Goal: Task Accomplishment & Management: Complete application form

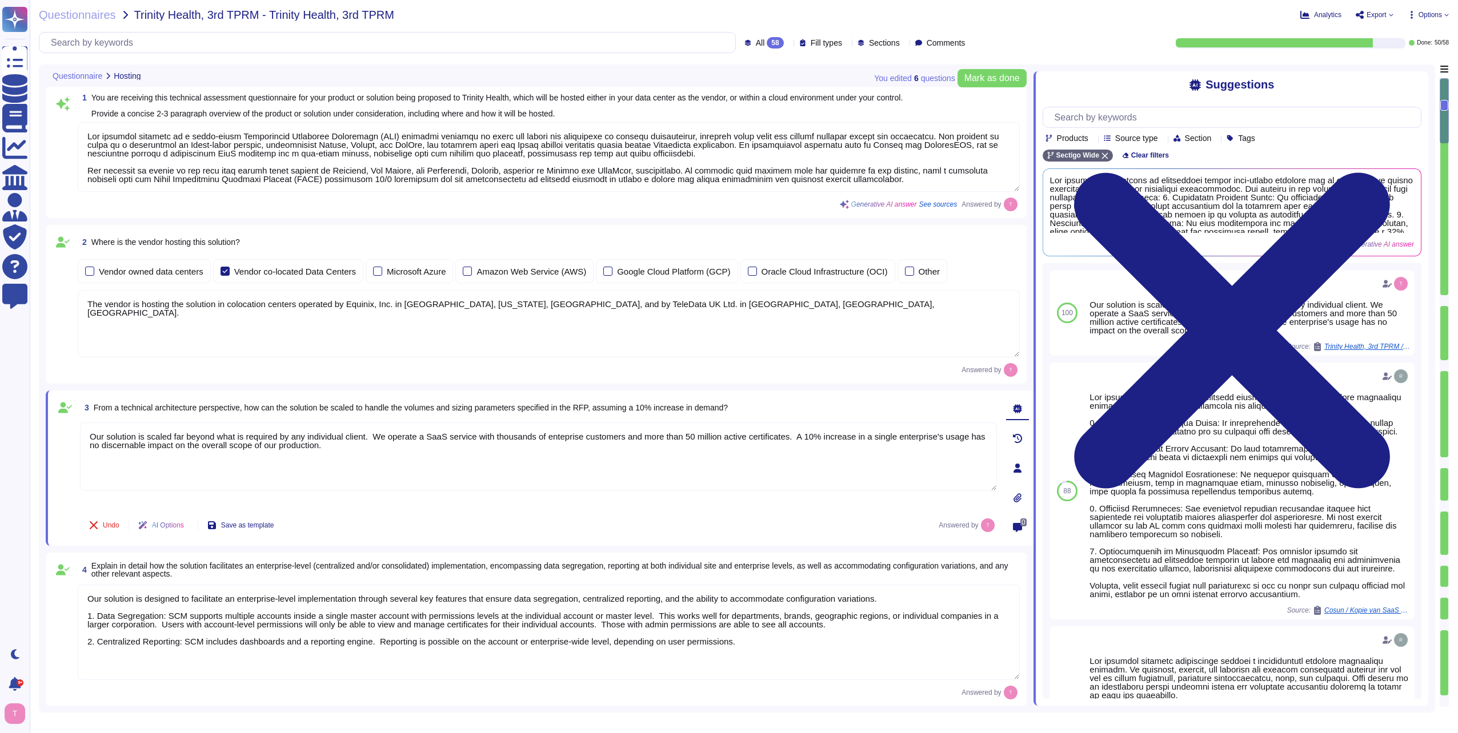
type textarea "Our proposed solution is a cloud-based Certificate Lifecycle Management (CLM) p…"
type textarea "The vendor is hosting the solution in colocation centers operated by Equinix, I…"
type textarea "Our solution is scaled far beyond what is required by any individual client. We…"
type textarea "Our solution is designed to facilitate an enterprise-level implementation throu…"
type textarea "SCM supports ACME, SCEP, and EST for certificate provisioning and deployment. A…"
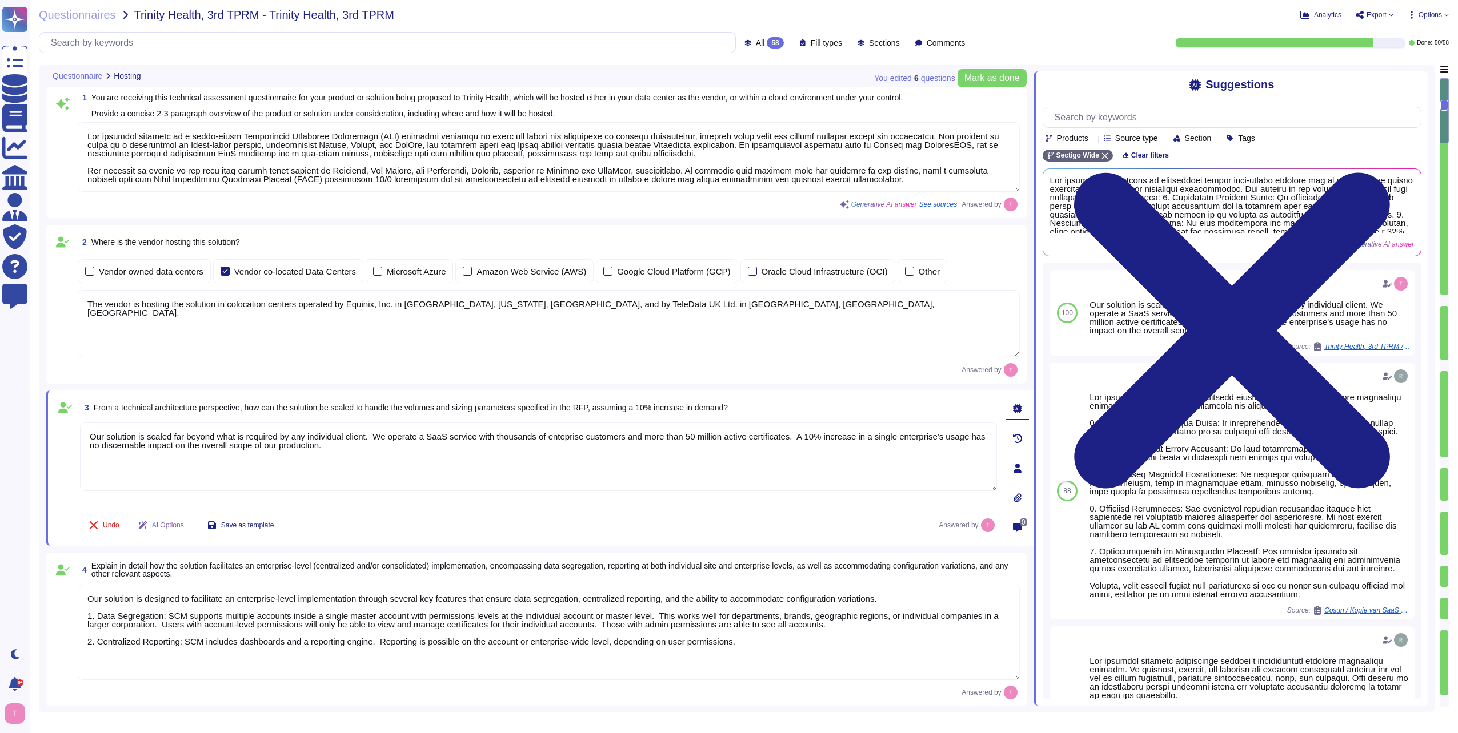
type textarea "No integration will be required for the services; however, certain integrations…"
type textarea "Our product's architecture is built on a combination of Linux-based systems, sp…"
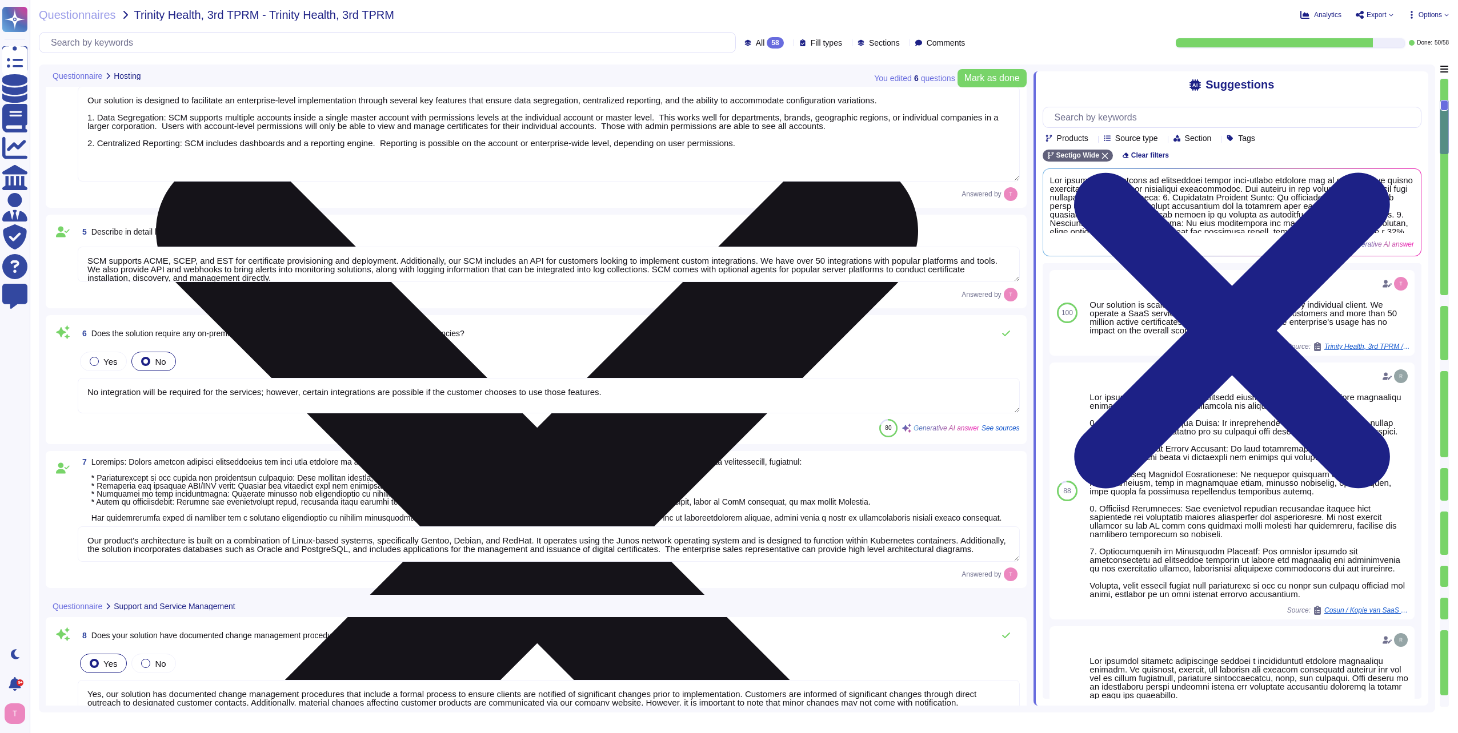
type textarea "Yes, our solution has documented change management procedures that include a fo…"
type textarea "We offer a SaaS service wehre all patches, upgrades, and changes are implemente…"
type textarea "Yes, we have a formal incident management system in place for identifying, subm…"
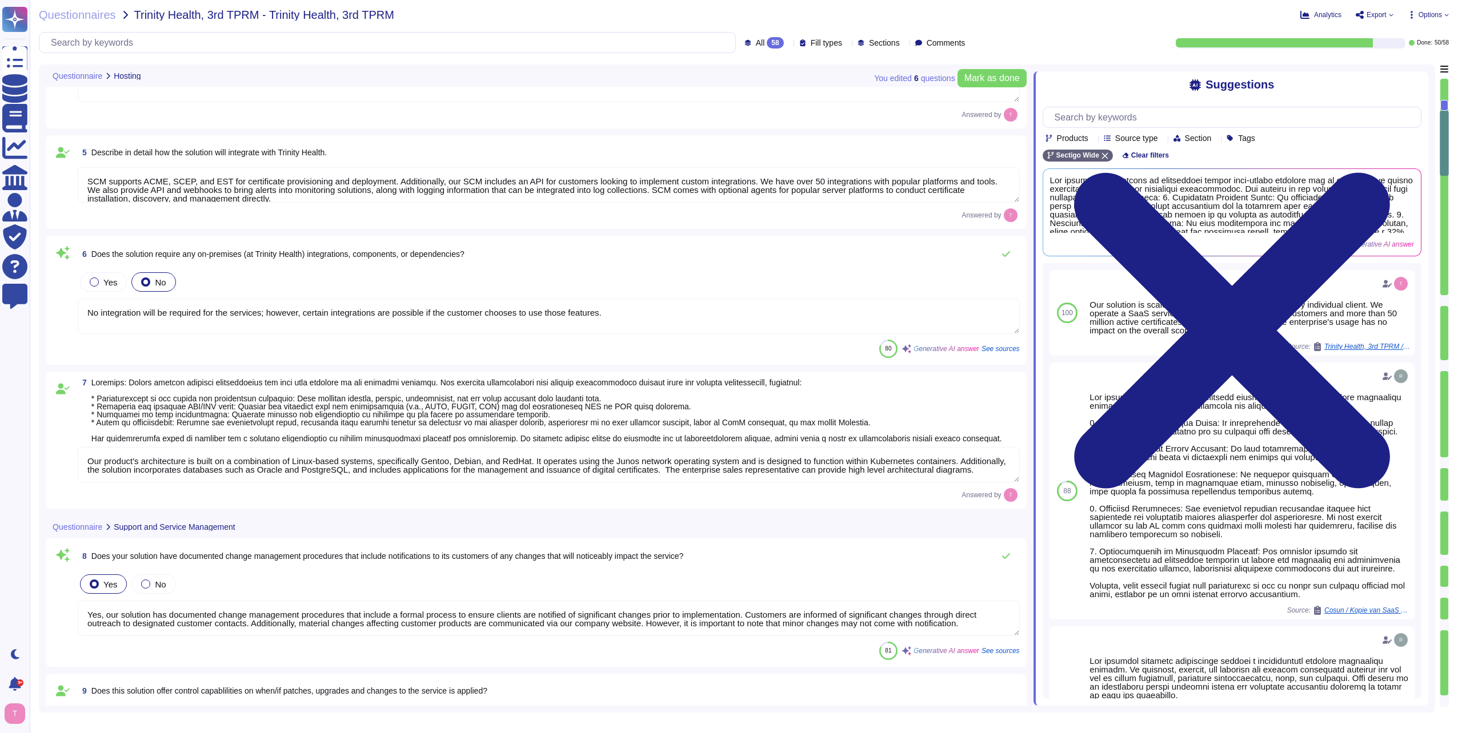
type textarea "Your Enterprise Sales representative can discuss contractual matters."
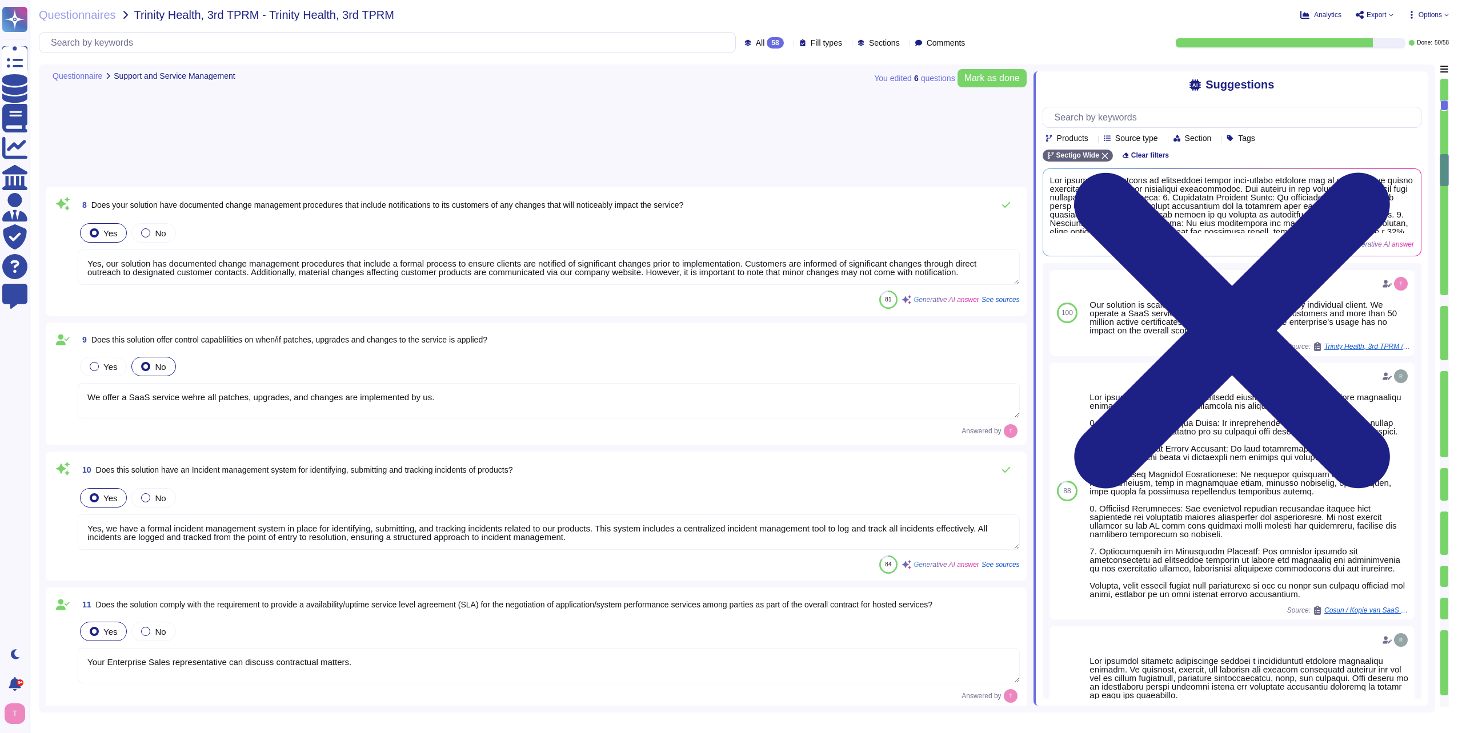
type textarea "Your Enterprise Sales representative can discuss contractual matters."
type textarea "Yes, the solution includes a standard scheduled maintenance window that occurs …"
type textarea "Your Enterprise Sales representative can discuss contractual matters."
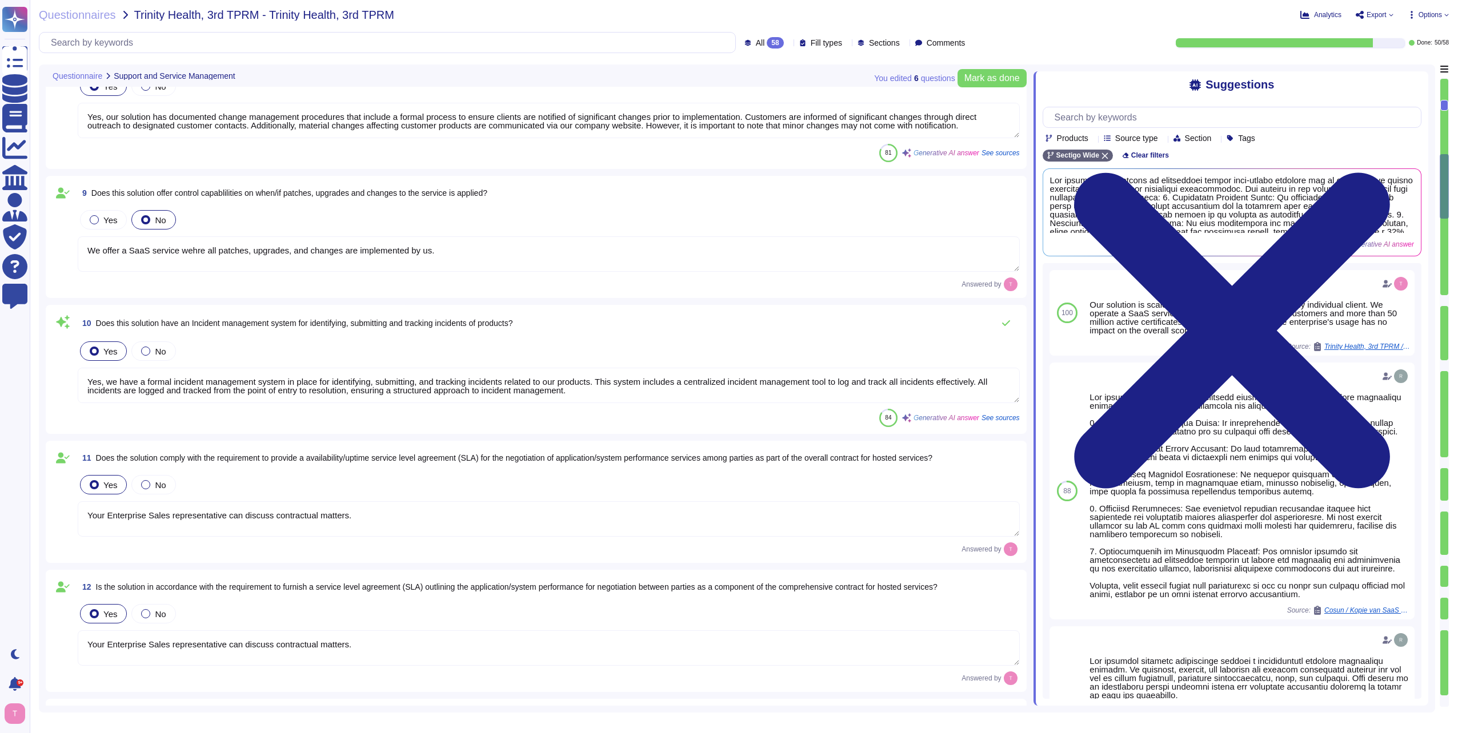
type textarea "Your Enterprise Sales representative can discuss contractual matters."
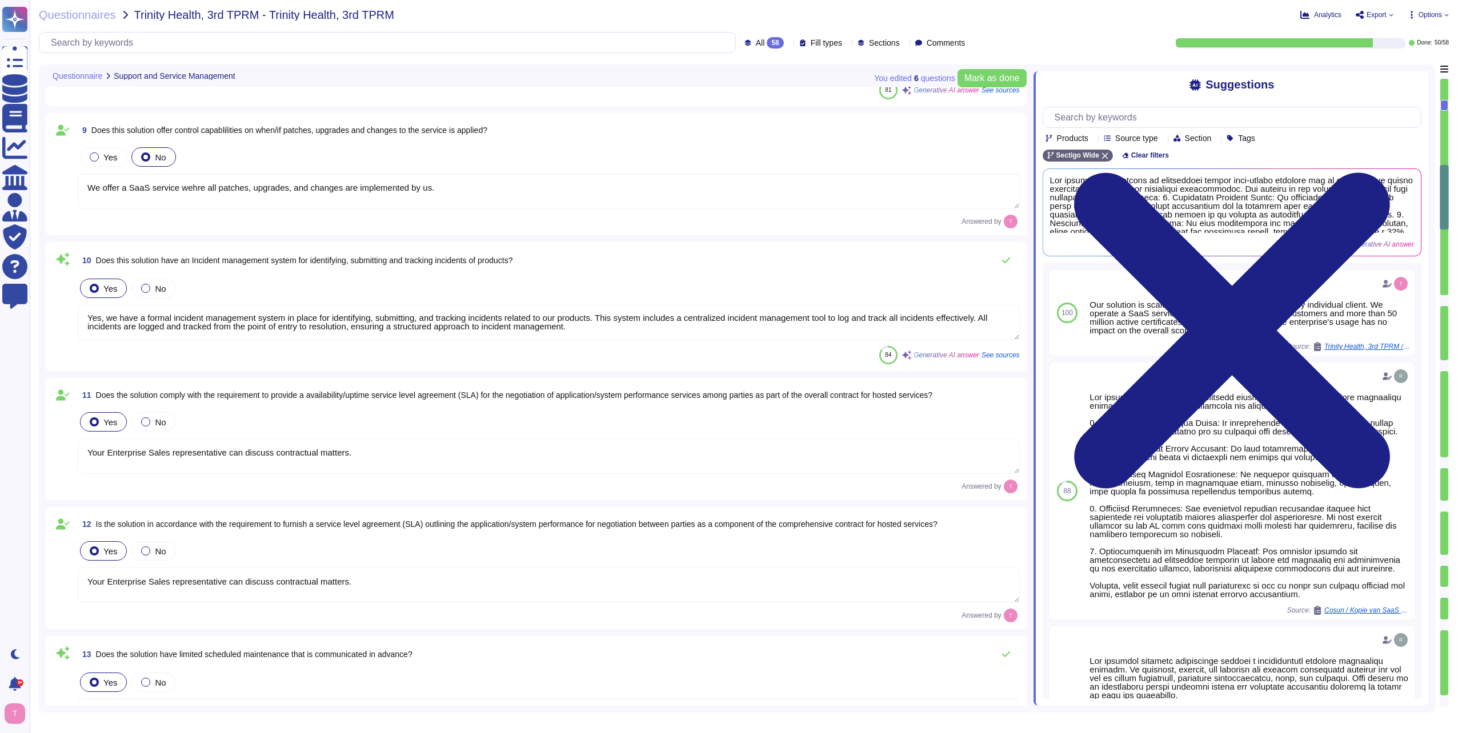
type textarea "You can discuss SLA terms with your enterprise sales representative."
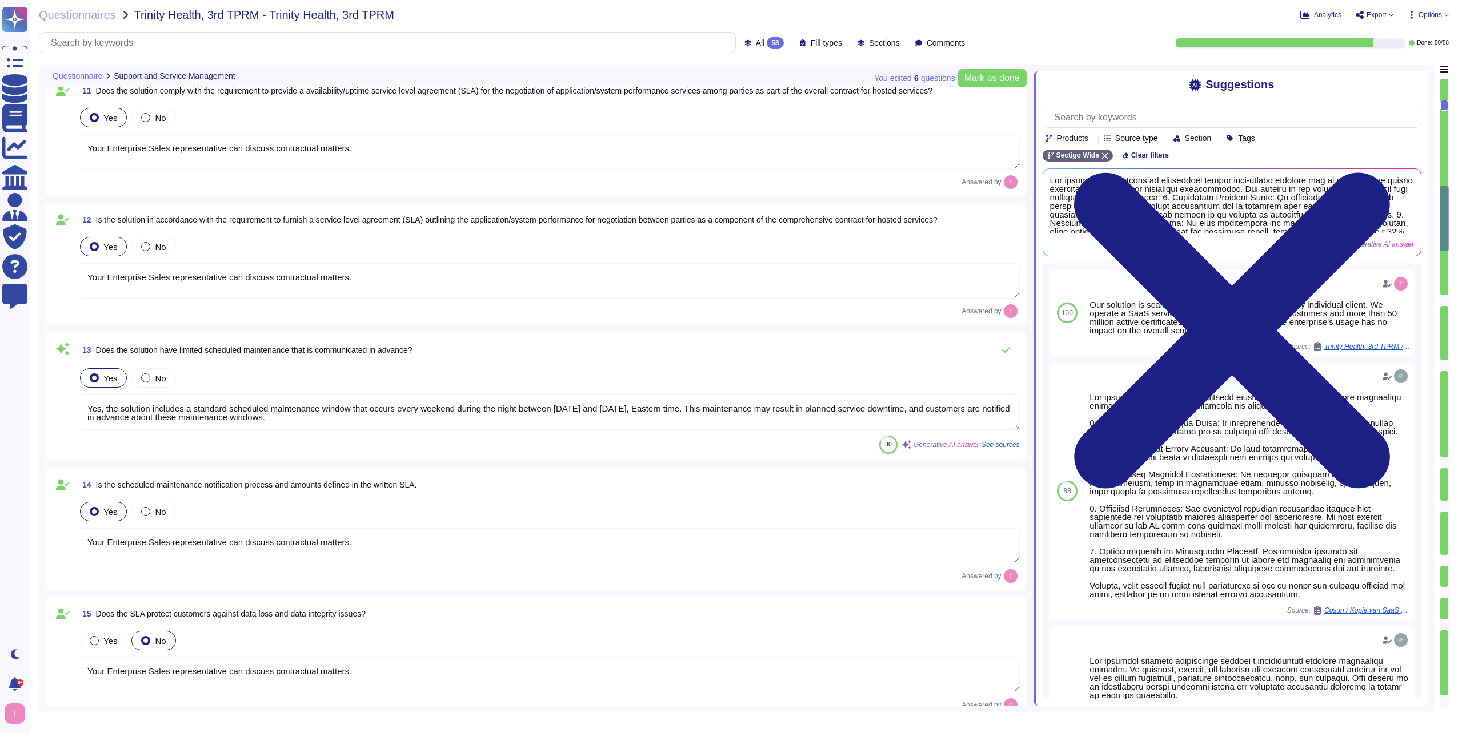
type textarea "Your Enterprise Sales representative can discuss contractual matters."
type textarea "Yes, the solution maintains change management logs with a minimum retention per…"
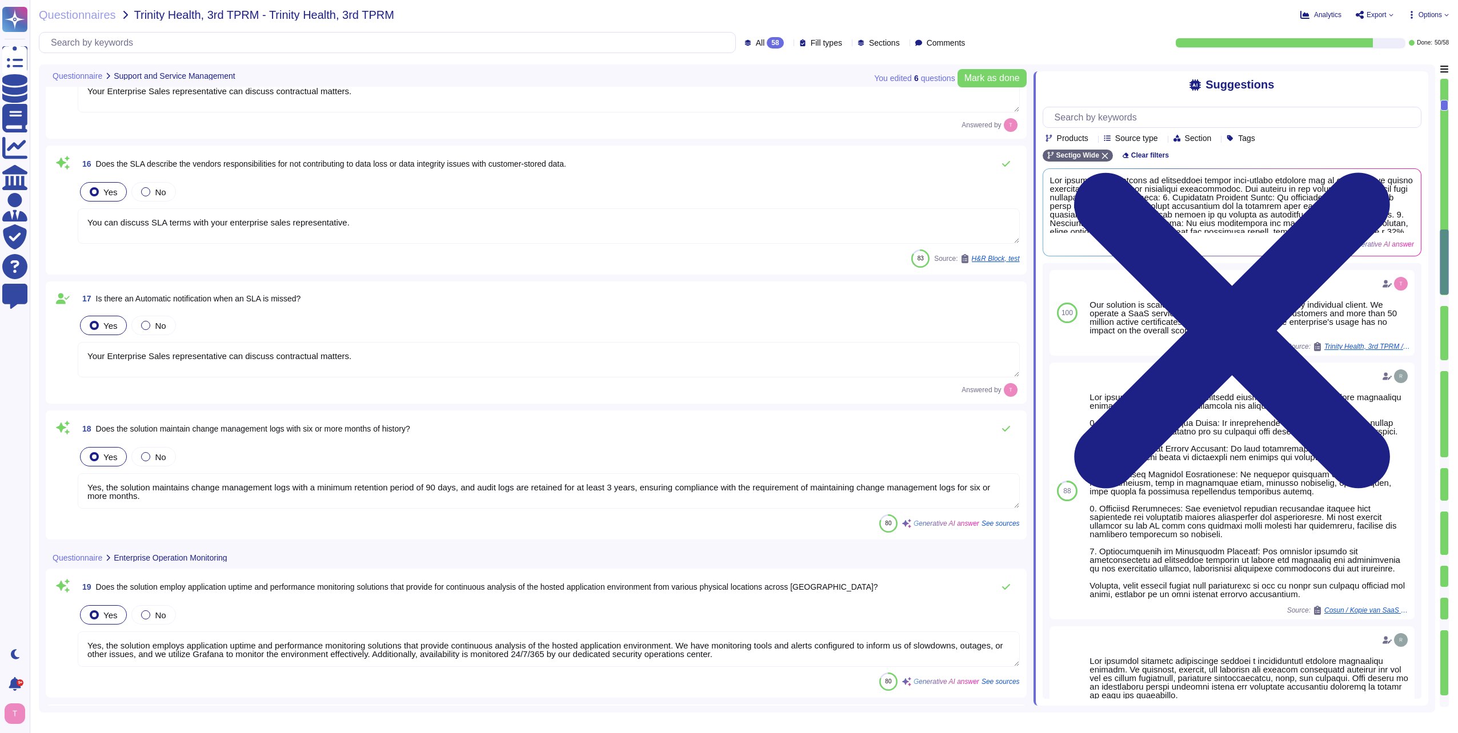
type textarea "Yes, the solution employs application uptime and performance monitoring solutio…"
type textarea "Yes, our monitoring solutions include the monitoring of all compute resources, …"
type textarea "We monitor availability of the service without special considerations for diffe…"
type textarea "No. We are a Certificate Lifecycle Management platform. It would be apparent if…"
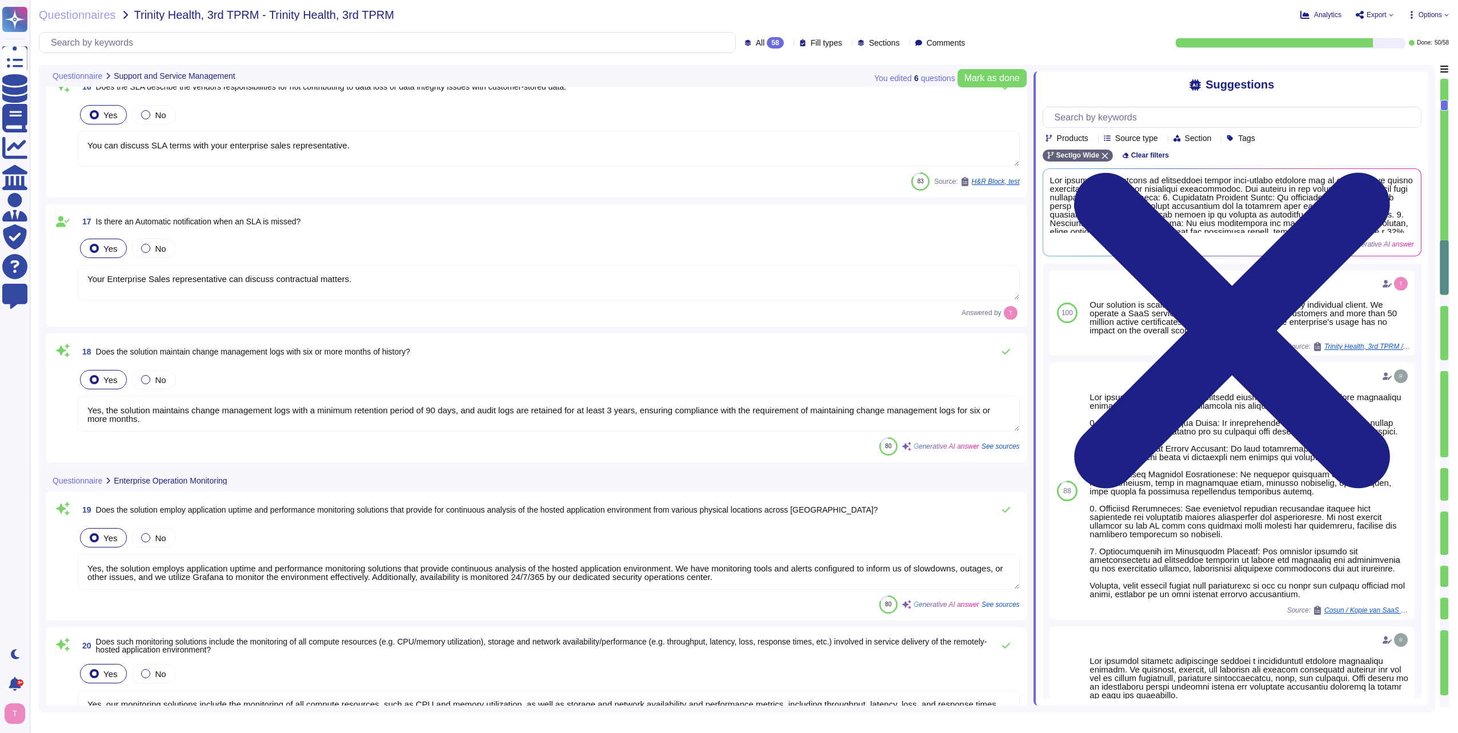
type textarea "Yes, Sectigo provides a user-friendly dashboard through its SCM, which includes…"
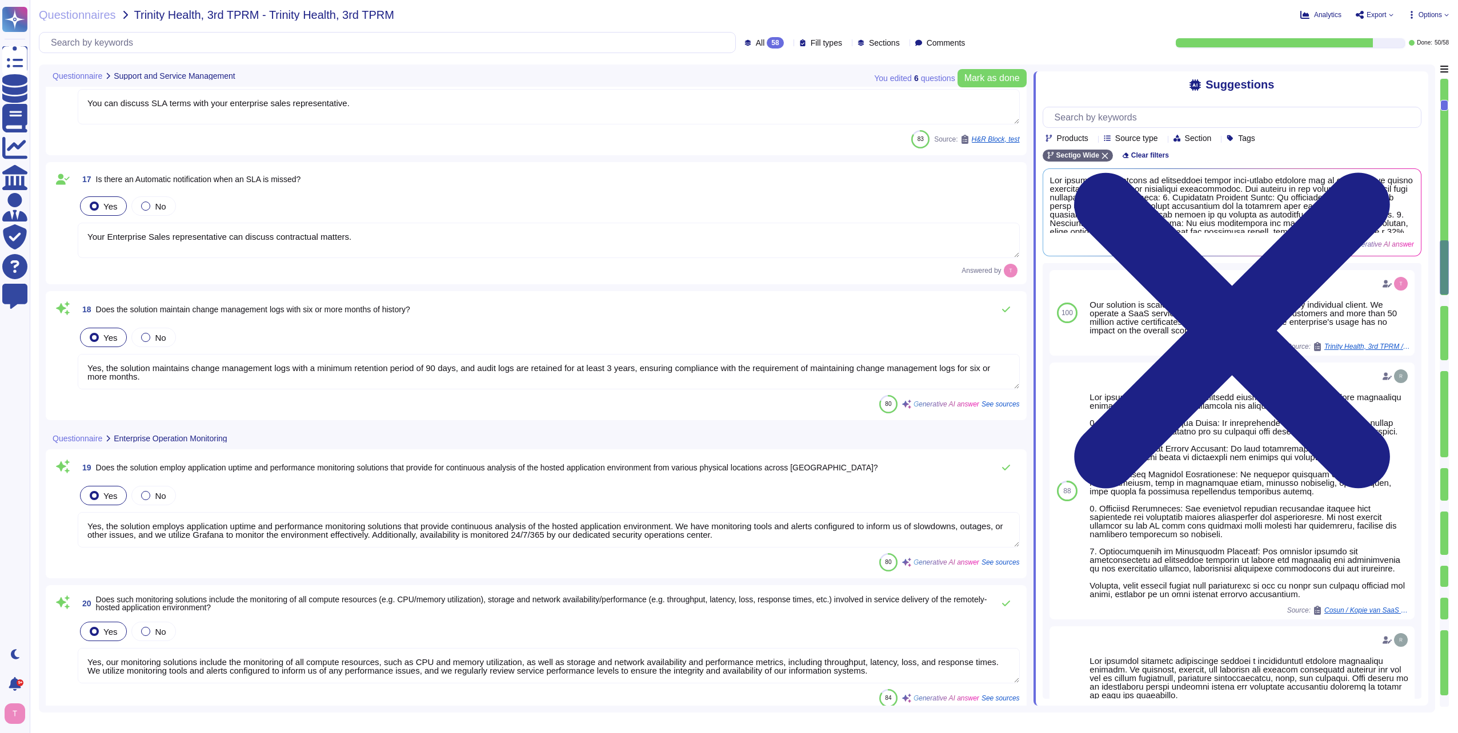
scroll to position [2056, 0]
click at [219, 377] on textarea "Yes, the solution maintains change management logs with a minimum retention per…" at bounding box center [549, 369] width 942 height 35
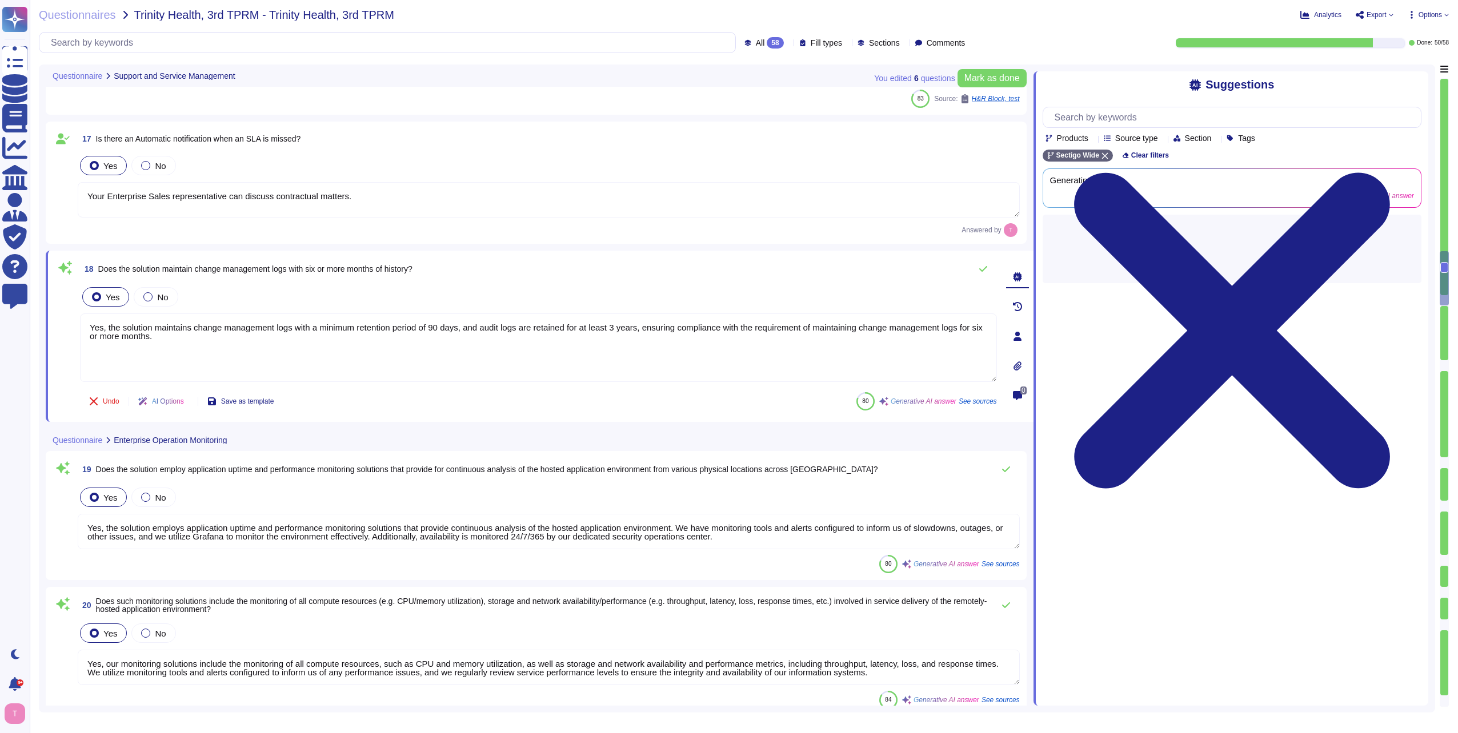
type textarea "Yes, Sectigo provides a user-friendly dashboard through its SCM, which includes…"
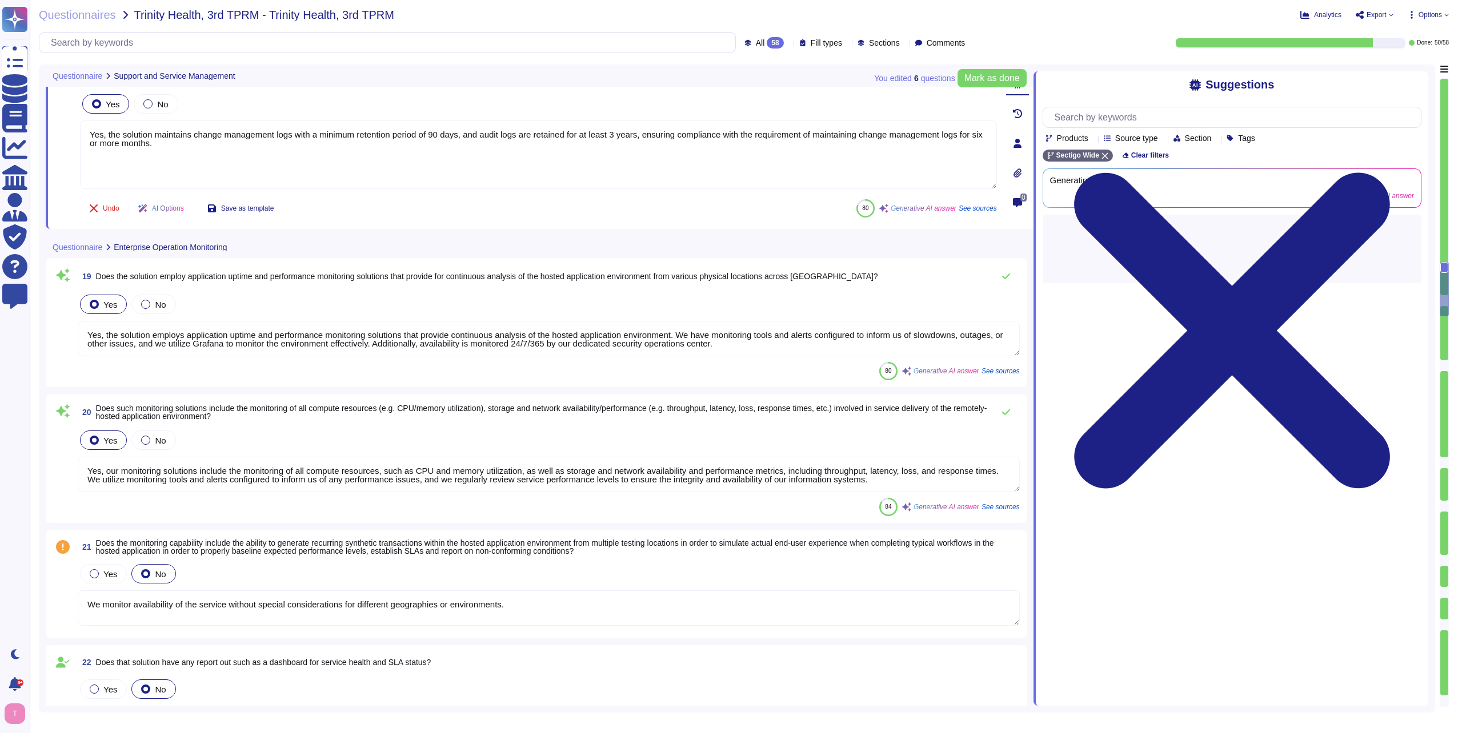
type textarea "We will know if there is a system outage or the like. If you as a customer expe…"
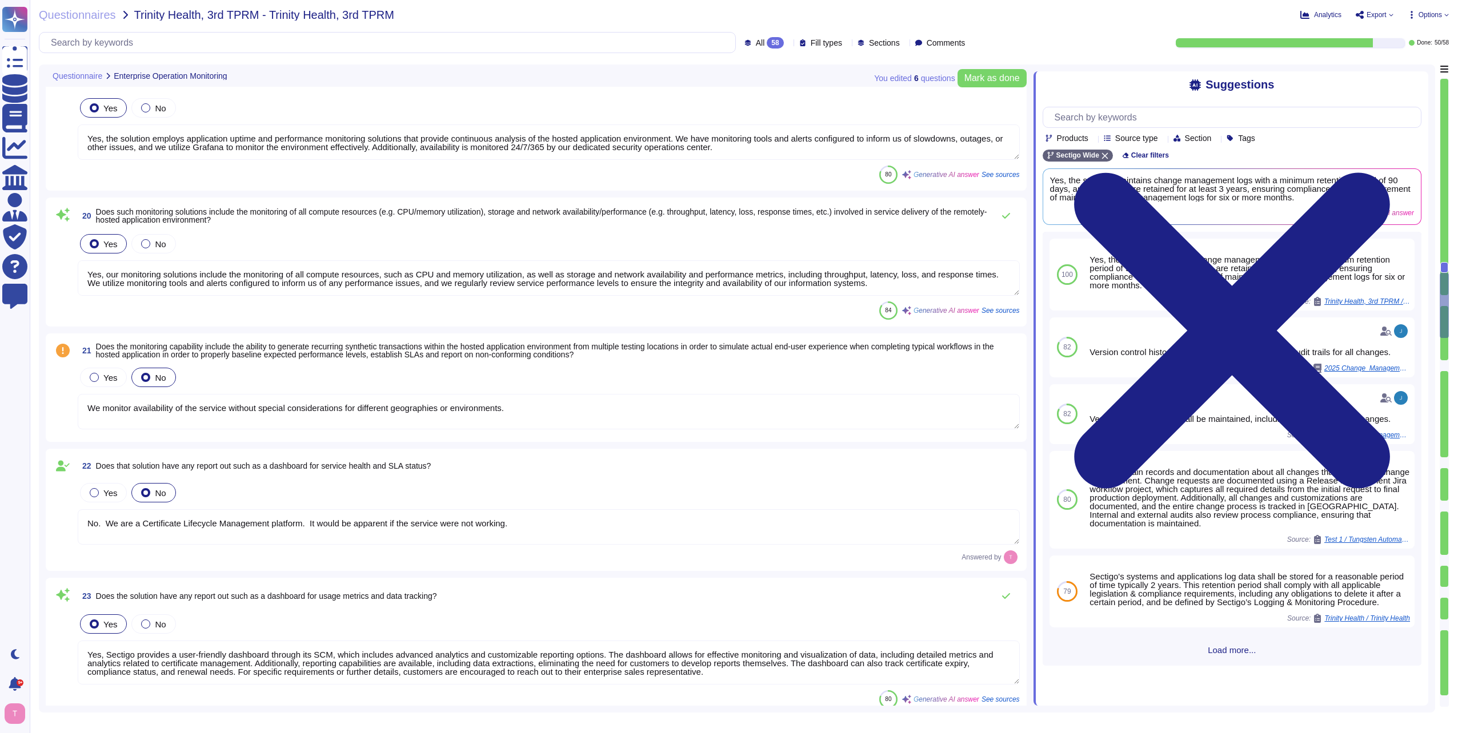
type textarea "Yes, the product supports identity federation standards, specifically SAML2 for…"
type textarea "Customers manage their own user provisioning/deprovisioning using whatever mode…"
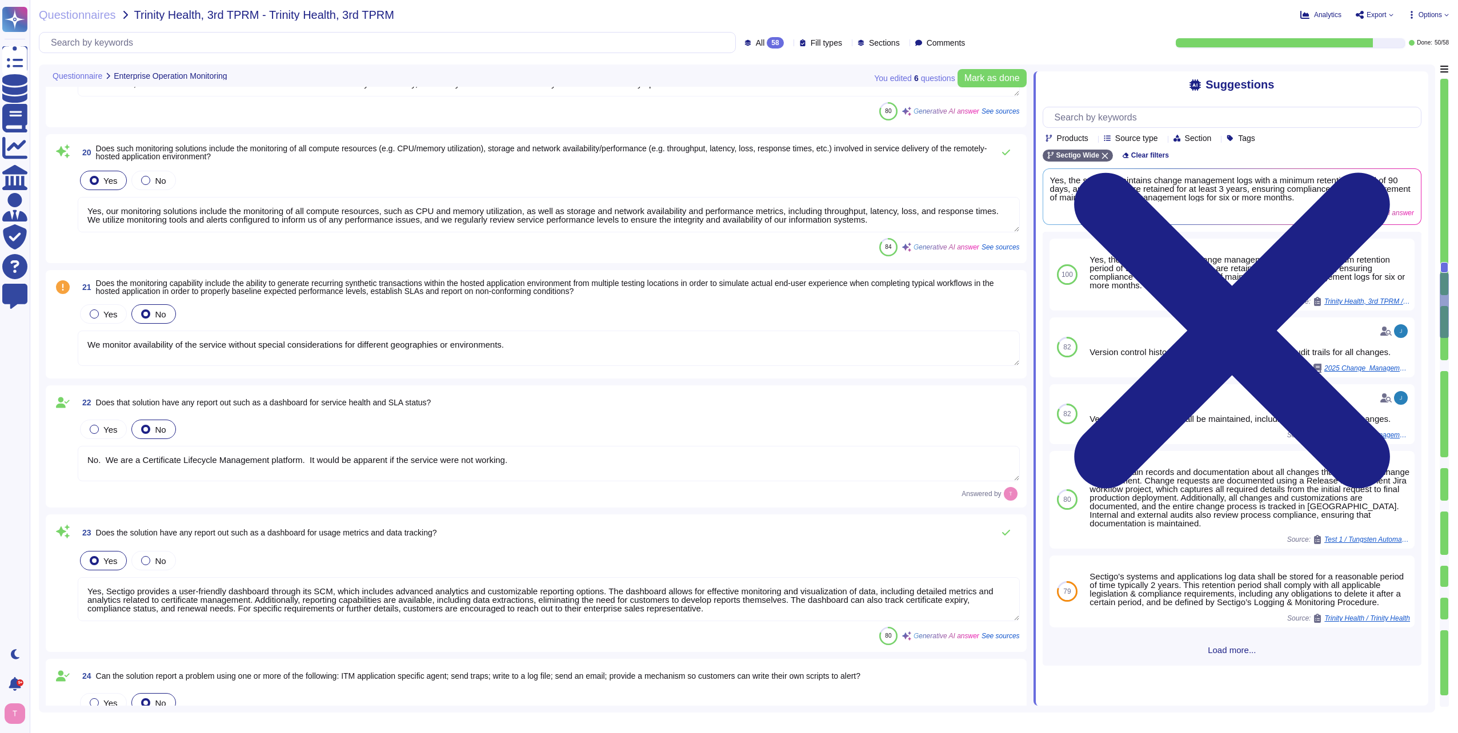
click at [318, 215] on textarea "Yes, our monitoring solutions include the monitoring of all compute resources, …" at bounding box center [549, 214] width 942 height 35
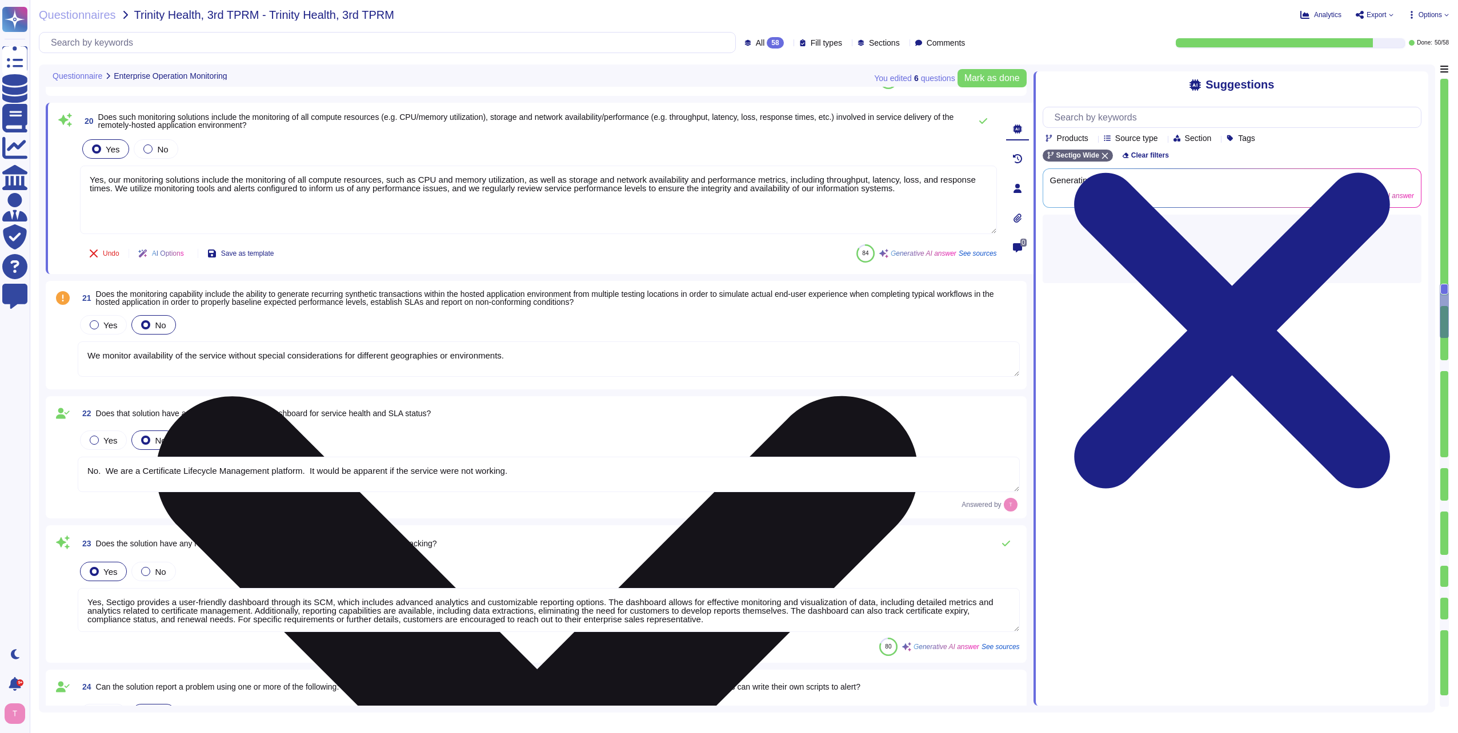
type textarea "Customers manage their own user provisioning/deprovisioning using whatever mode…"
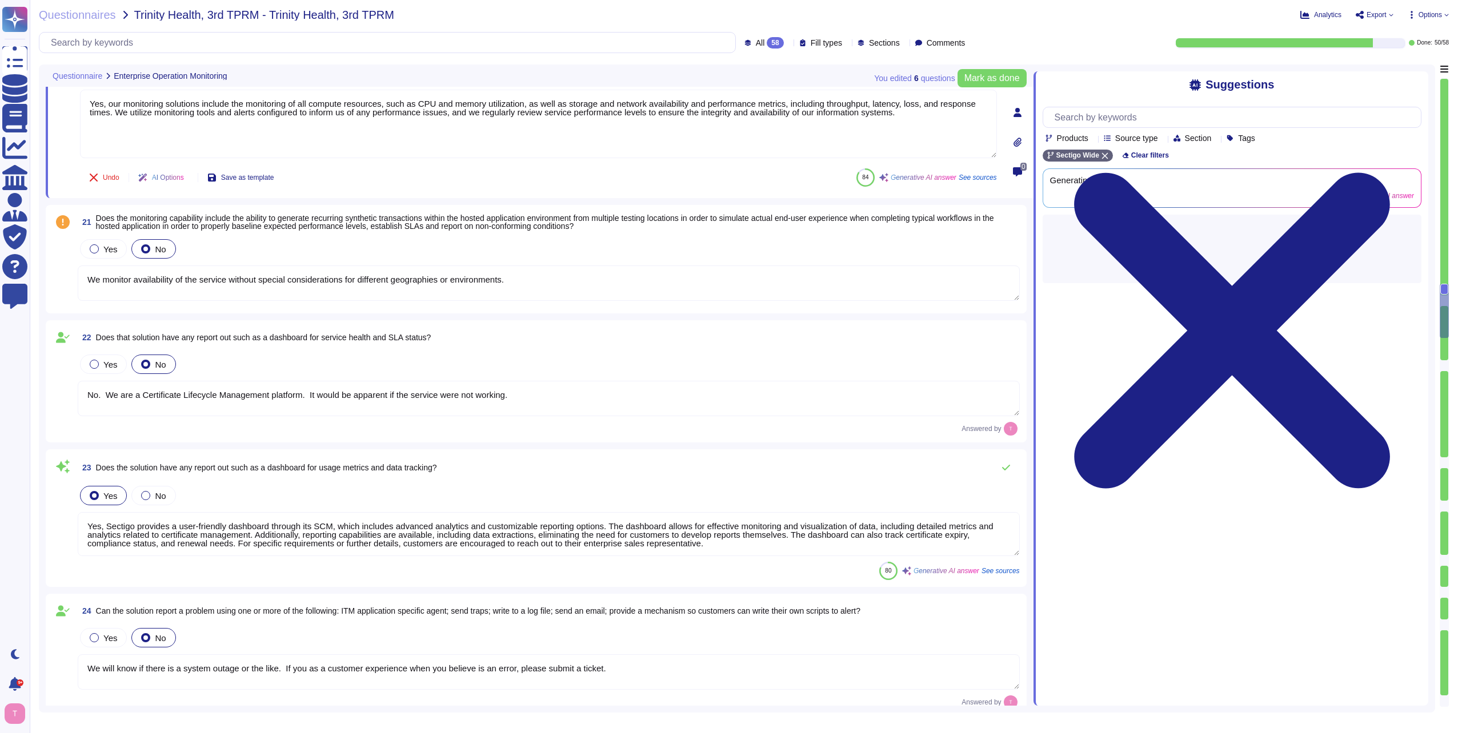
scroll to position [2684, 0]
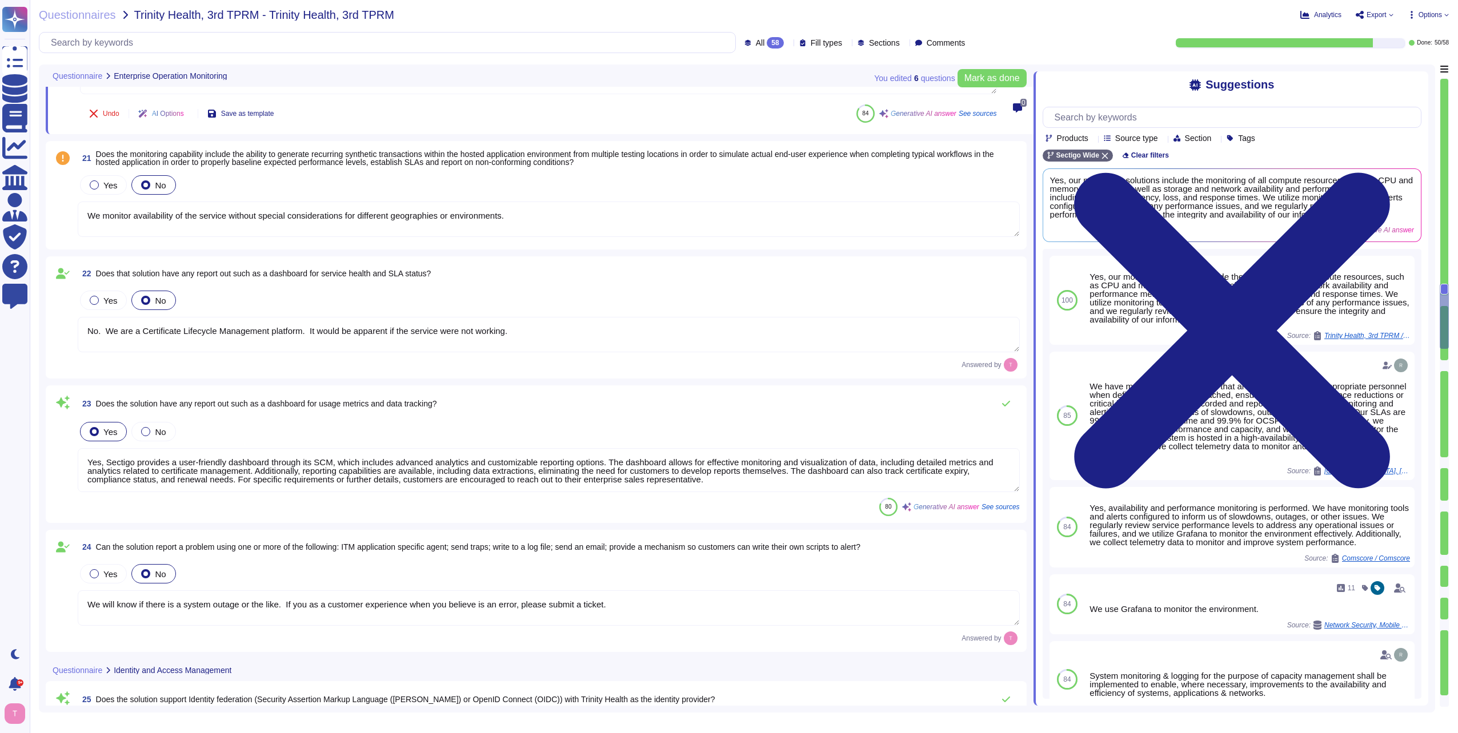
click at [270, 214] on textarea "We monitor availability of the service without special considerations for diffe…" at bounding box center [549, 219] width 942 height 35
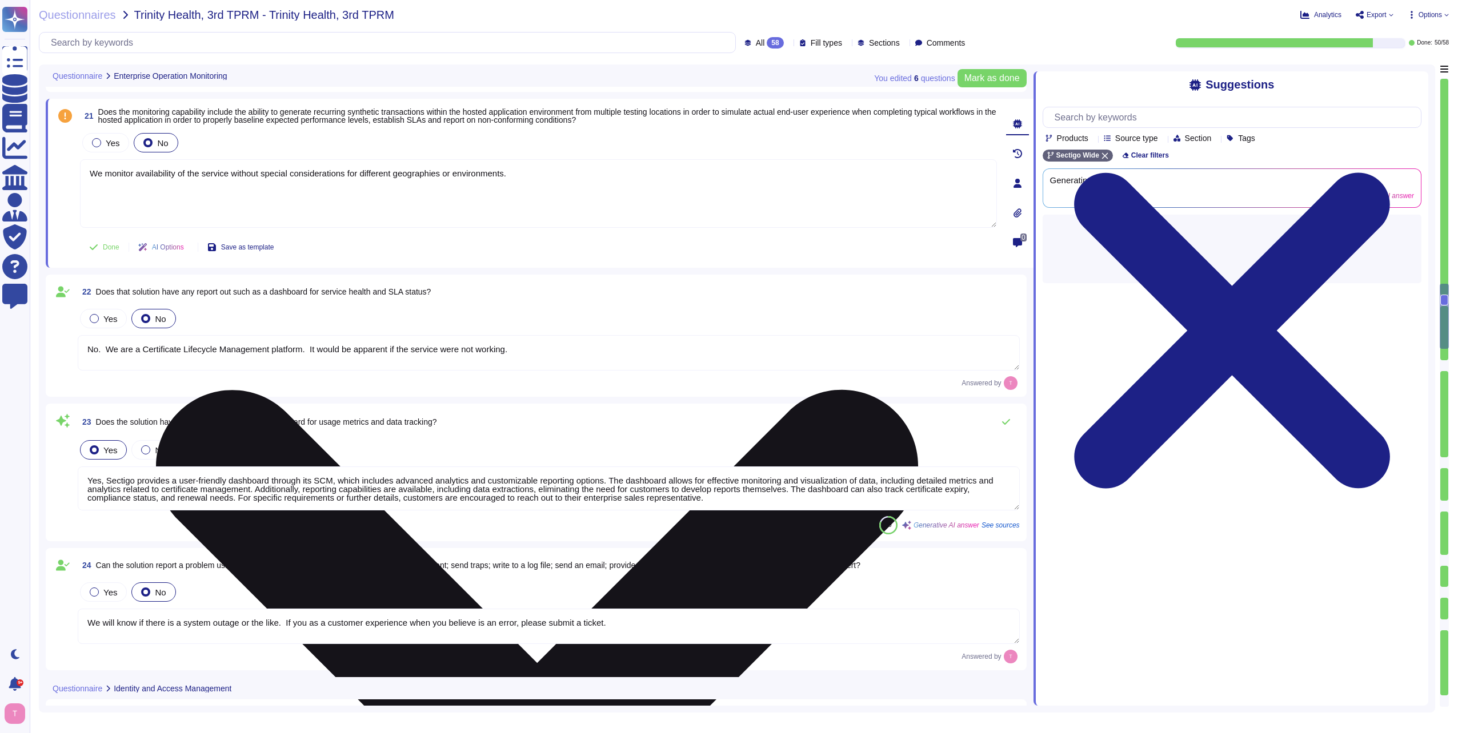
click at [547, 173] on textarea "We monitor availability of the service without special considerations for diffe…" at bounding box center [538, 193] width 917 height 69
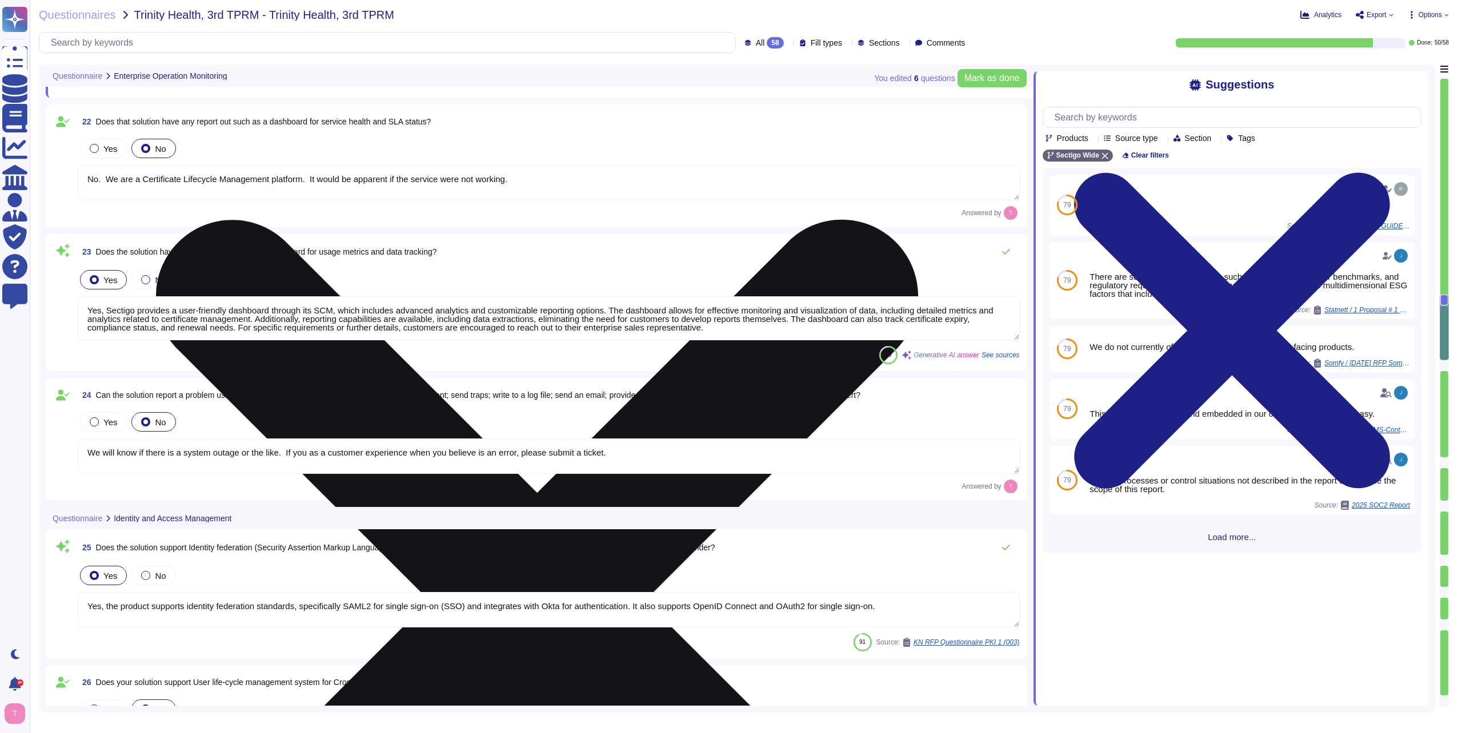
type textarea "Yes, the solution plans to implement Privileged Access Management ([PERSON_NAME…"
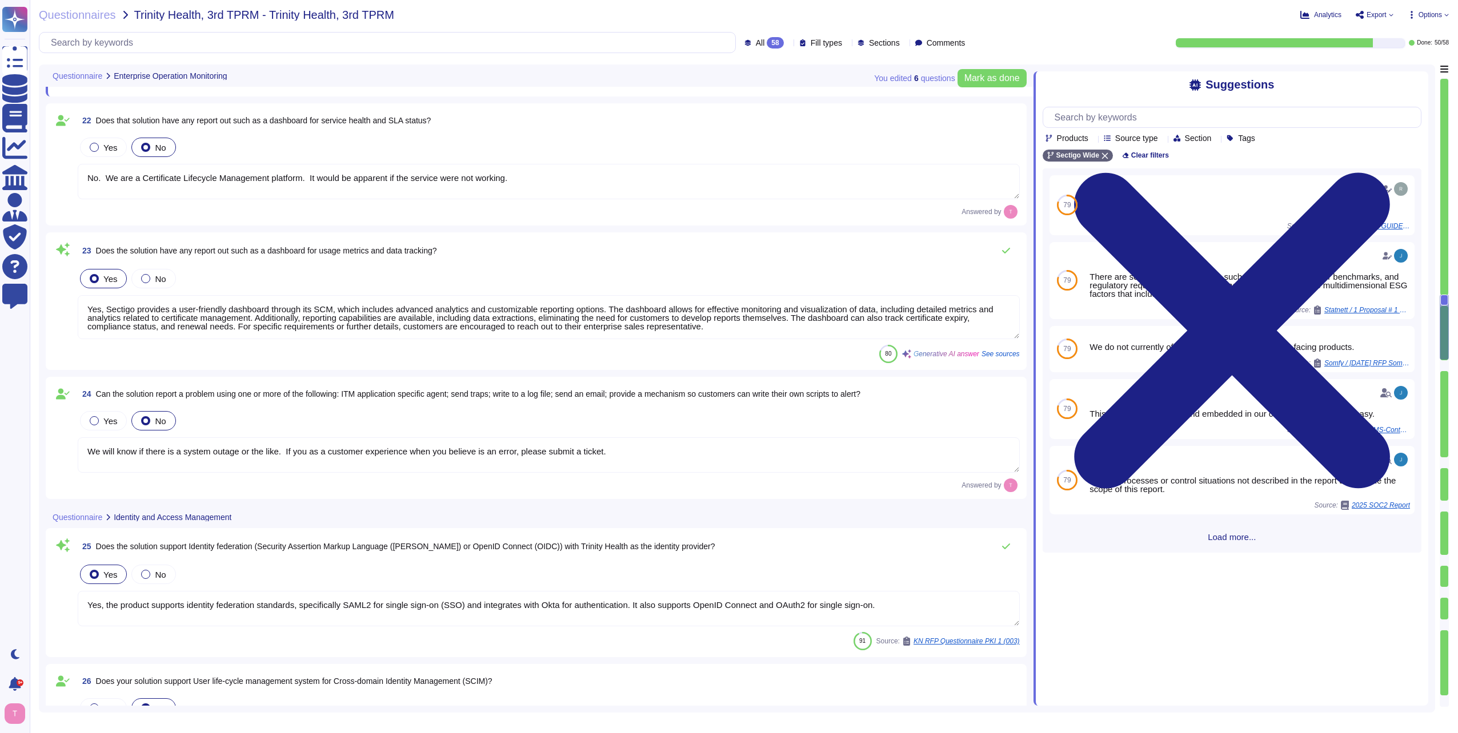
click at [364, 317] on textarea "Yes, Sectigo provides a user-friendly dashboard through its SCM, which includes…" at bounding box center [549, 317] width 942 height 44
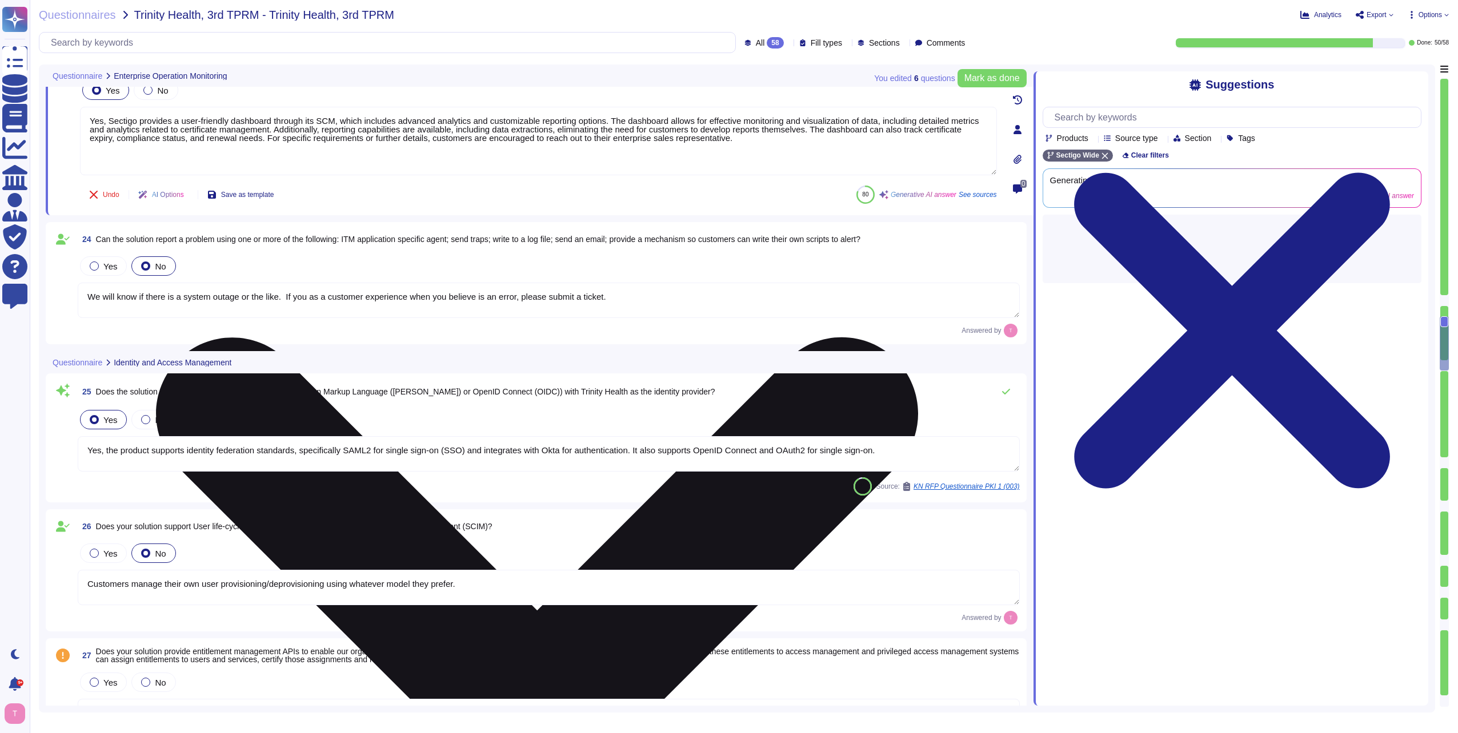
type textarea "Yes, we perform backups of all data and store them in off-site locations to ens…"
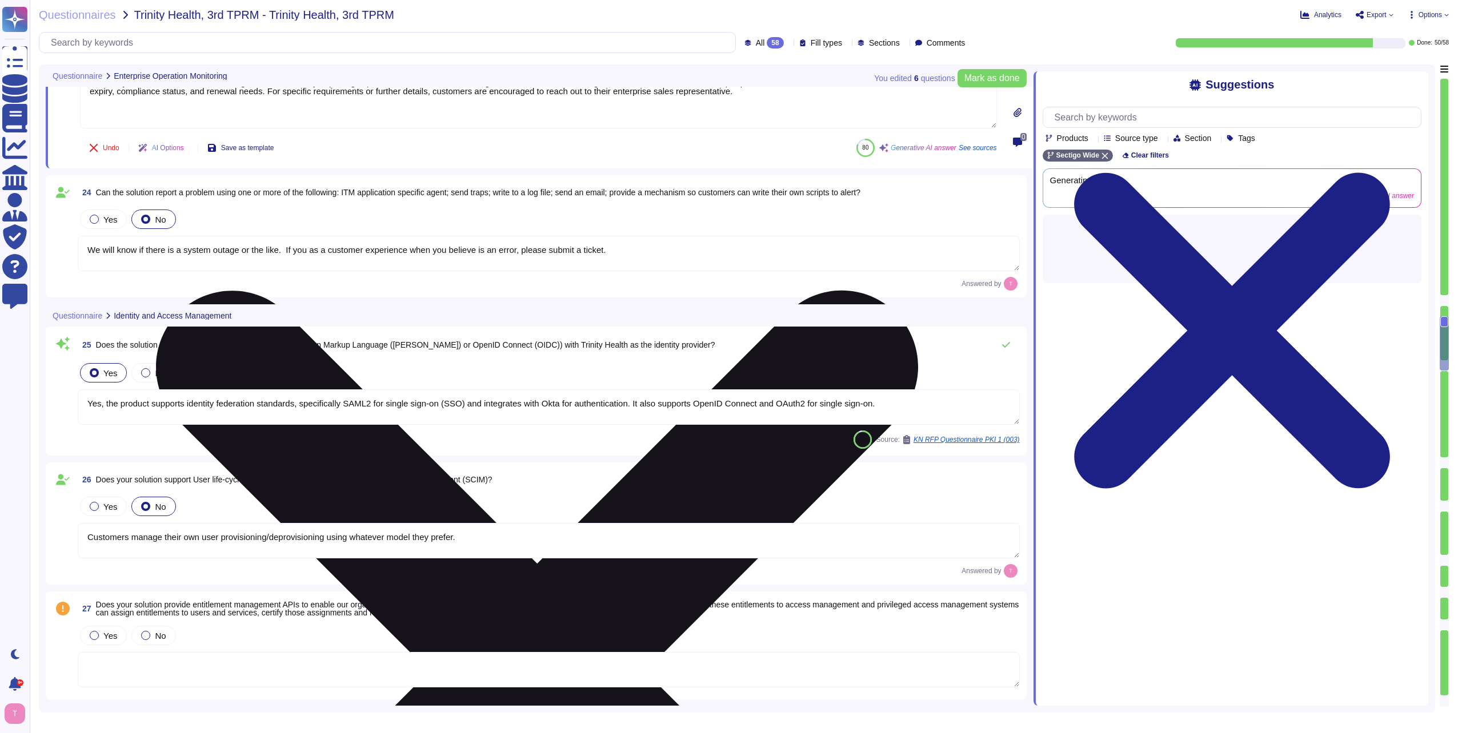
scroll to position [3027, 0]
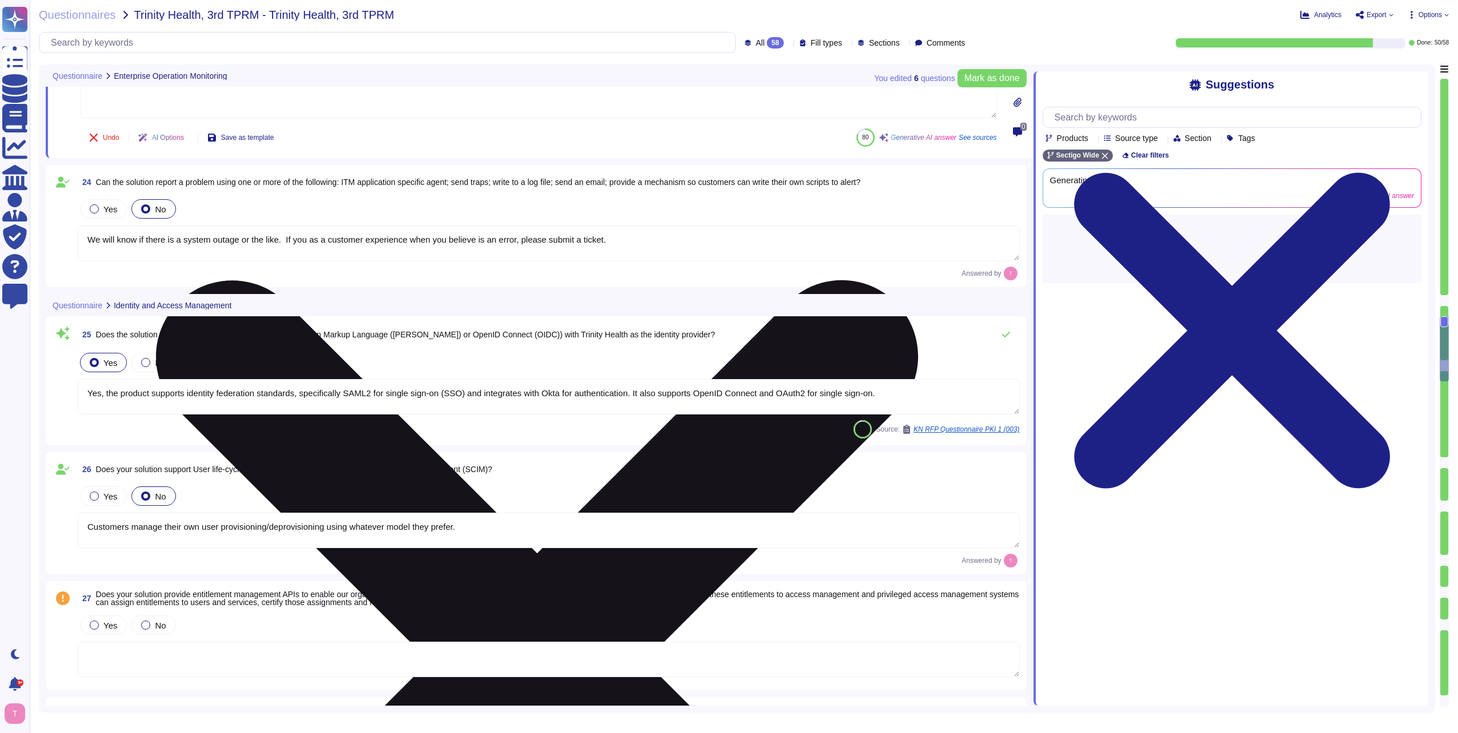
type textarea "Yes, we have a well-documented Disaster Recovery Plan that is tested annually. …"
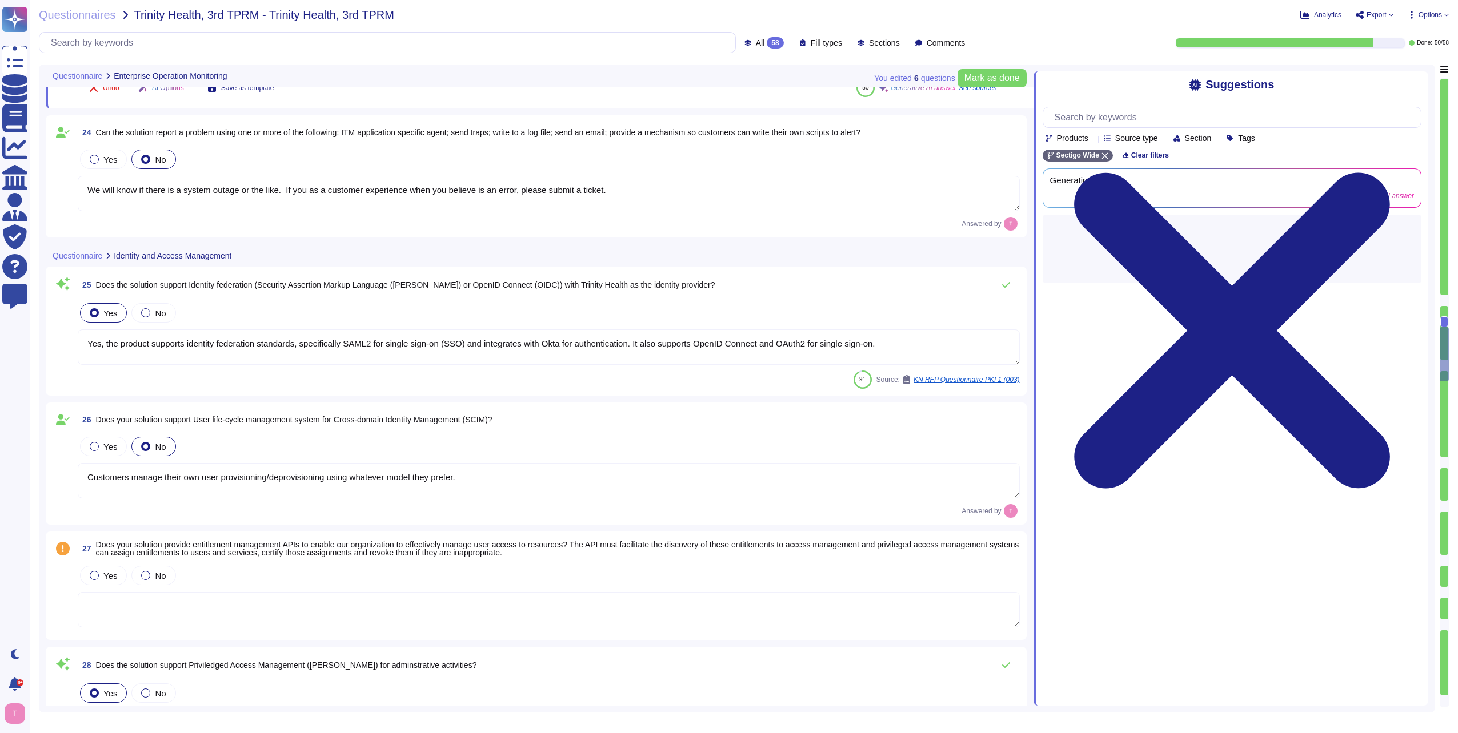
scroll to position [3141, 0]
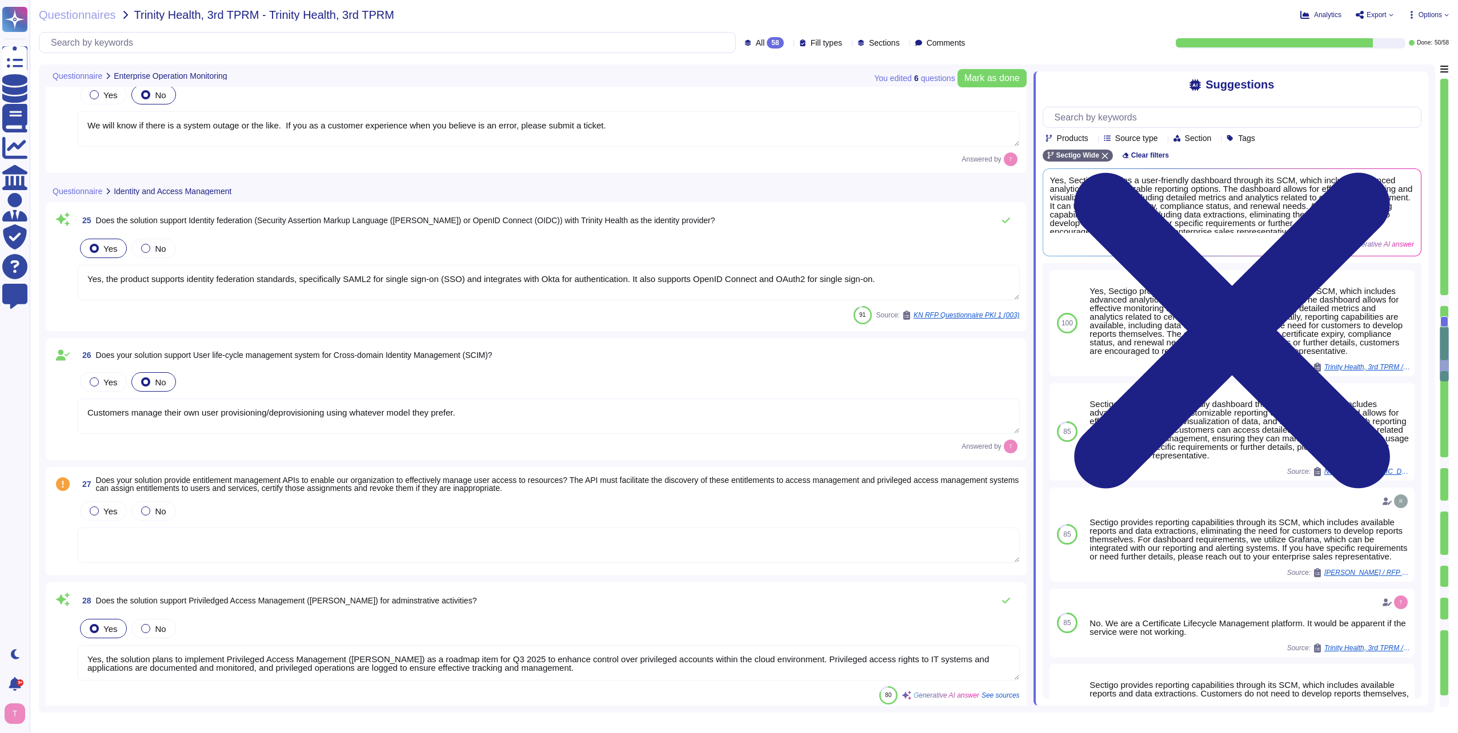
click at [300, 277] on textarea "Yes, the product supports identity federation standards, specifically SAML2 for…" at bounding box center [549, 282] width 942 height 35
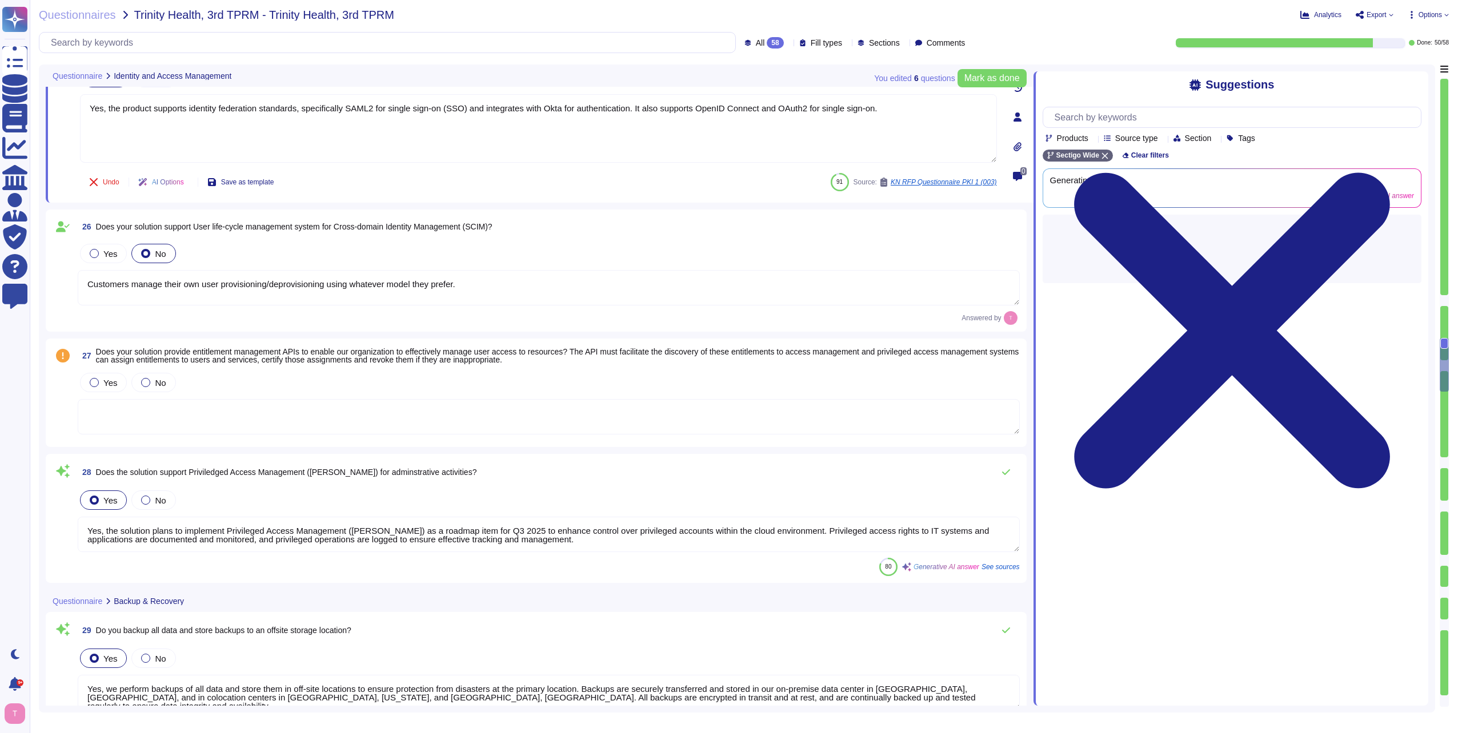
type textarea "Yes, the solution supports both Recovery Point Objectives (RPO) and Recovery Ti…"
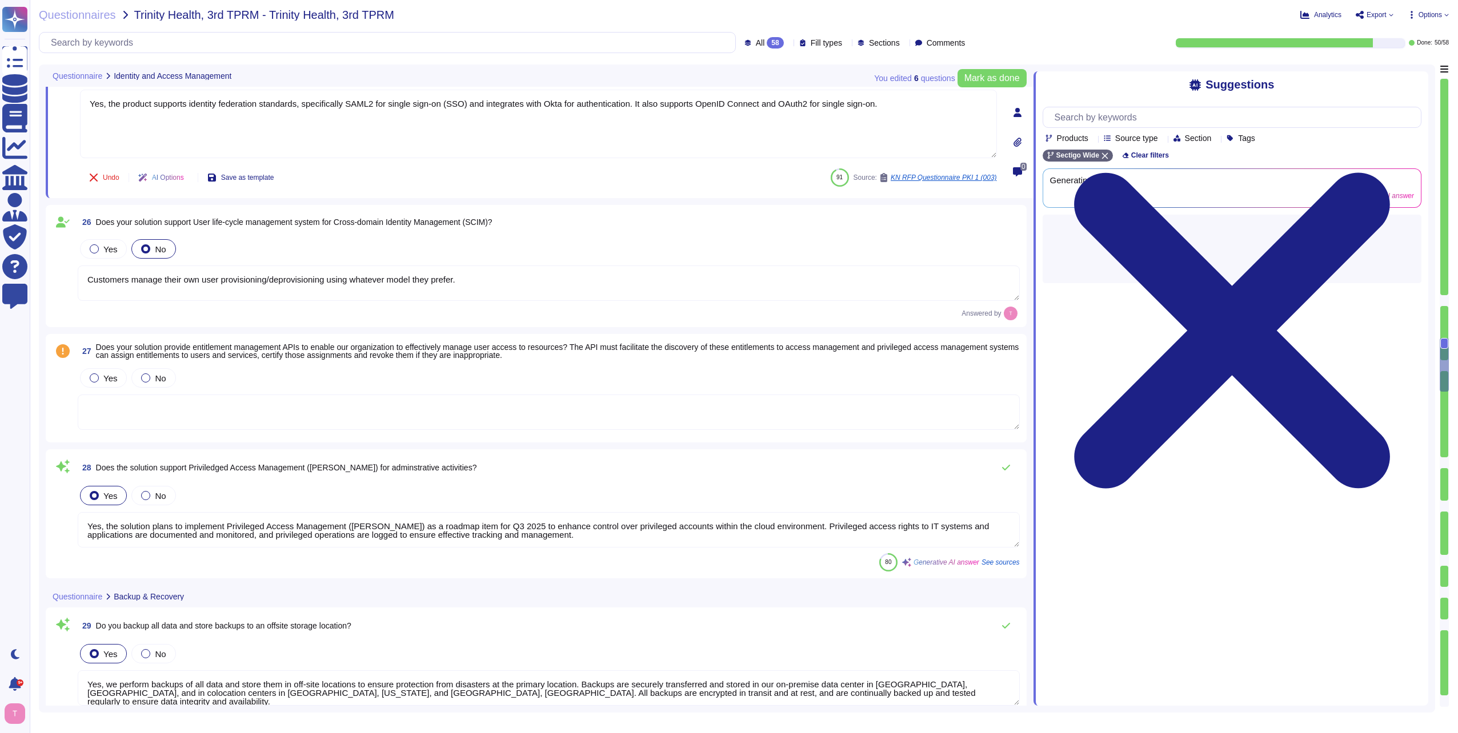
click at [290, 286] on textarea "Customers manage their own user provisioning/deprovisioning using whatever mode…" at bounding box center [549, 283] width 942 height 35
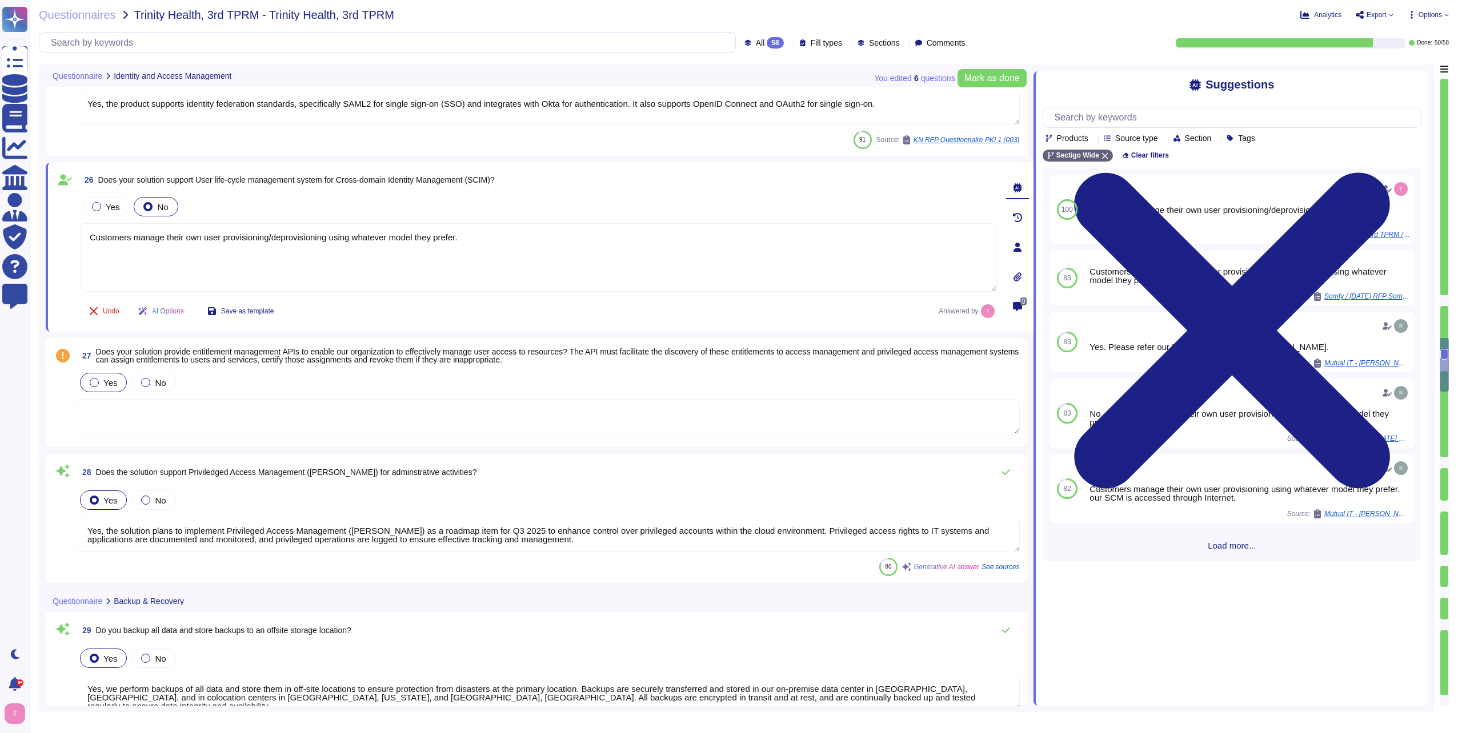
click at [93, 383] on div at bounding box center [94, 382] width 9 height 9
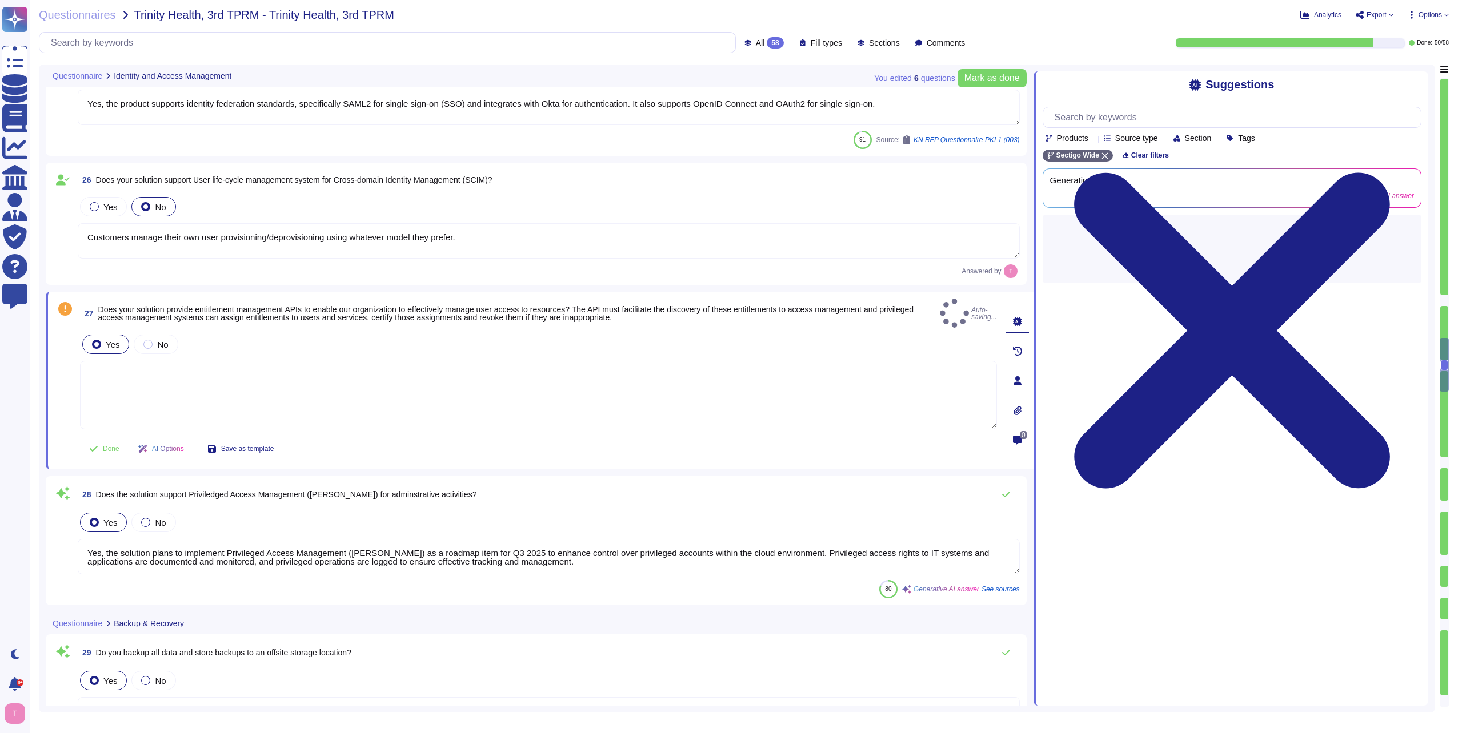
click at [113, 362] on textarea at bounding box center [538, 395] width 917 height 69
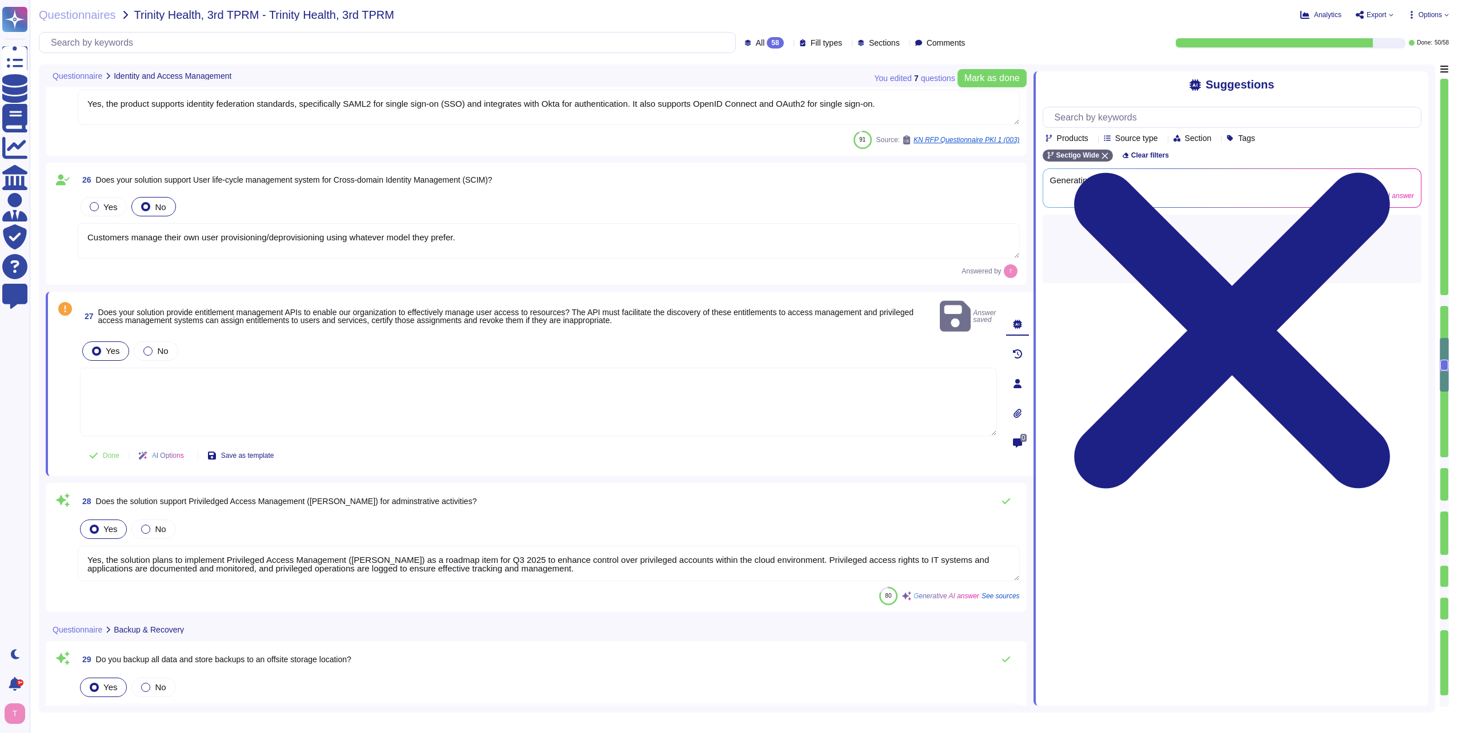
click at [144, 368] on textarea at bounding box center [538, 402] width 917 height 69
paste textarea "we have APIs for admin account creation and entitlement that is dictated by the…"
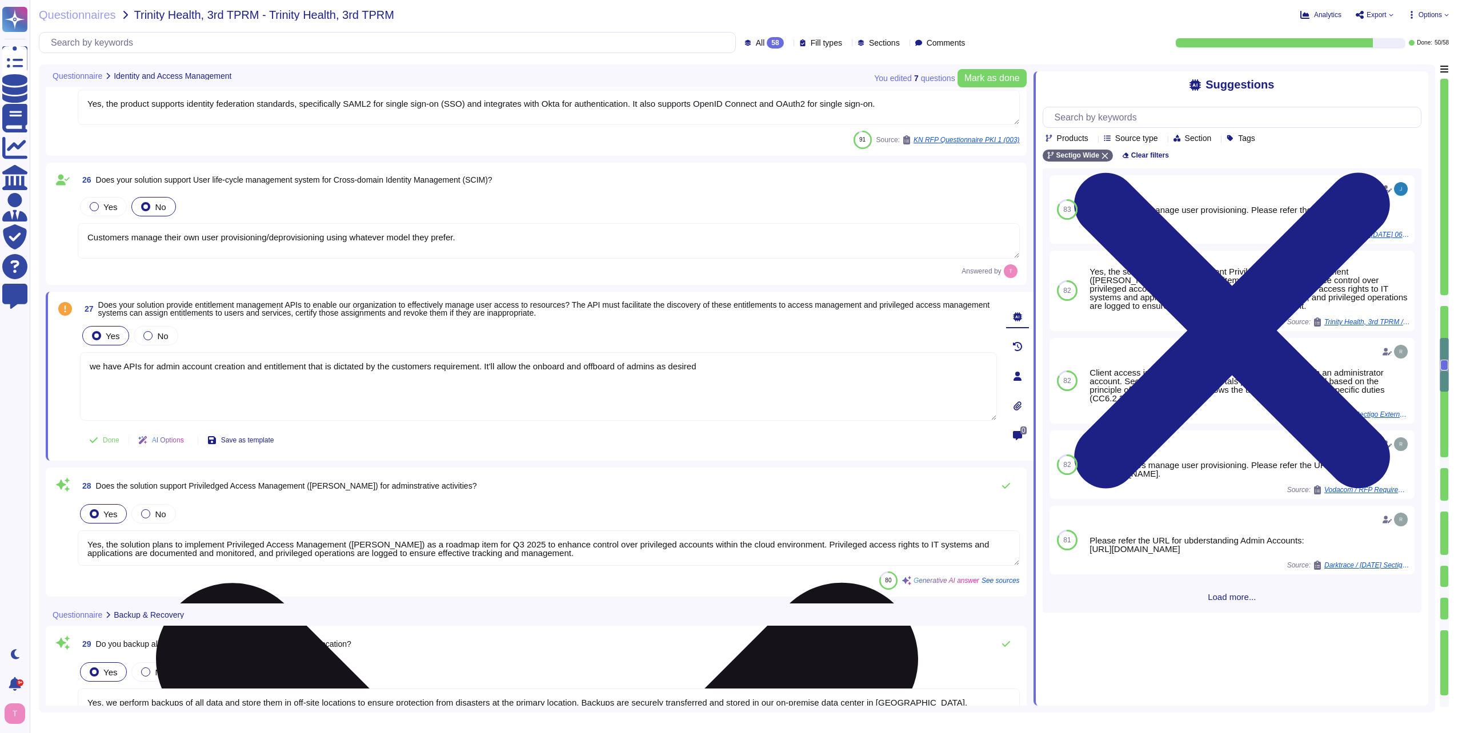
click at [97, 367] on textarea "we have APIs for admin account creation and entitlement that is dictated by the…" at bounding box center [538, 386] width 917 height 69
type textarea "We have APIs for admin account creation and entitlement that is dictated by the…"
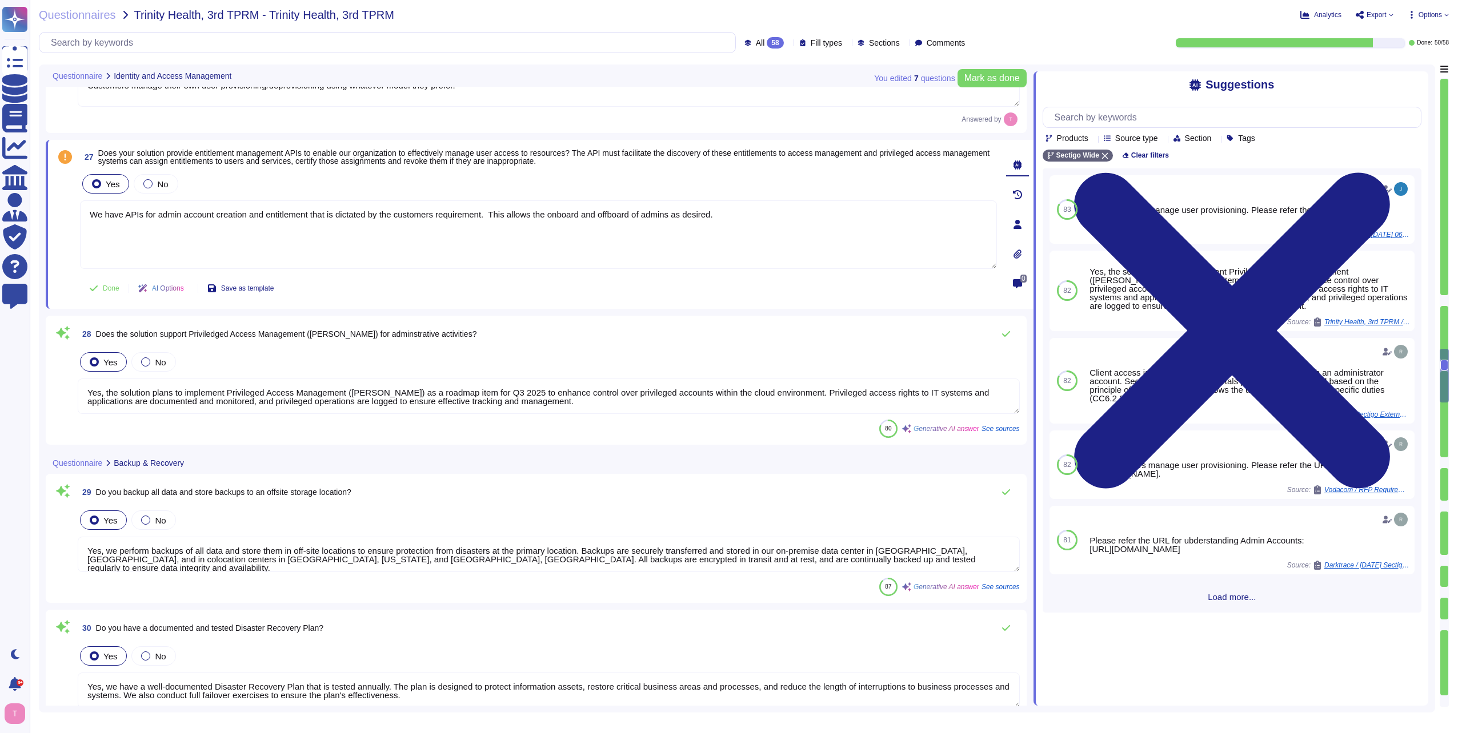
type textarea "Yes, there is geographical distribution of infrastructure and data for High Ava…"
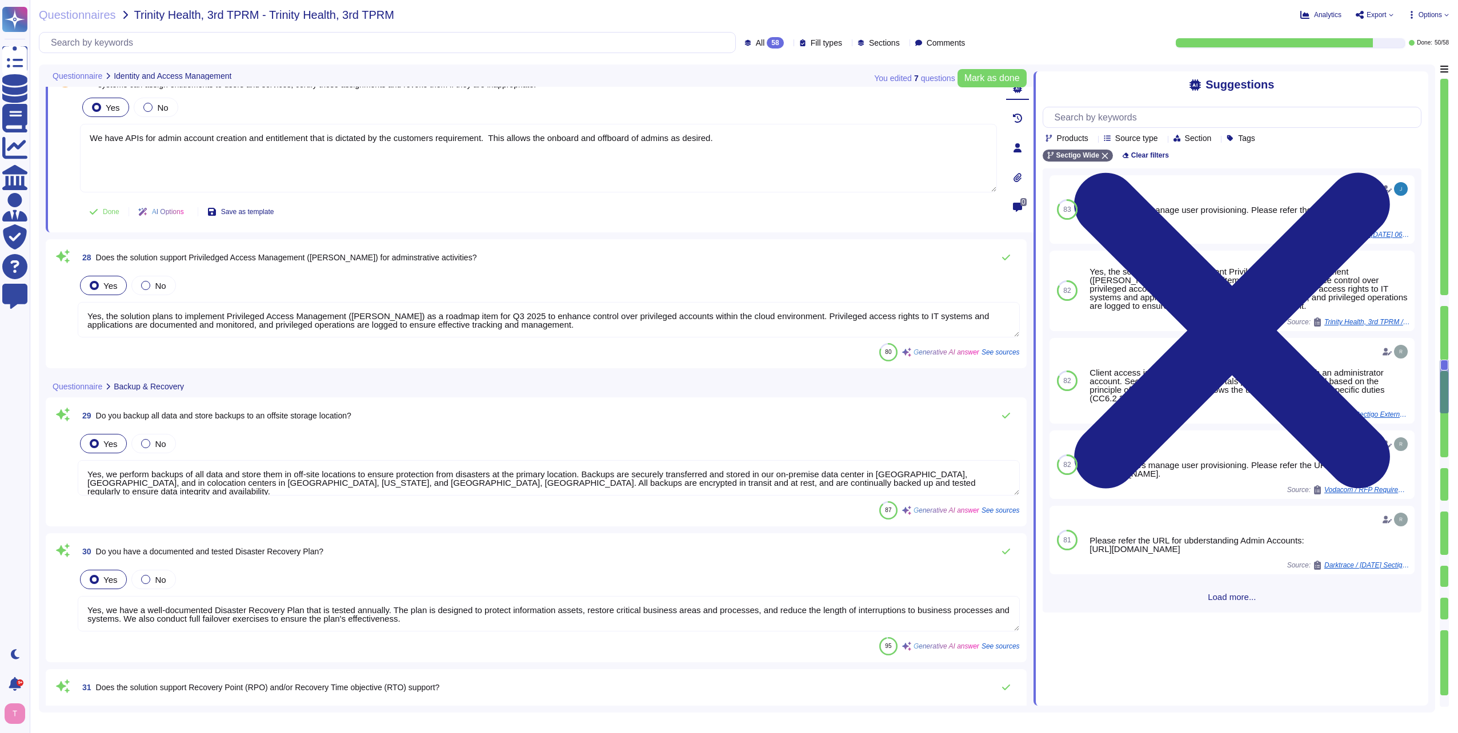
type textarea "Yes, the solution exposes a comprehensive and documented RESTful API to clients…"
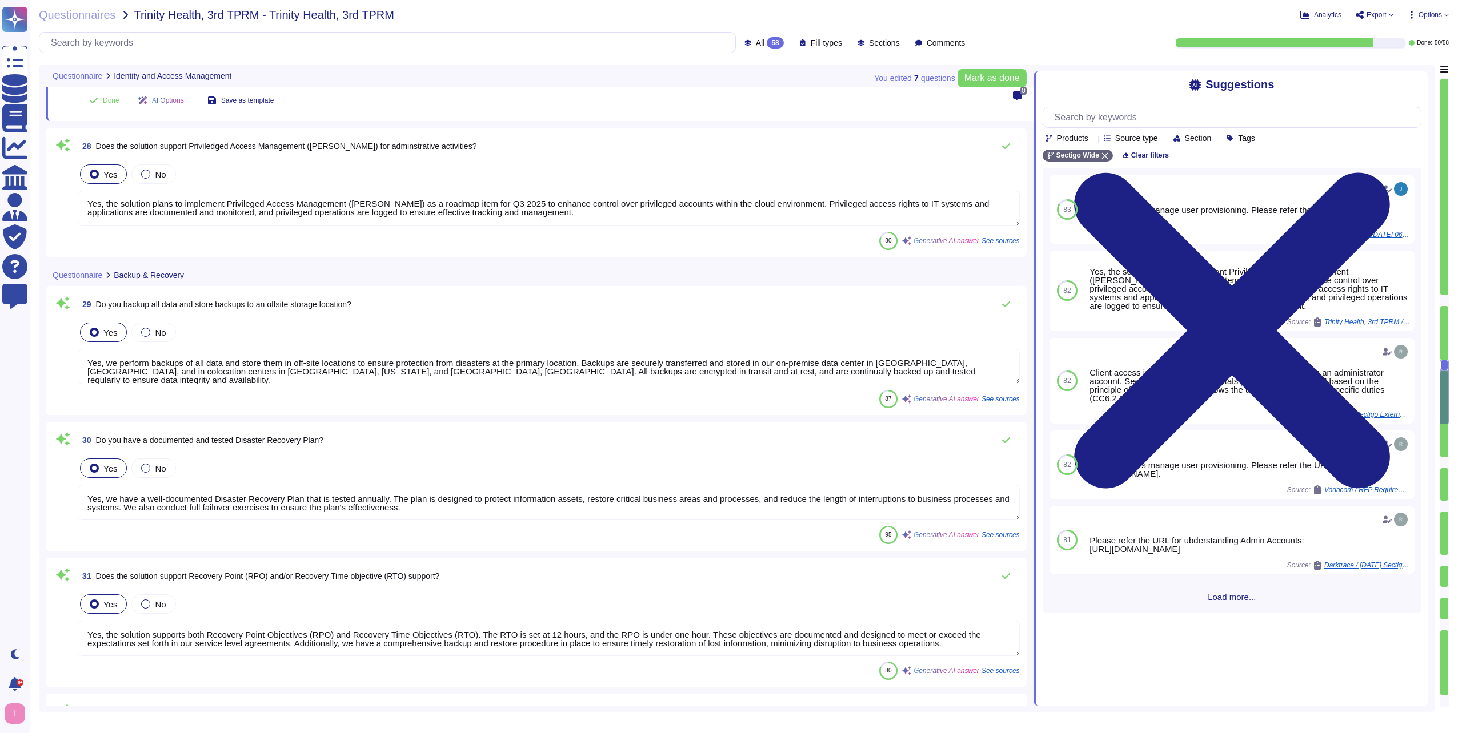
scroll to position [3598, 0]
type textarea "Yes, the solution's API supports standard protocols for identification and auth…"
type textarea "We have APIs for admin account creation and entitlement that is dictated by the…"
click at [531, 204] on textarea "Yes, the solution plans to implement Privileged Access Management ([PERSON_NAME…" at bounding box center [549, 207] width 942 height 35
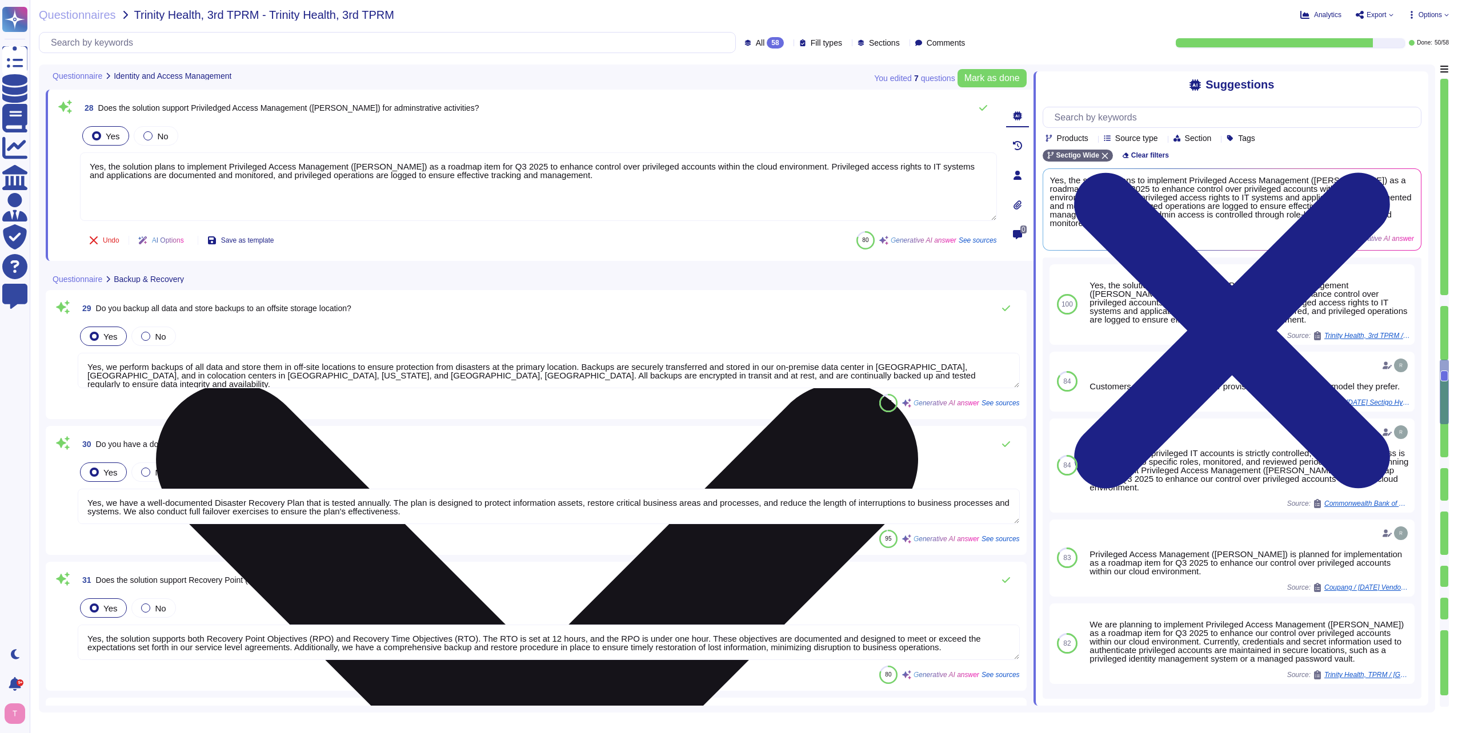
drag, startPoint x: 774, startPoint y: 166, endPoint x: 87, endPoint y: 169, distance: 687.1
click at [87, 169] on textarea "Yes, the solution plans to implement Privileged Access Management ([PERSON_NAME…" at bounding box center [538, 186] width 917 height 69
type textarea "Privileged access rights to IT systems and applications are documented and moni…"
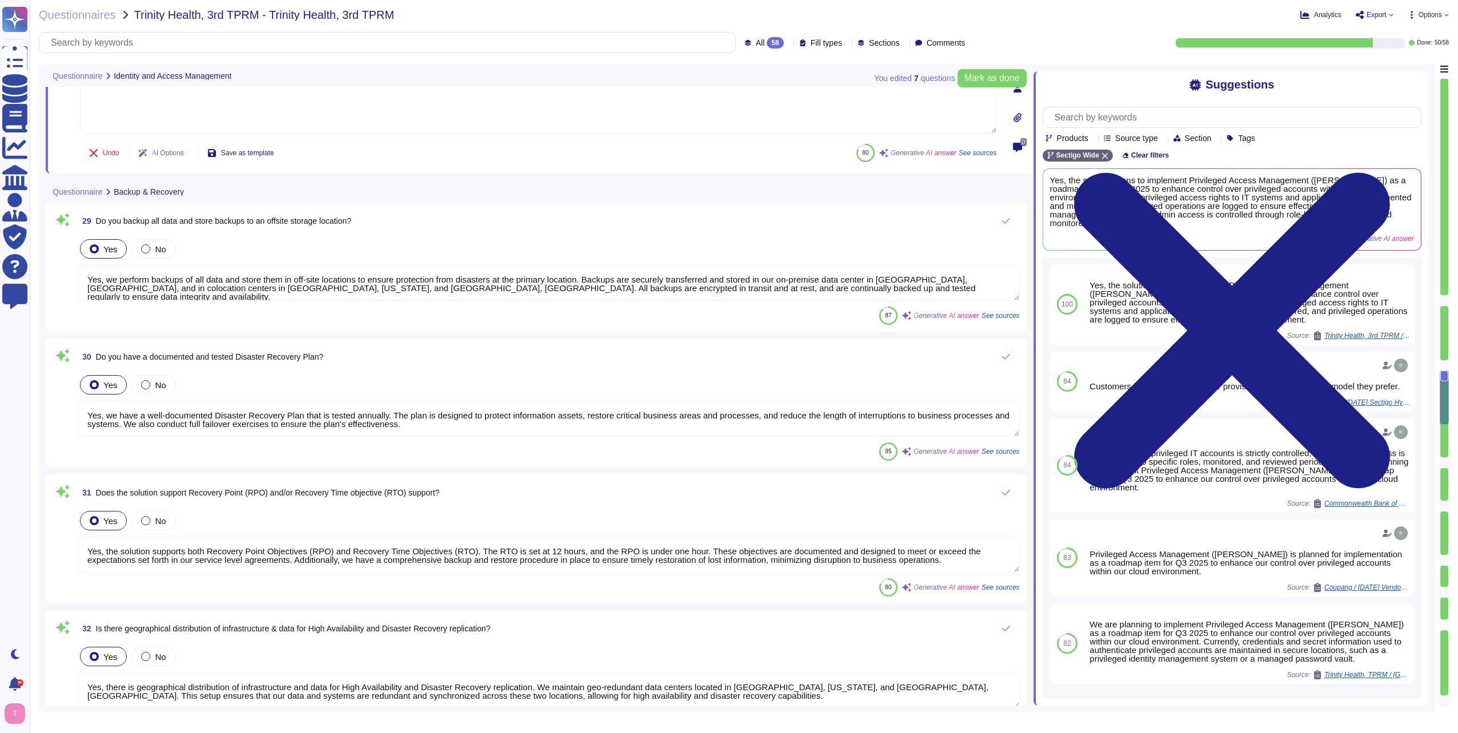
scroll to position [3712, 0]
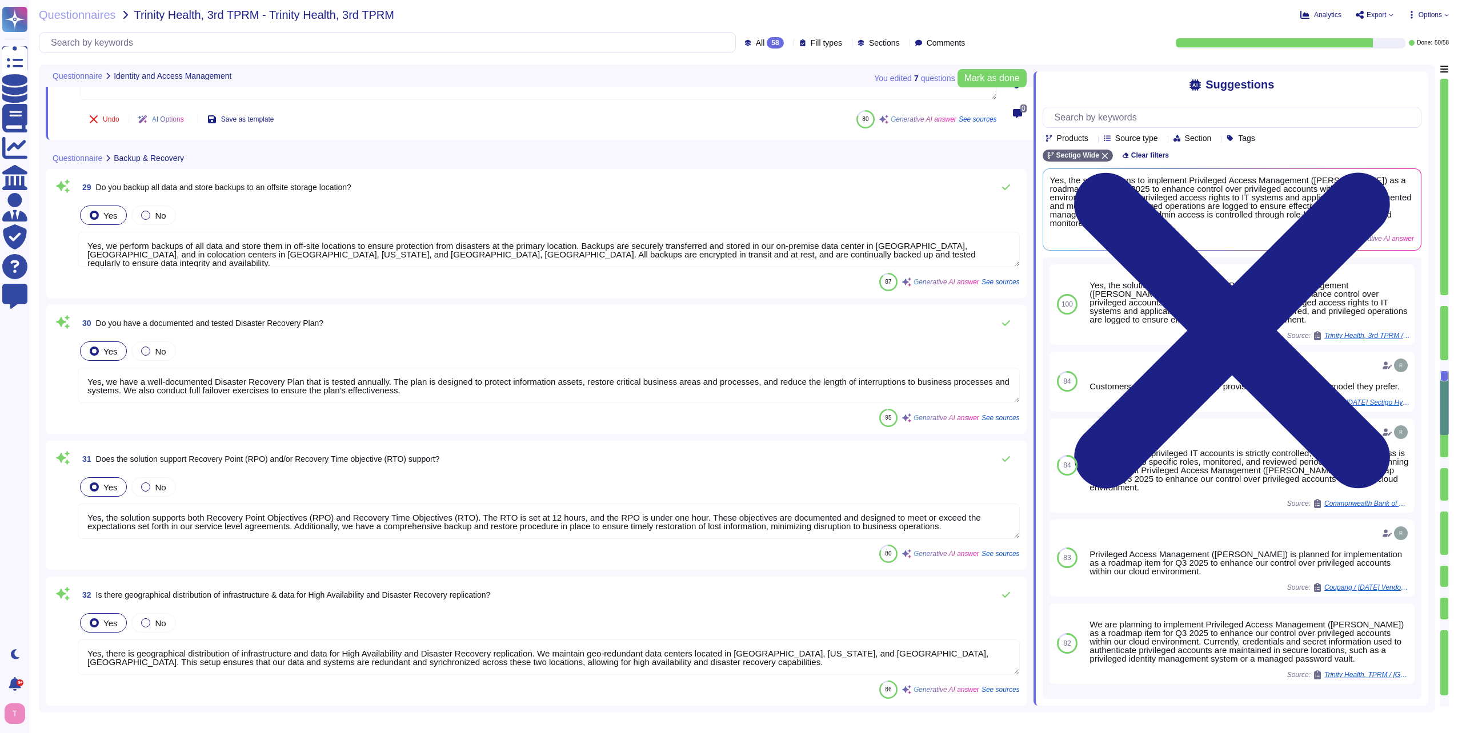
type textarea "Yes, our solution includes managed and secure APIs. We offer a comprehensive an…"
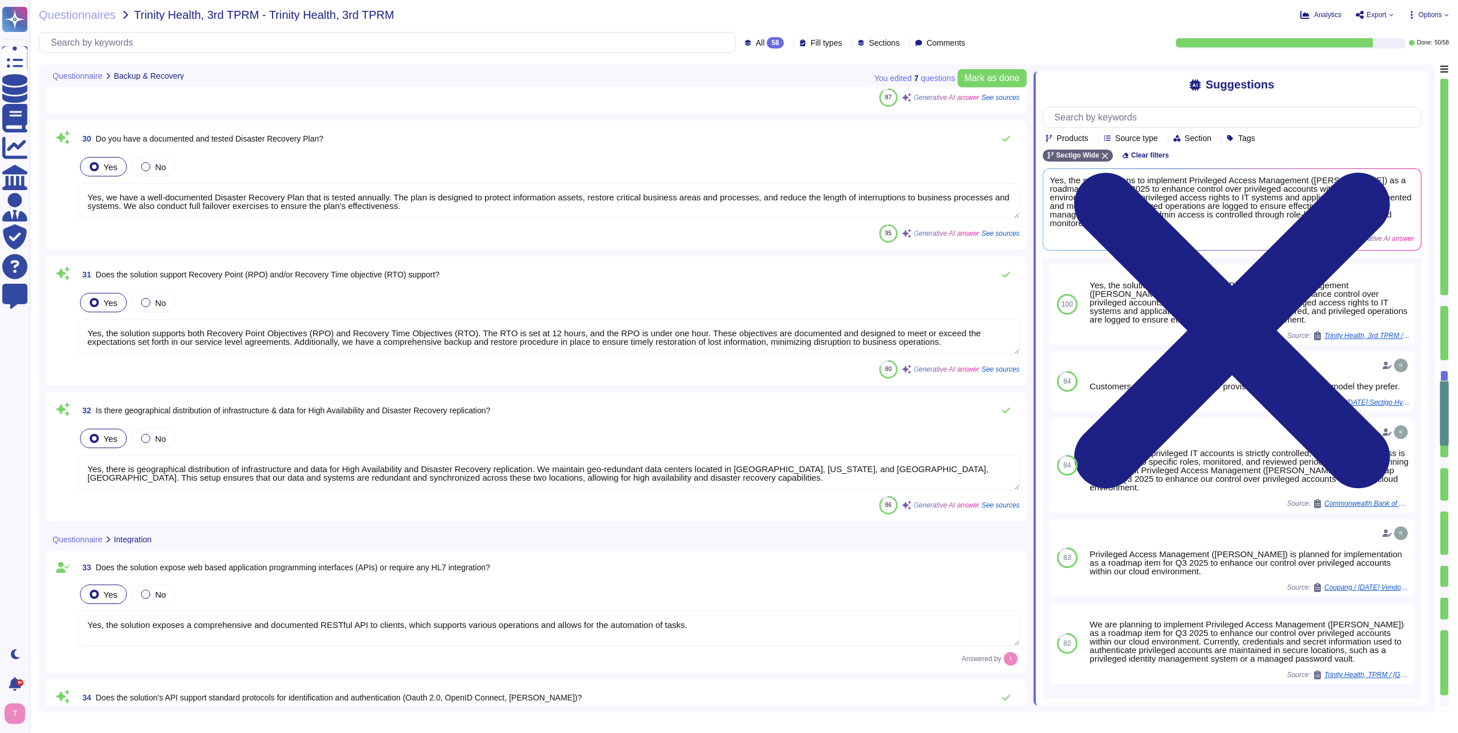
type textarea "N/A. No integration for health data required."
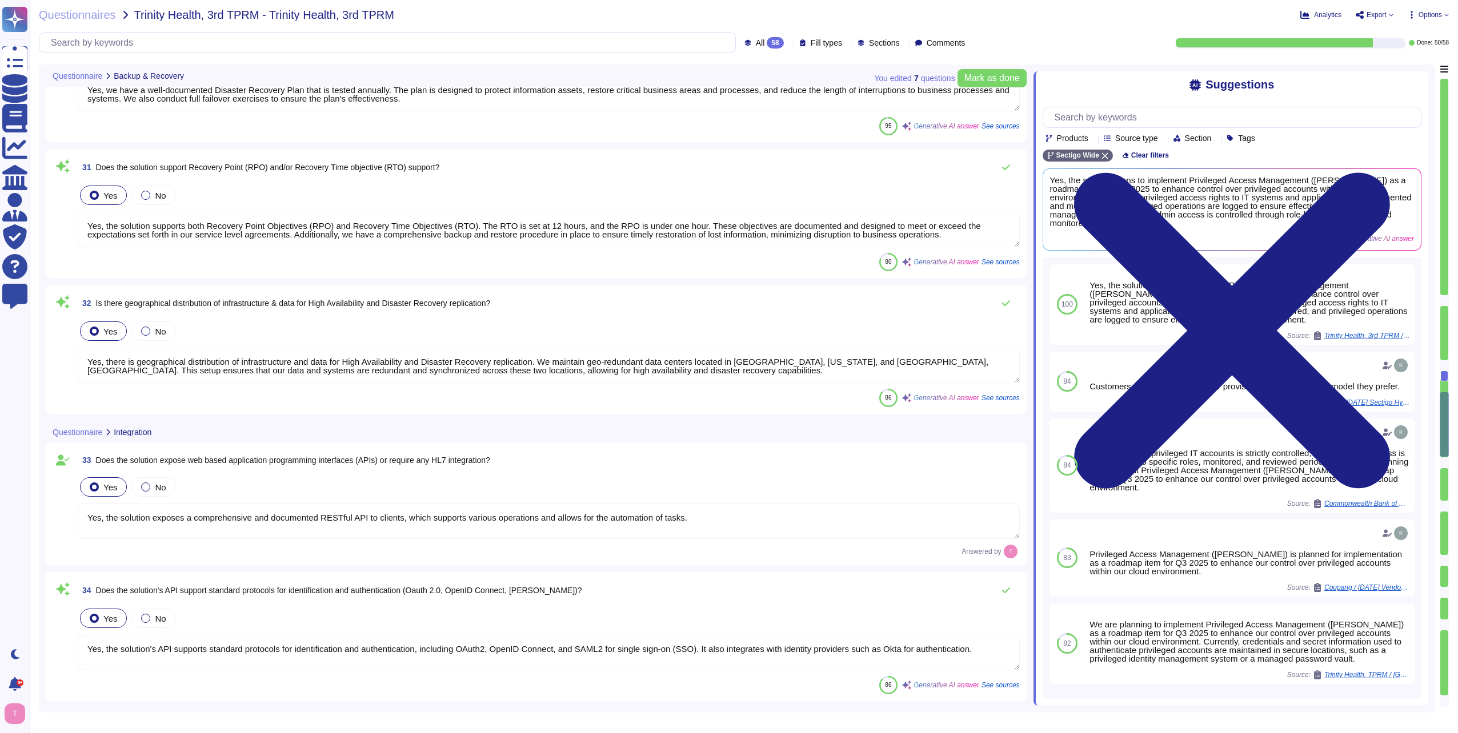
type textarea "N/A. No health information in the system."
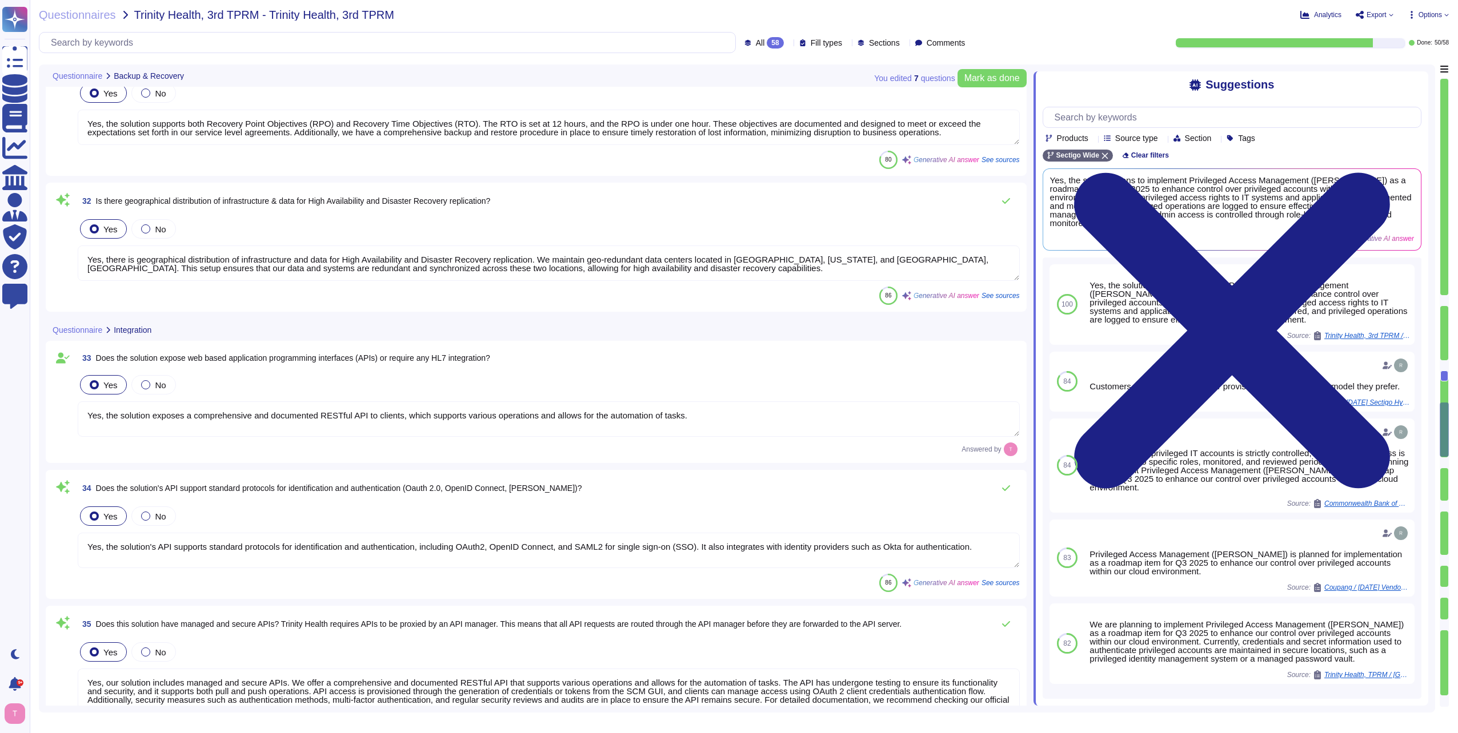
scroll to position [4112, 0]
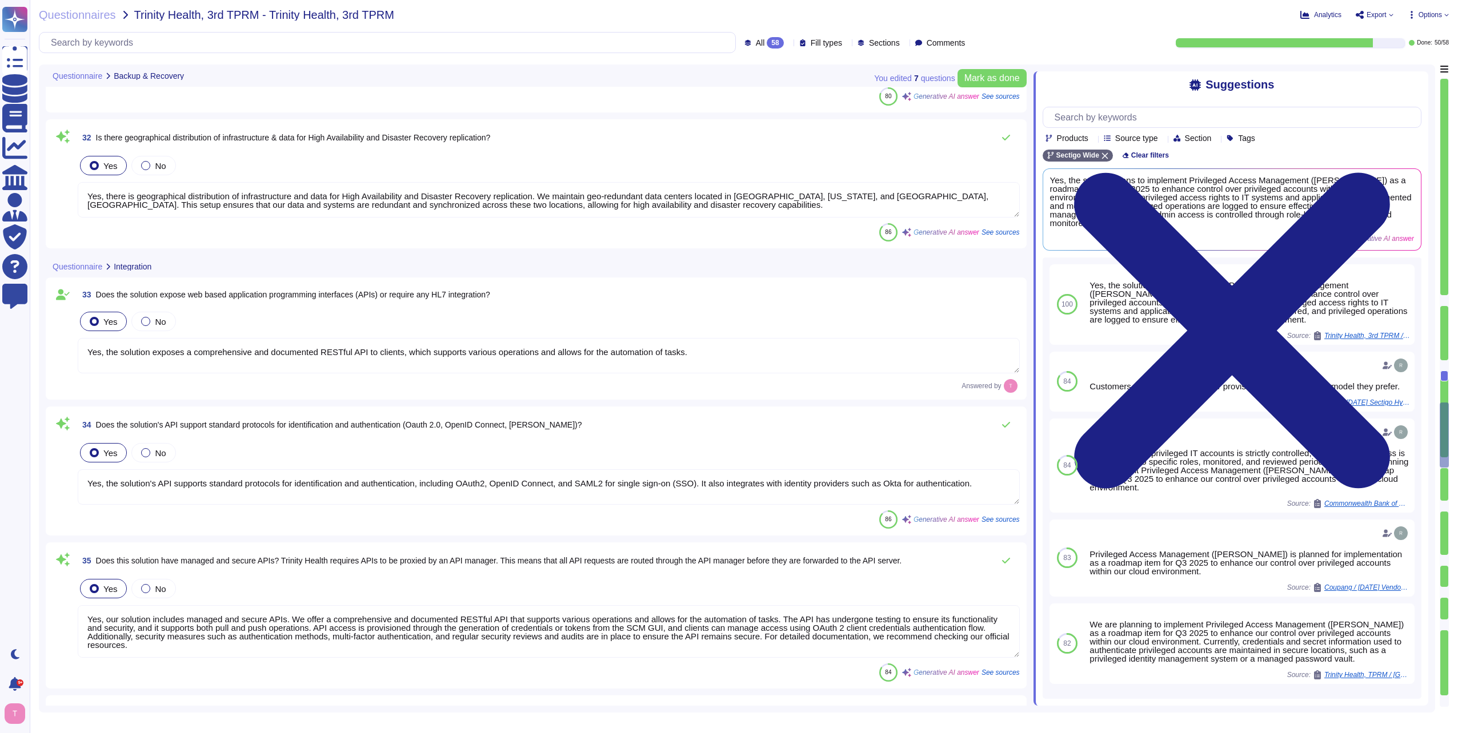
type textarea "no"
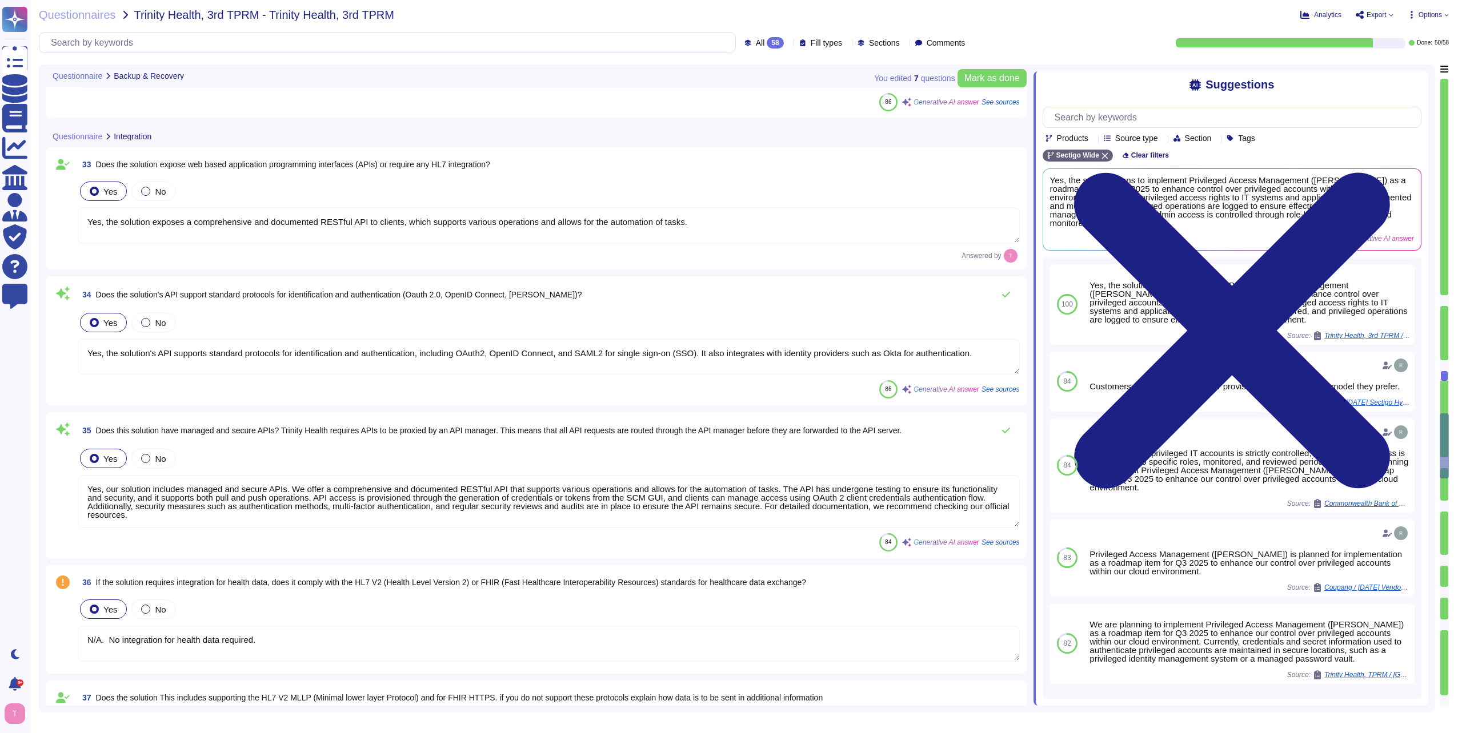
scroll to position [4284, 0]
type textarea "no"
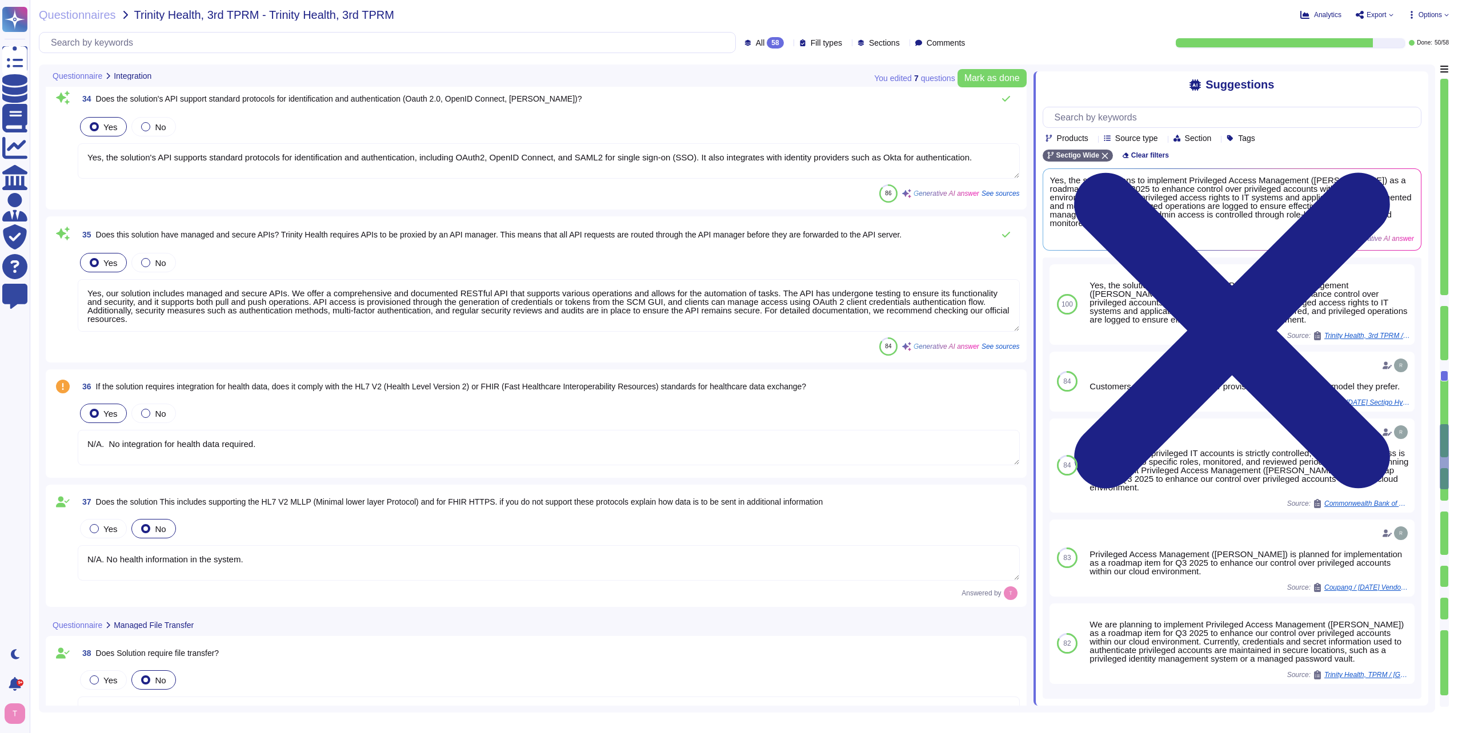
type textarea "no"
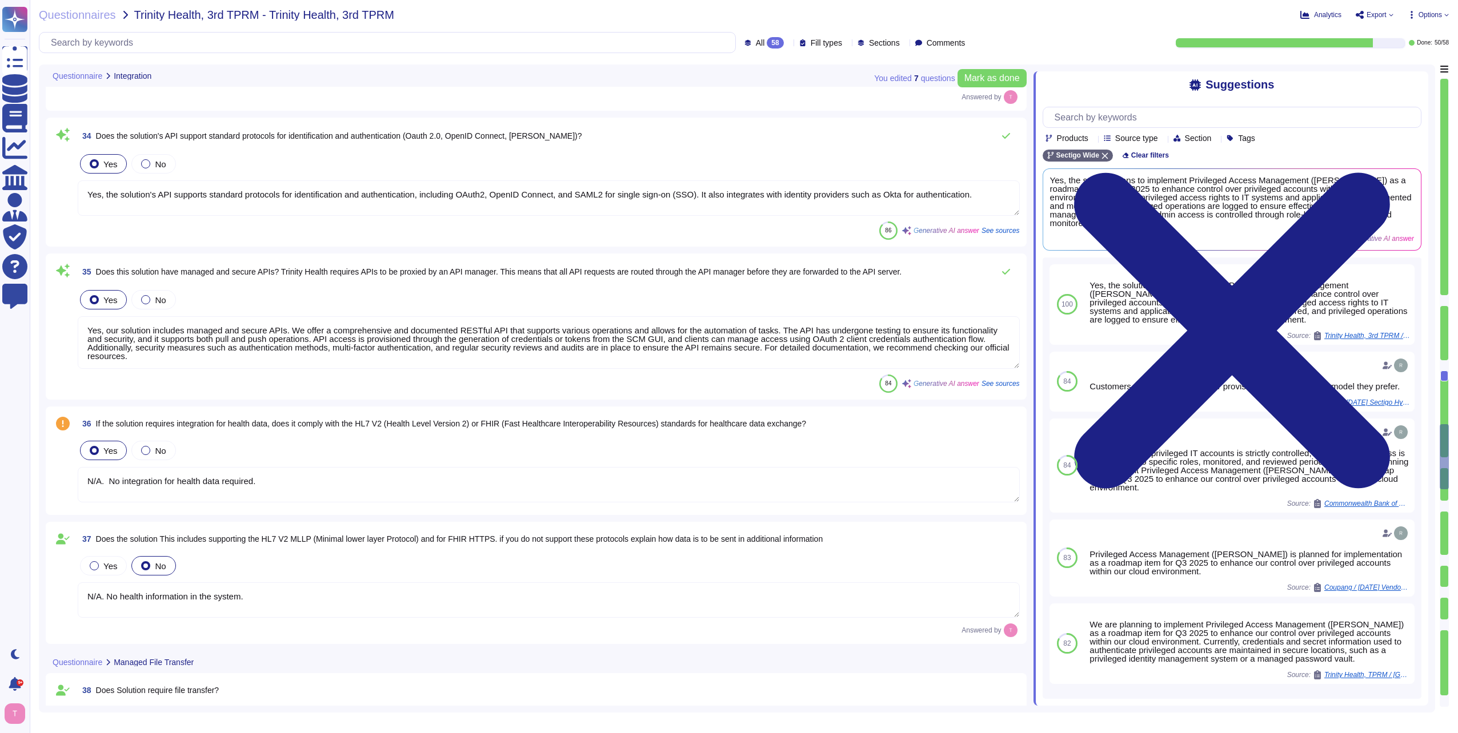
scroll to position [4398, 0]
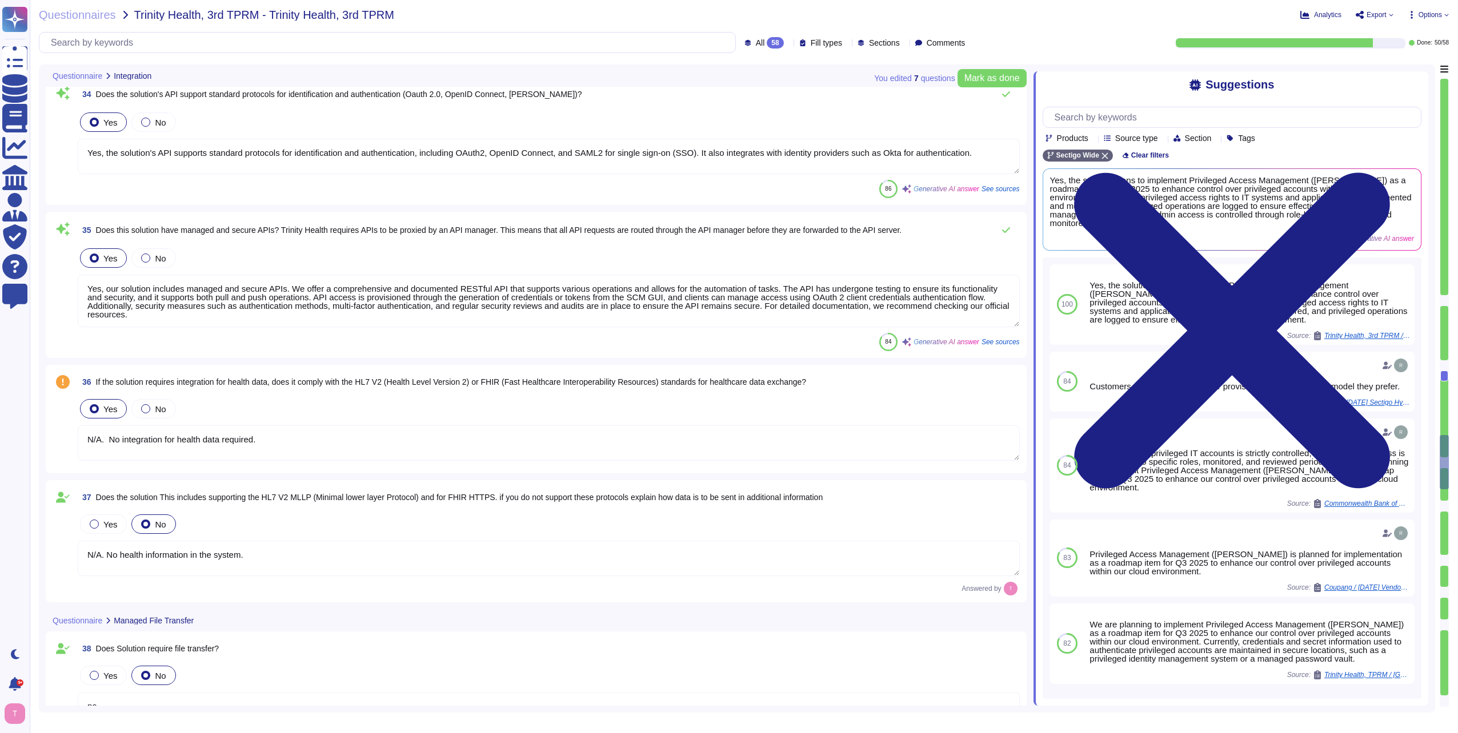
type textarea "no"
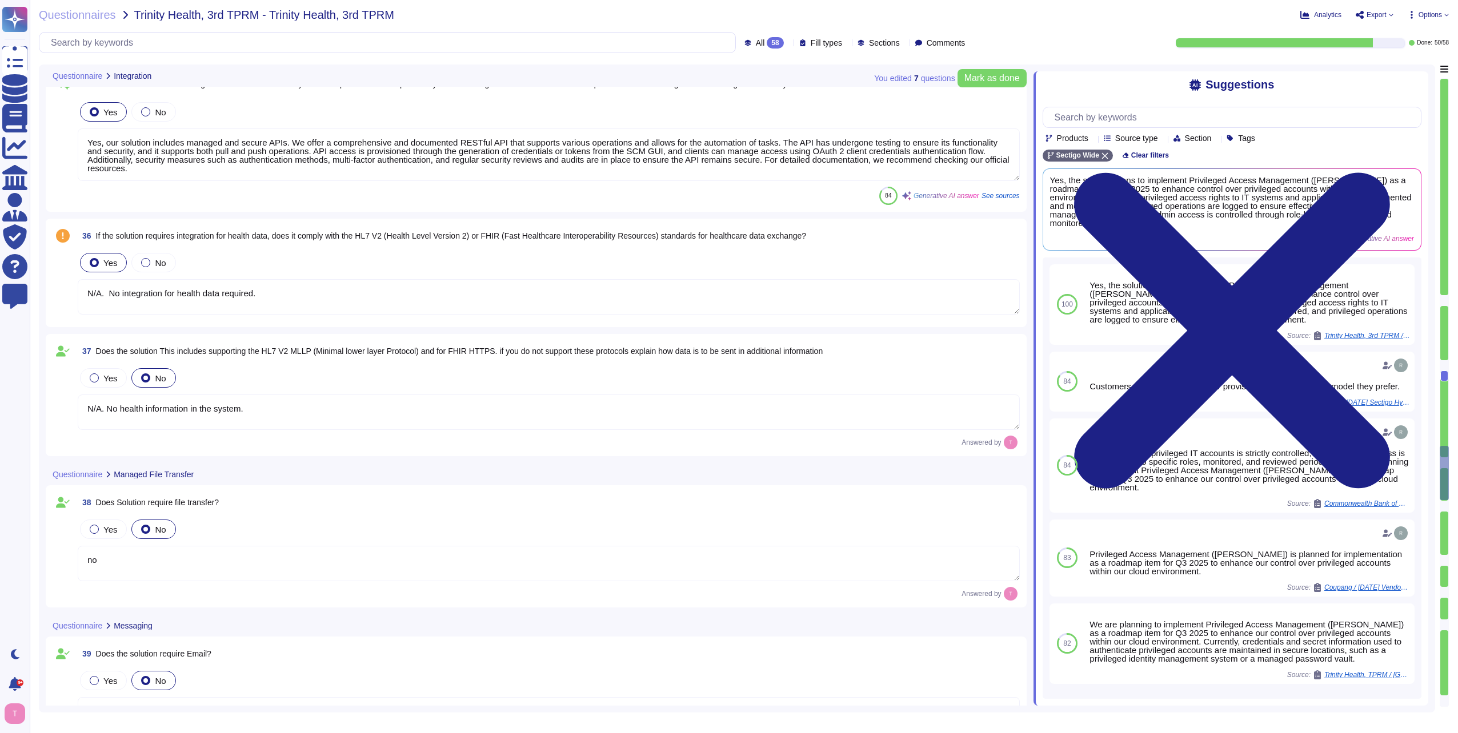
scroll to position [4626, 0]
type textarea "We follow a structured approach for data disposal, which includes physically an…"
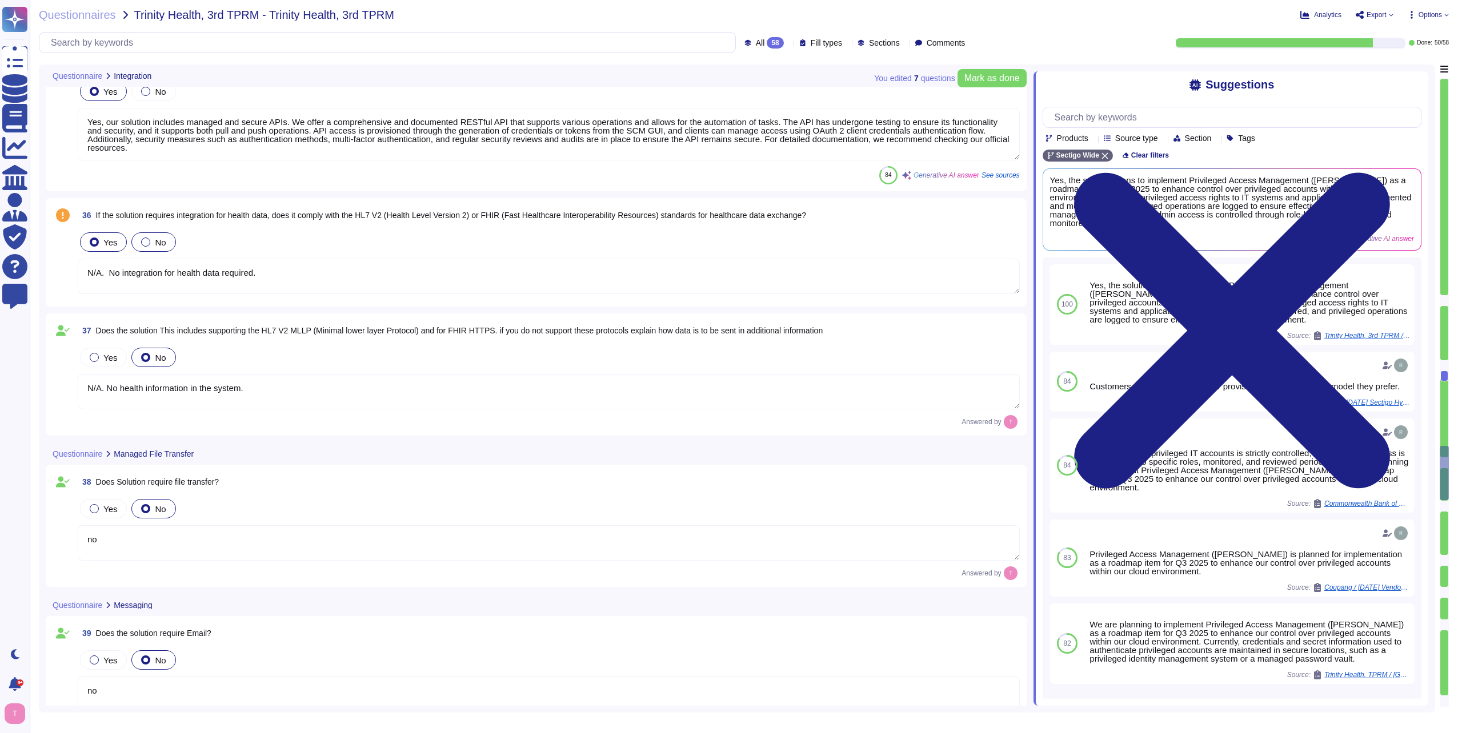
click at [144, 241] on div at bounding box center [145, 242] width 9 height 9
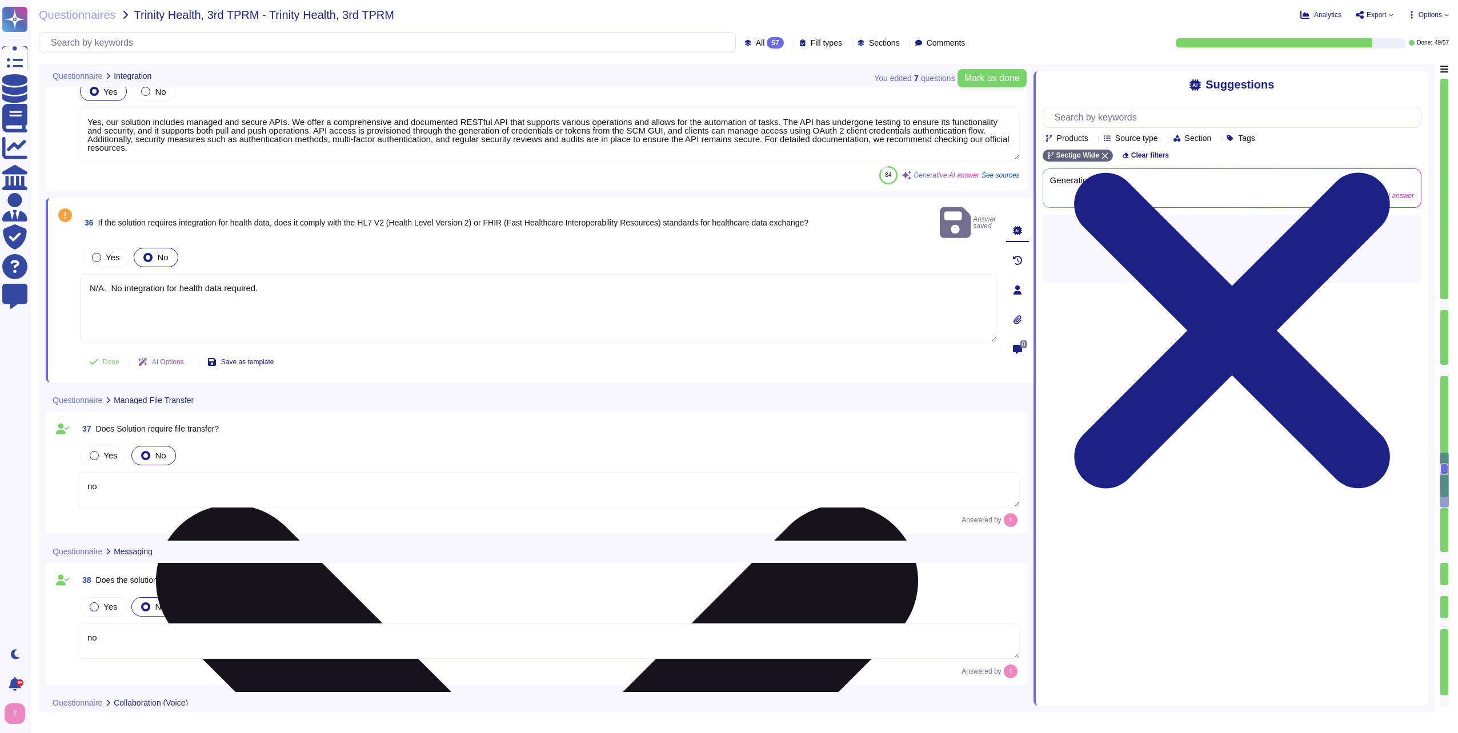
type textarea "no"
type textarea "We follow a structured approach for data disposal, which includes physically an…"
type textarea "We do not guarantee data deletion at the point of service termination. However,…"
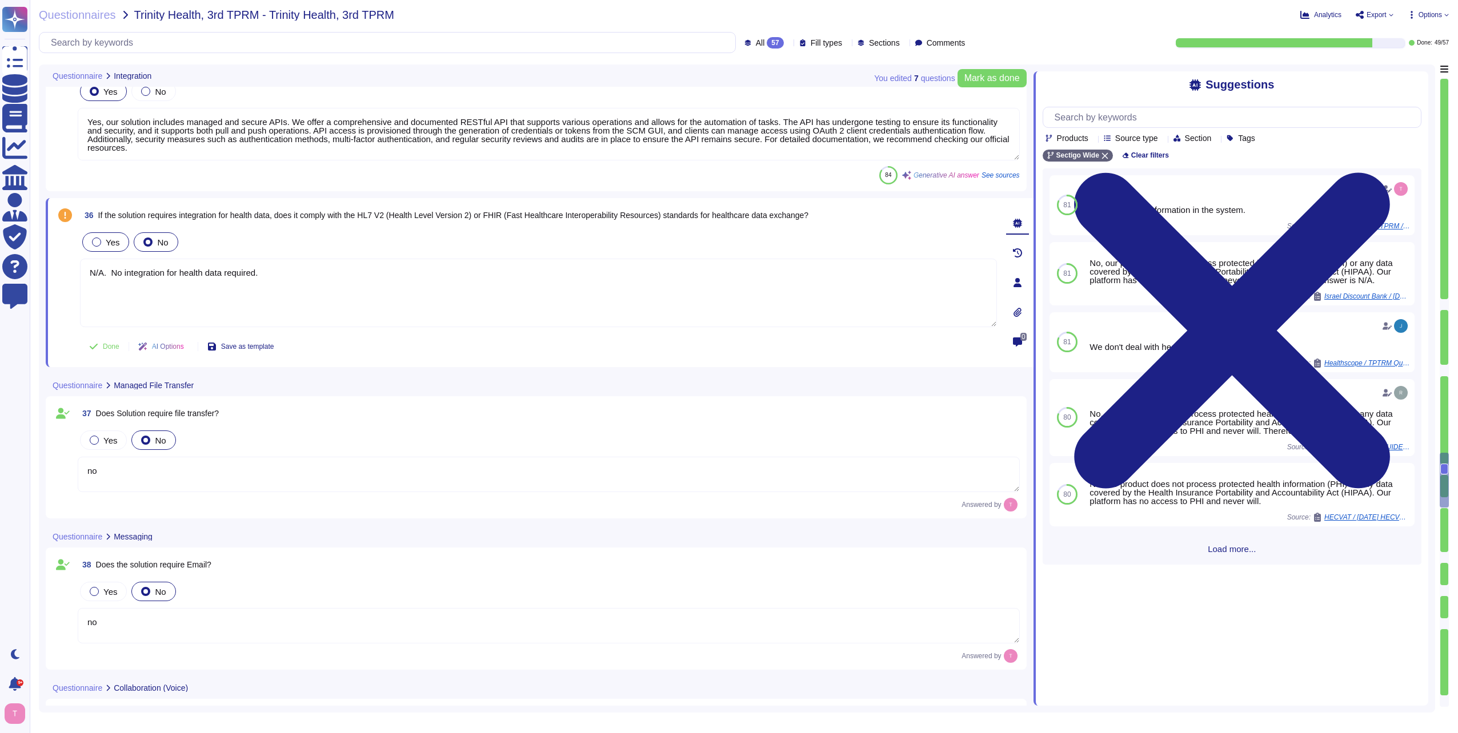
click at [97, 243] on div at bounding box center [96, 242] width 9 height 9
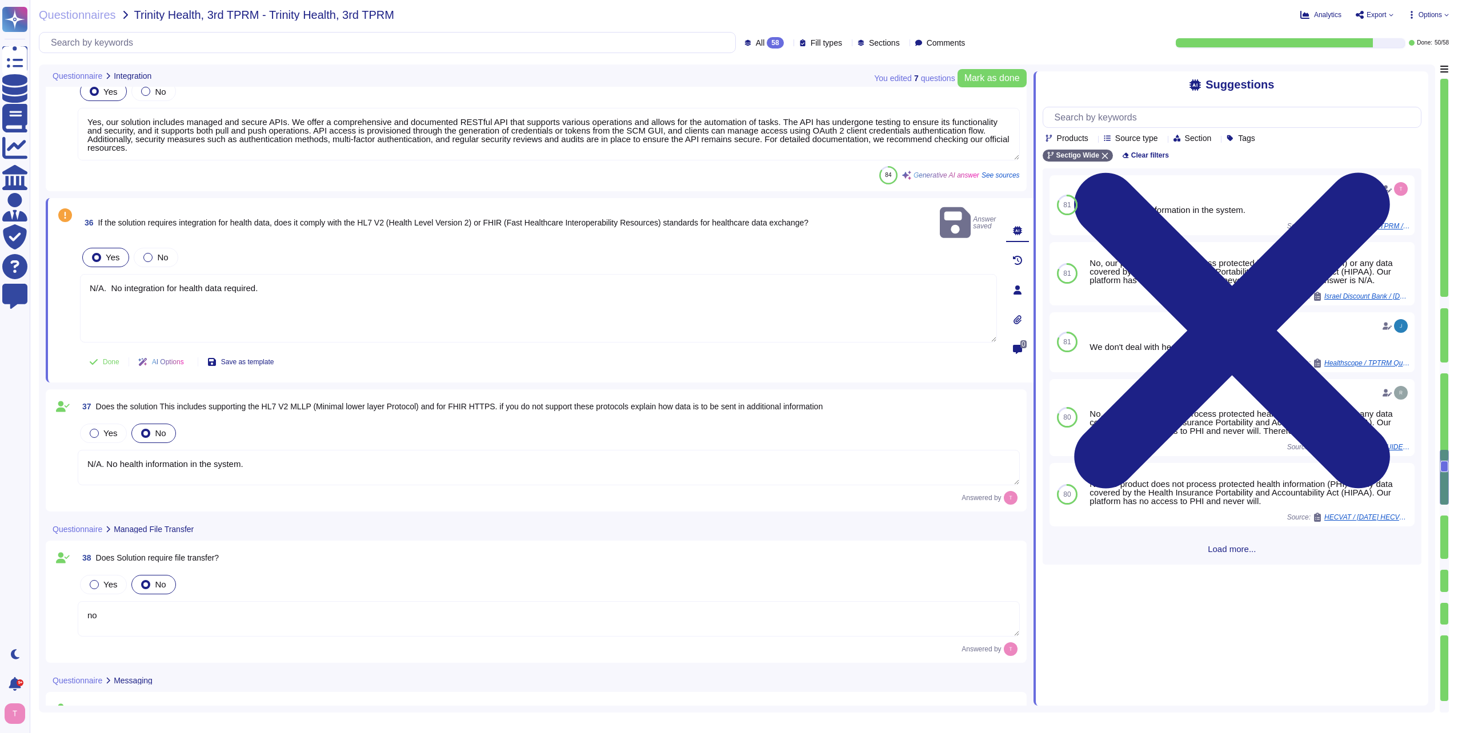
type textarea "N/A. No health information in the system."
type textarea "no"
type textarea "We follow a structured approach for data disposal, which includes physically an…"
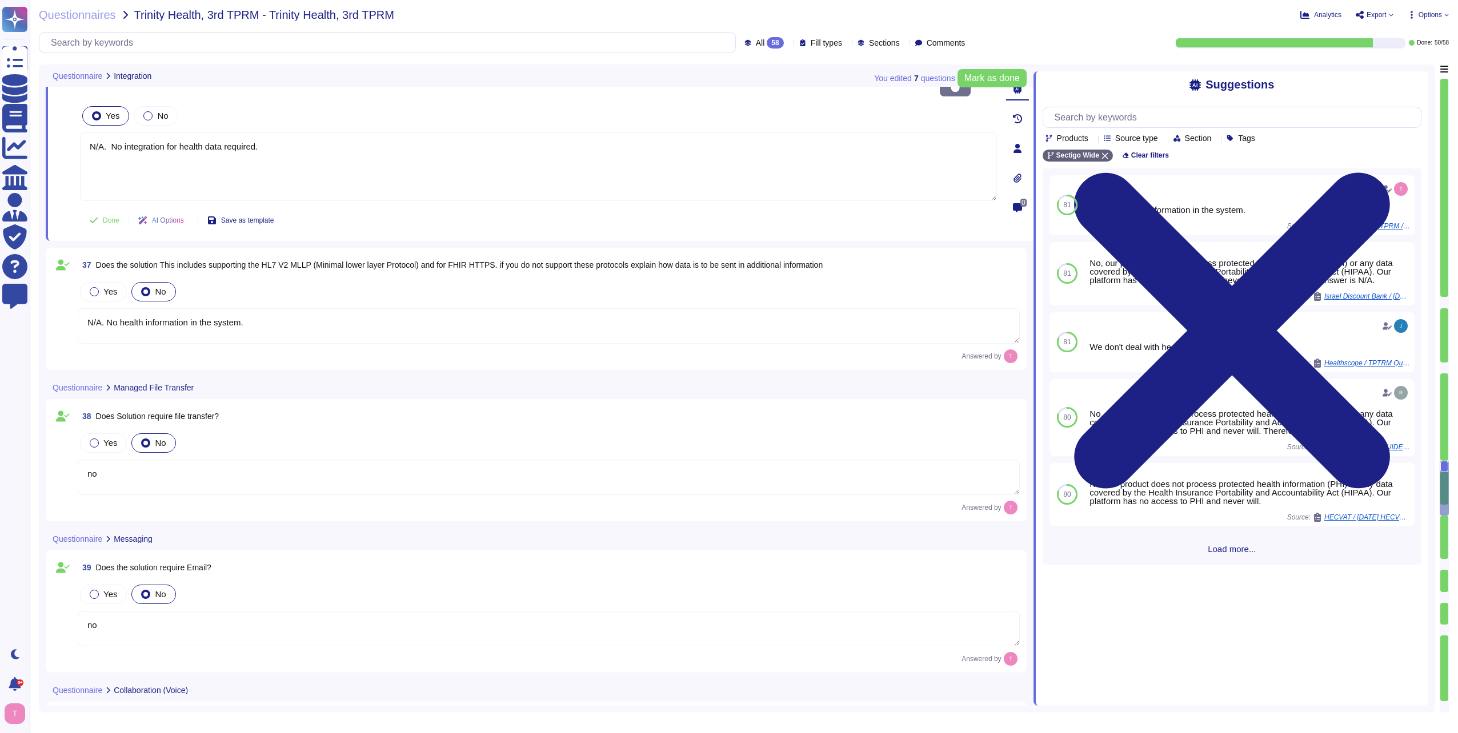
type textarea "We do not guarantee data deletion at the point of service termination. However,…"
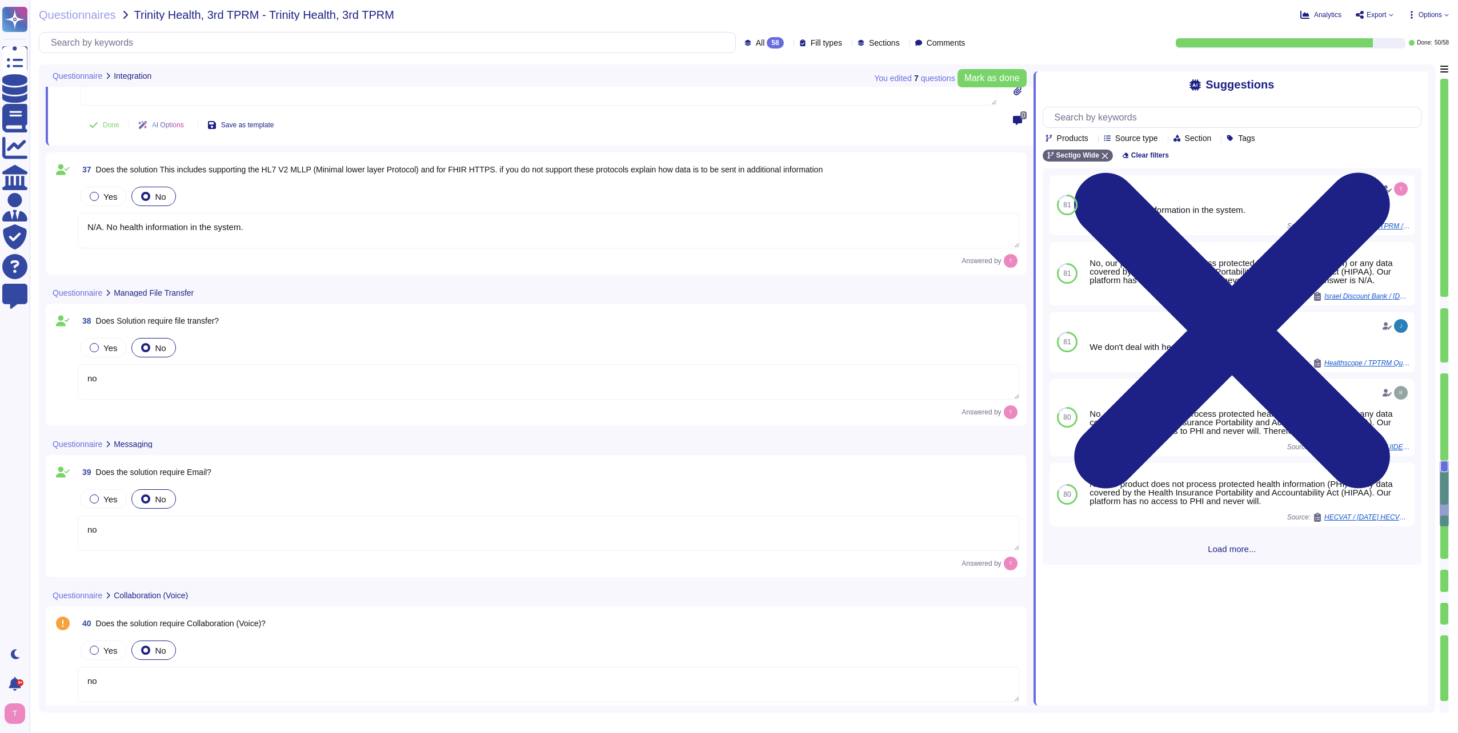
type textarea "Yes, the solution requires a web browser as it is a SaaS product accessible thr…"
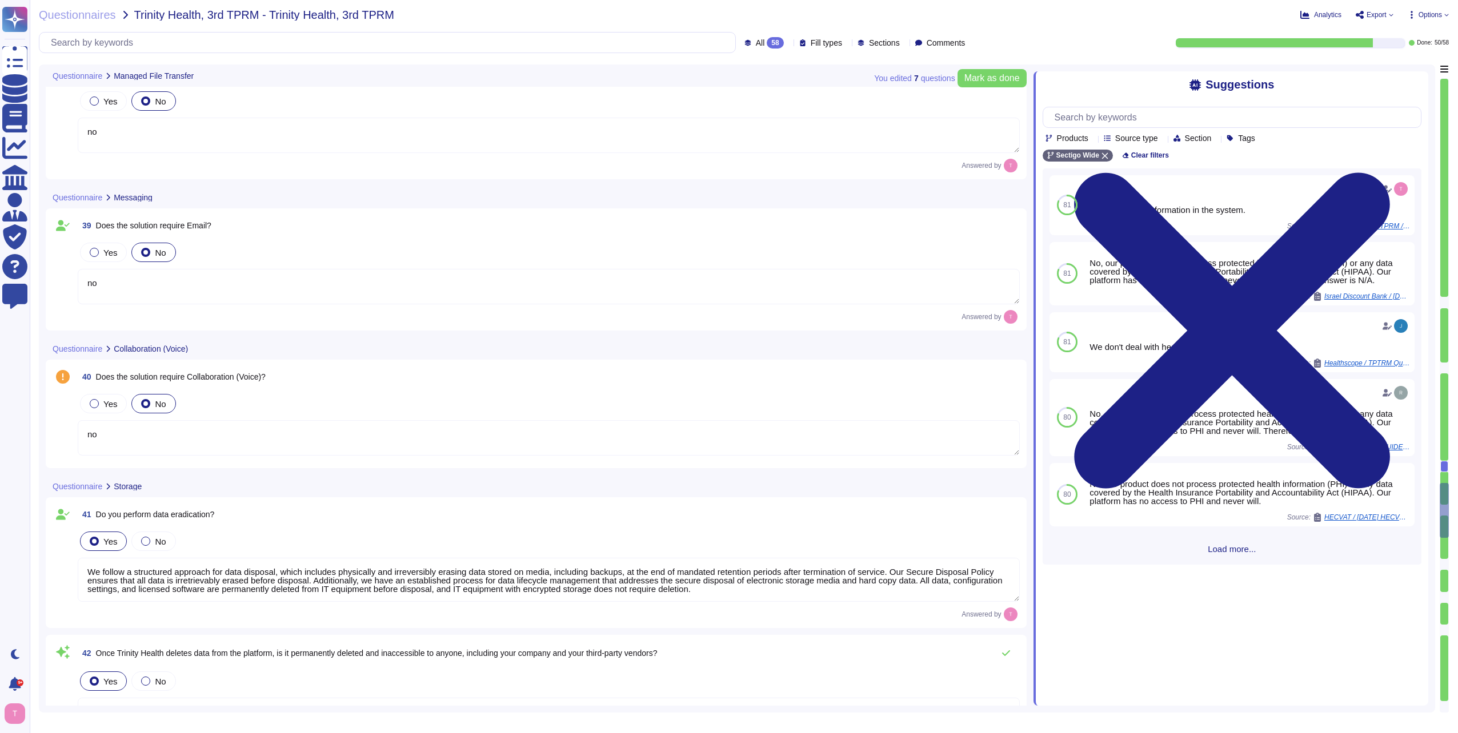
type textarea "Yes, the solution is compatible with Microsoft Edge."
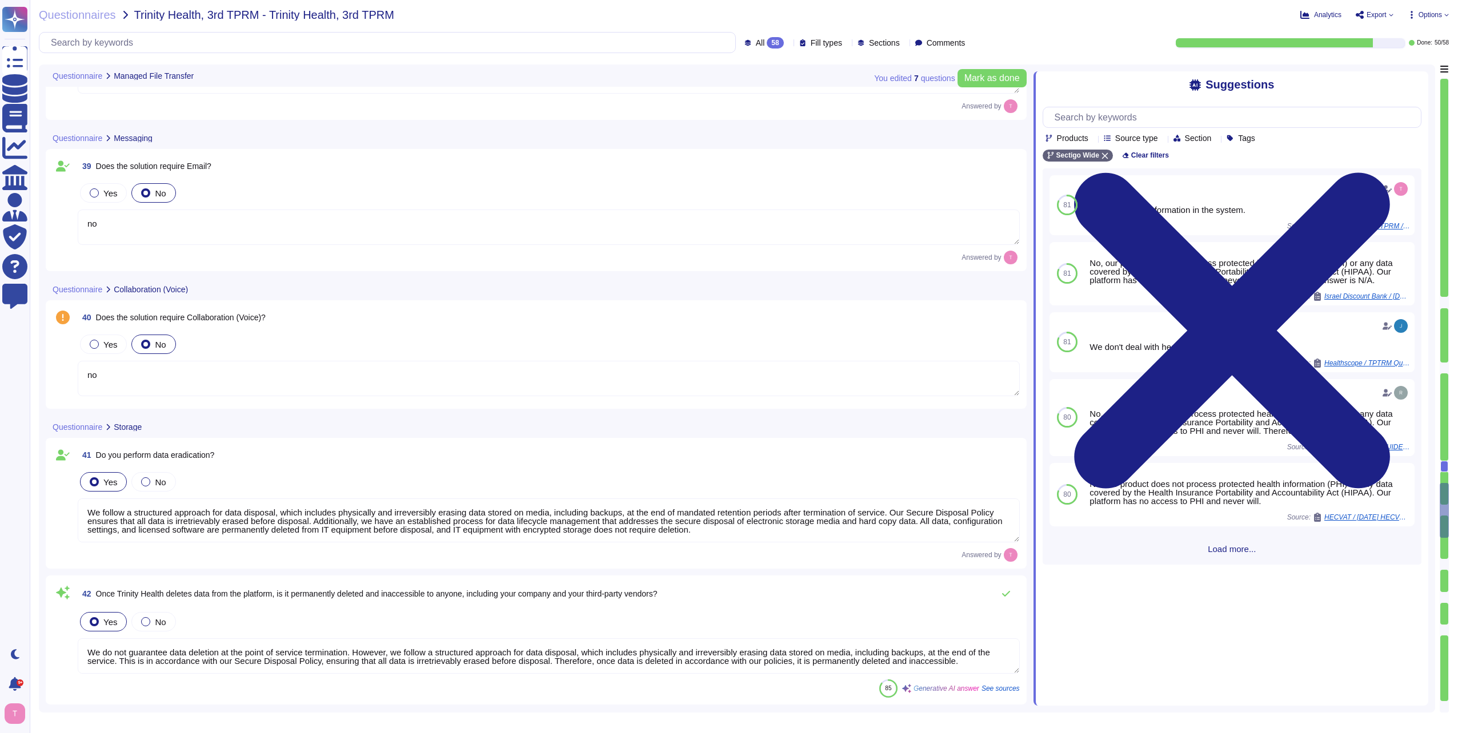
scroll to position [5140, 0]
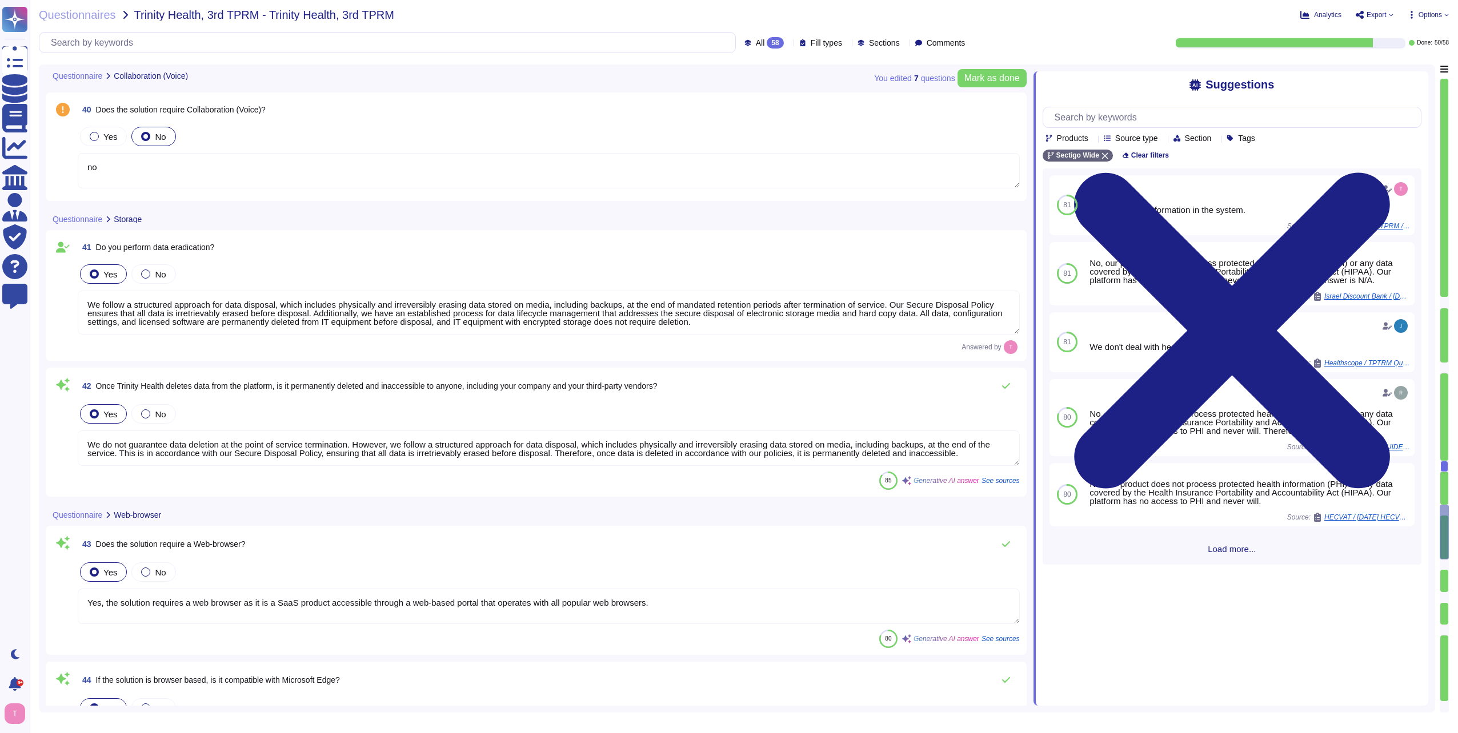
type textarea "Yes, our service supports TLS 1.2 or higher for secure connections."
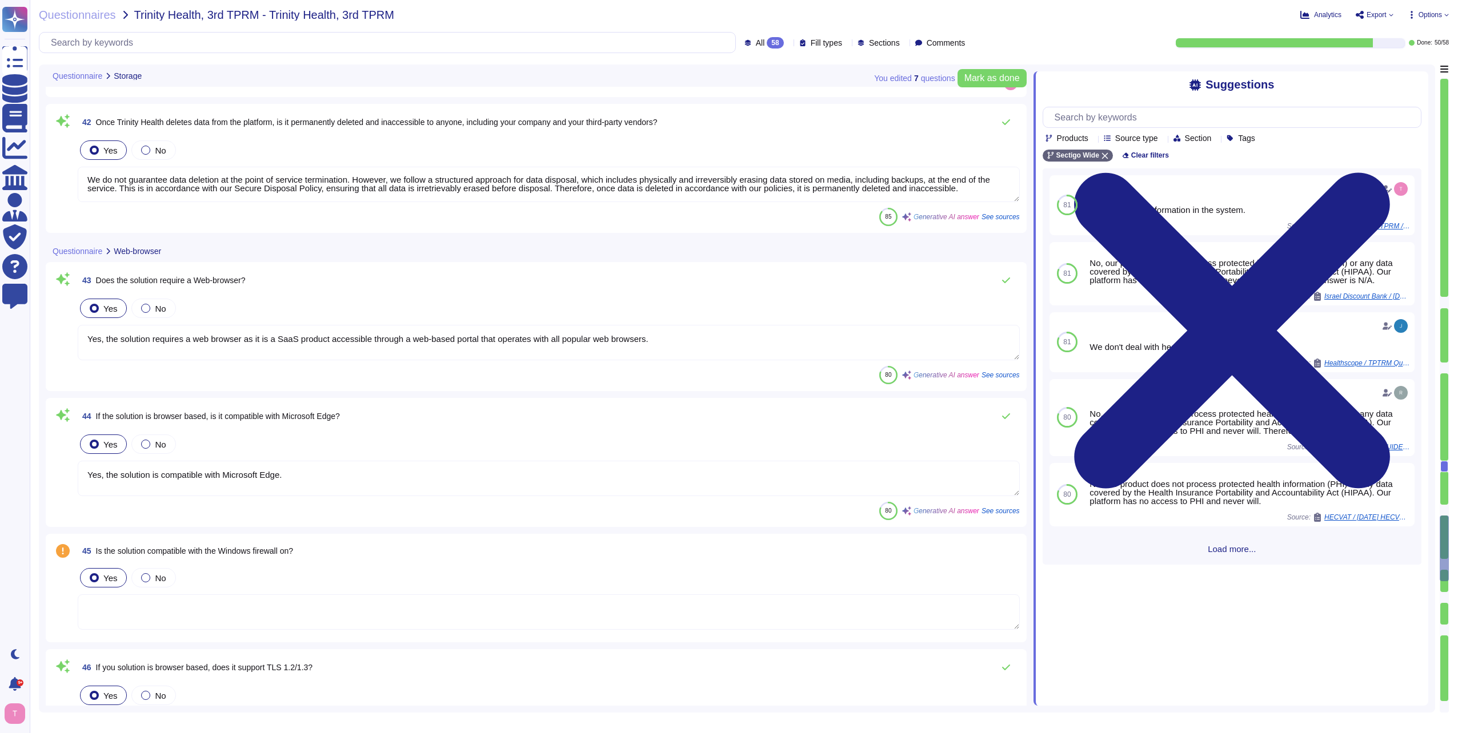
scroll to position [5597, 0]
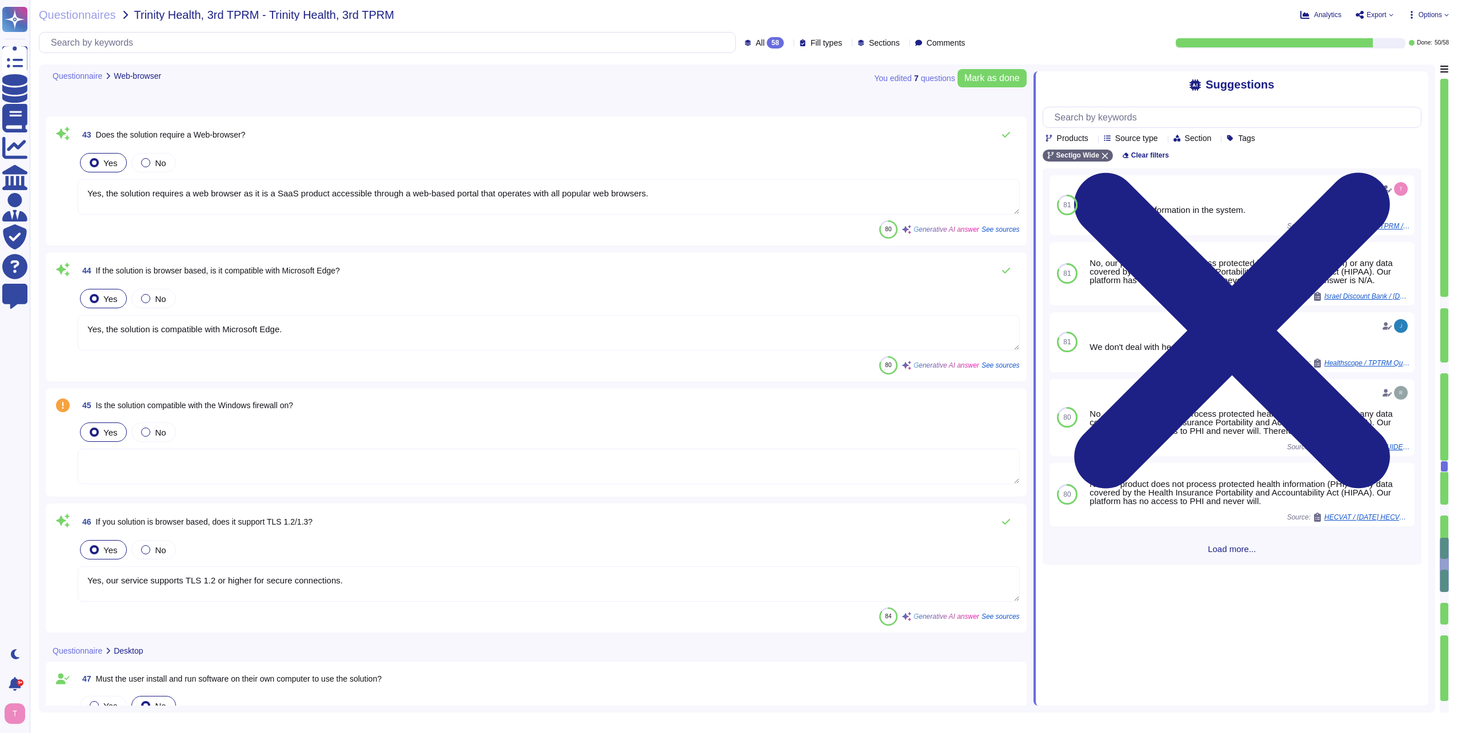
type textarea "No, the service does not have a mobile app/access component. There are no mobil…"
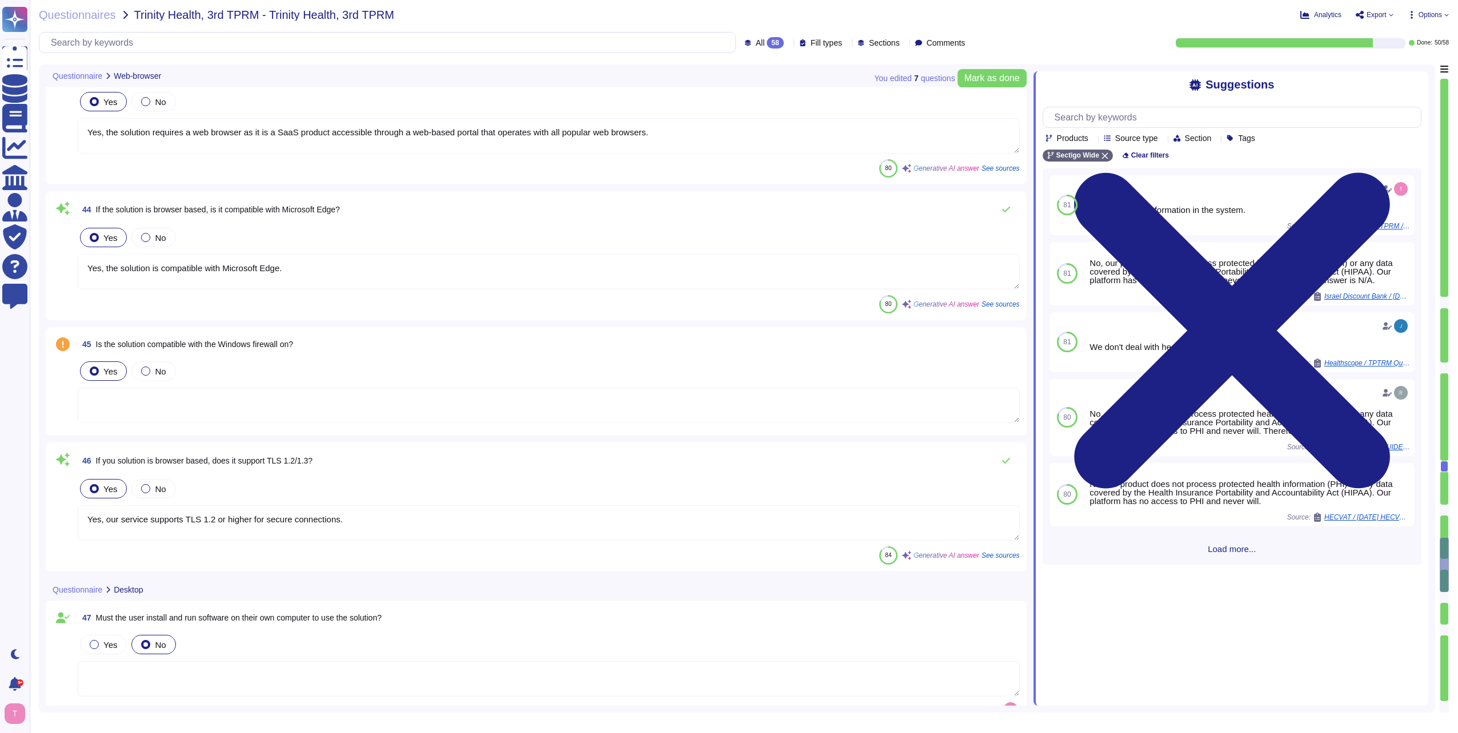
scroll to position [5769, 0]
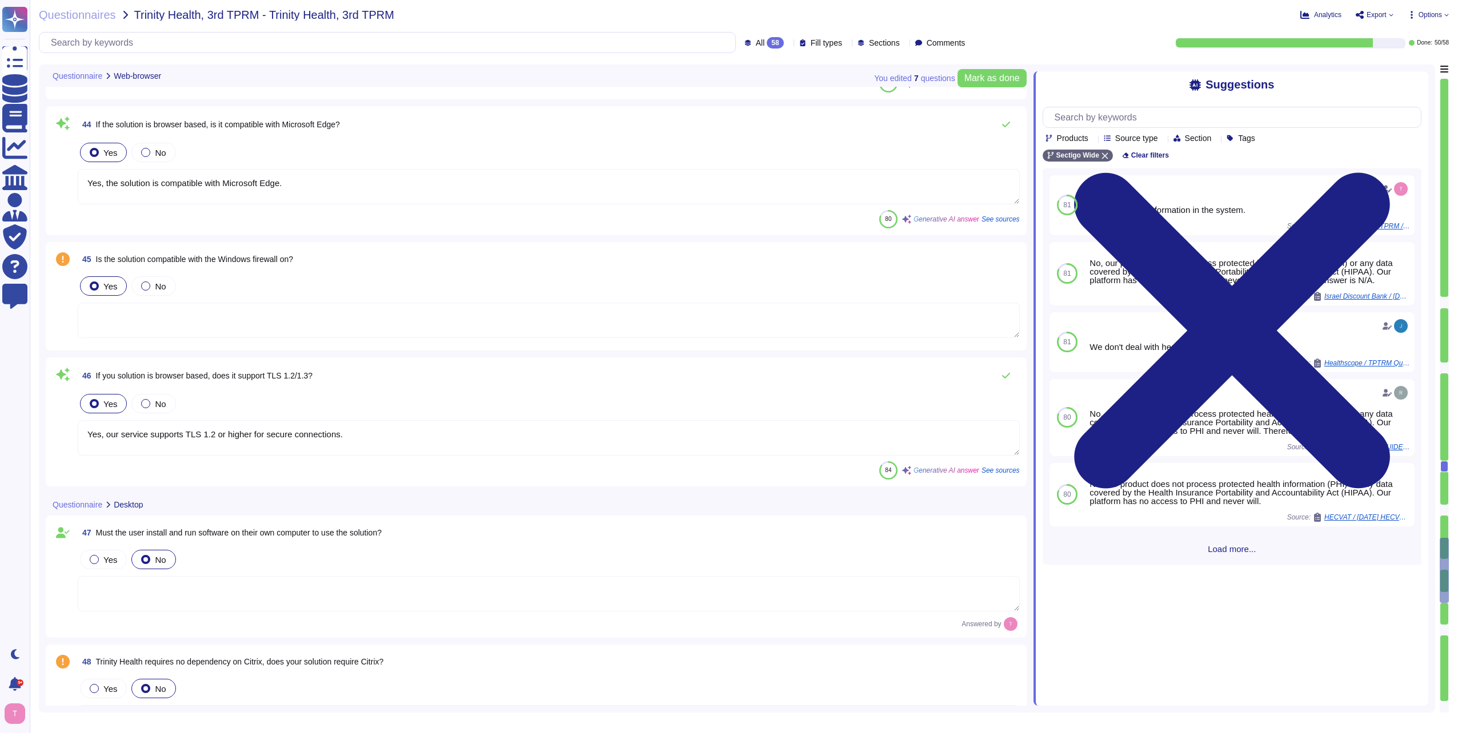
type textarea "It is a web interface."
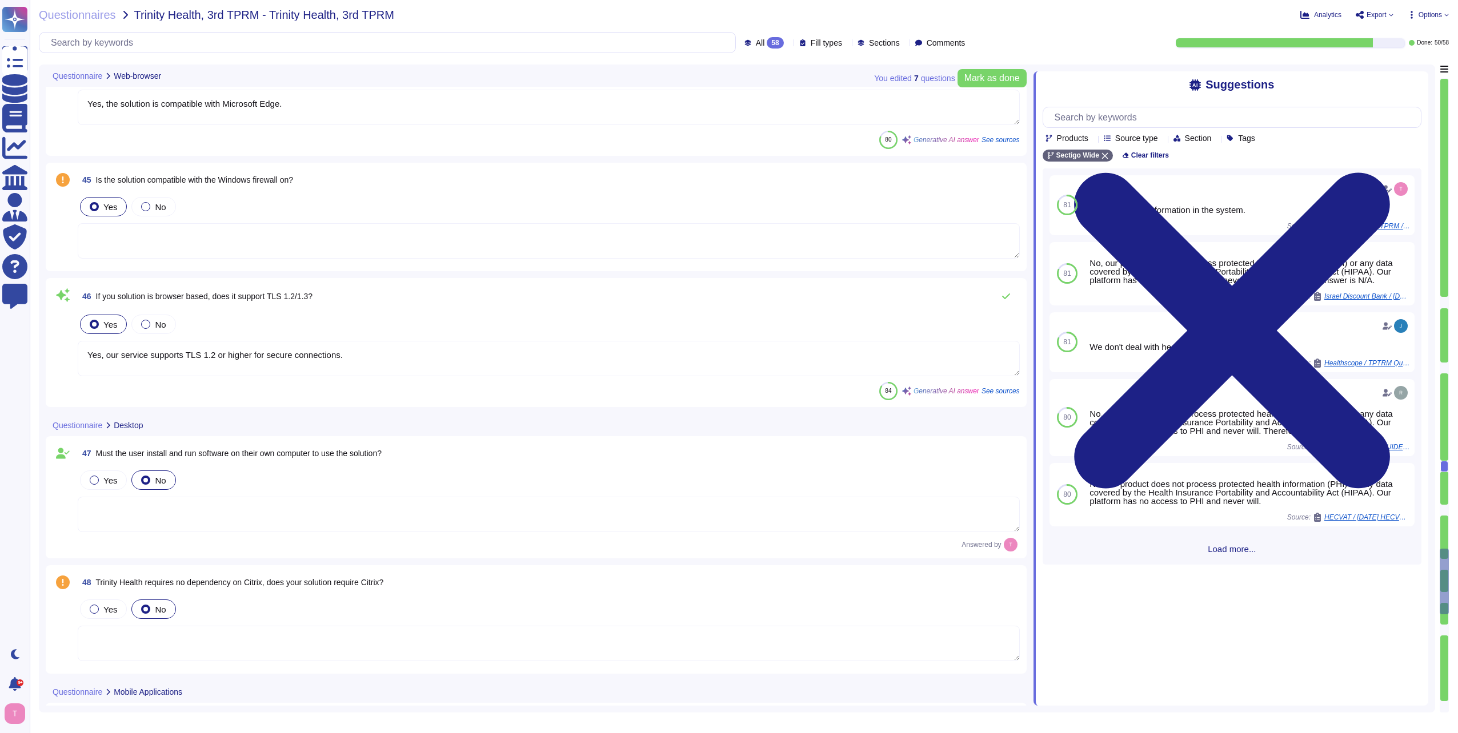
scroll to position [5940, 0]
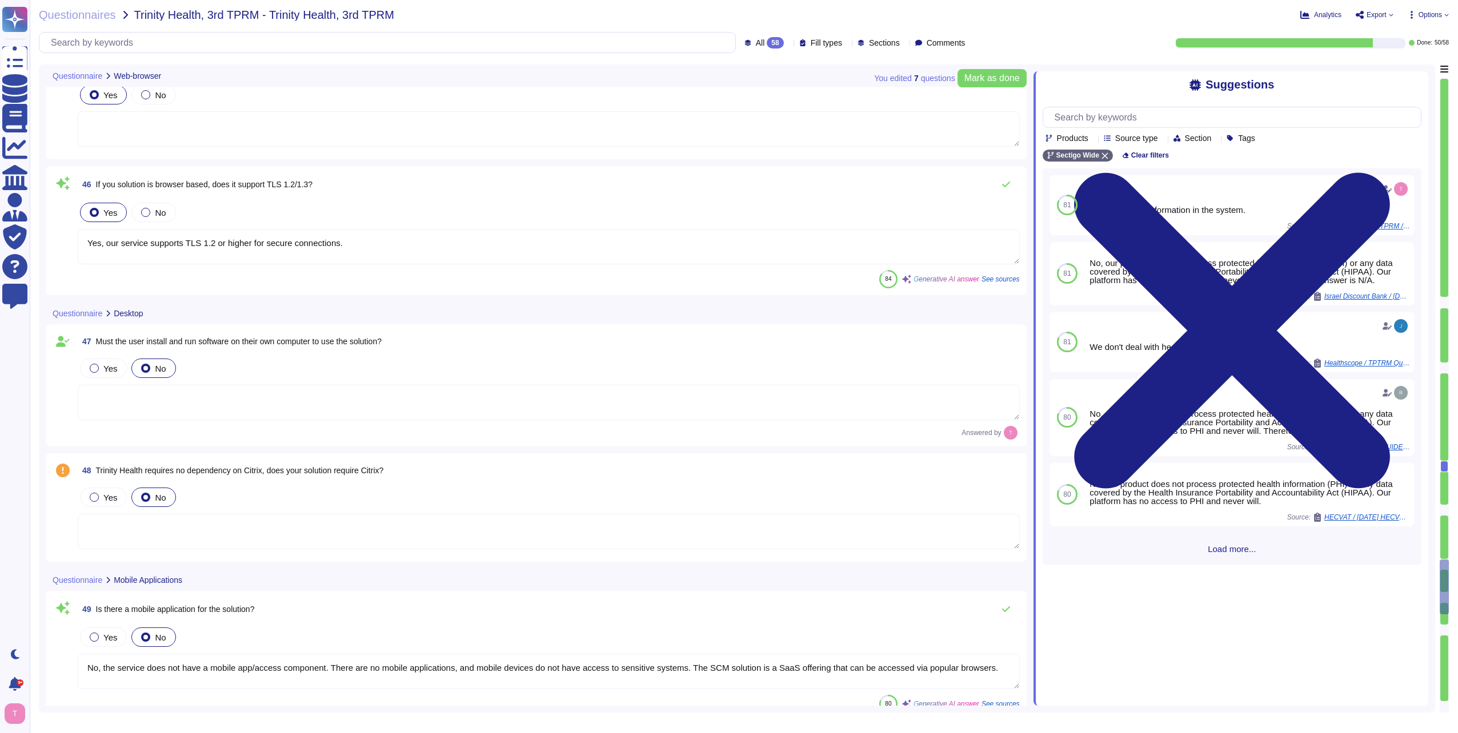
type textarea "It is a web interface."
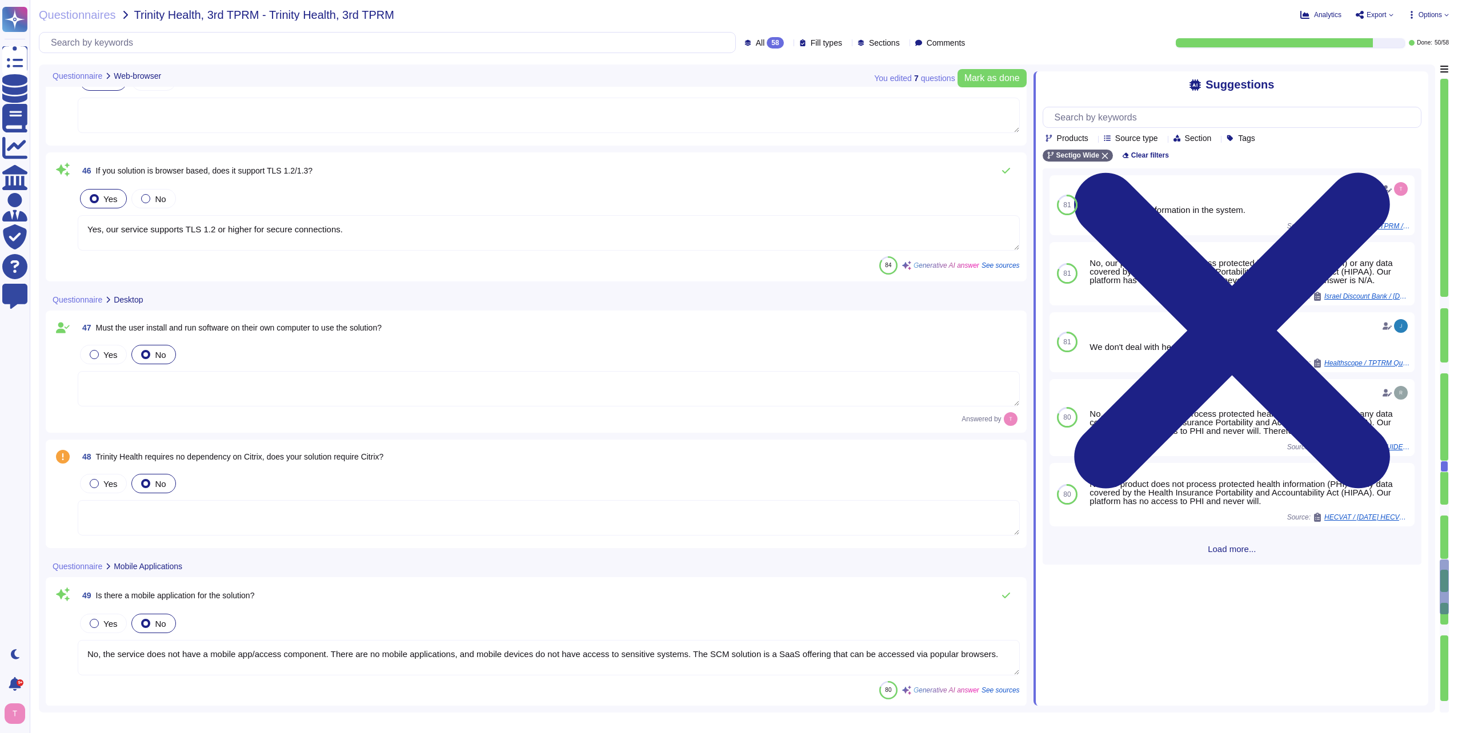
type textarea "Yes, our datacenters have redundant ISPs for connectivity, ensuring compliance …"
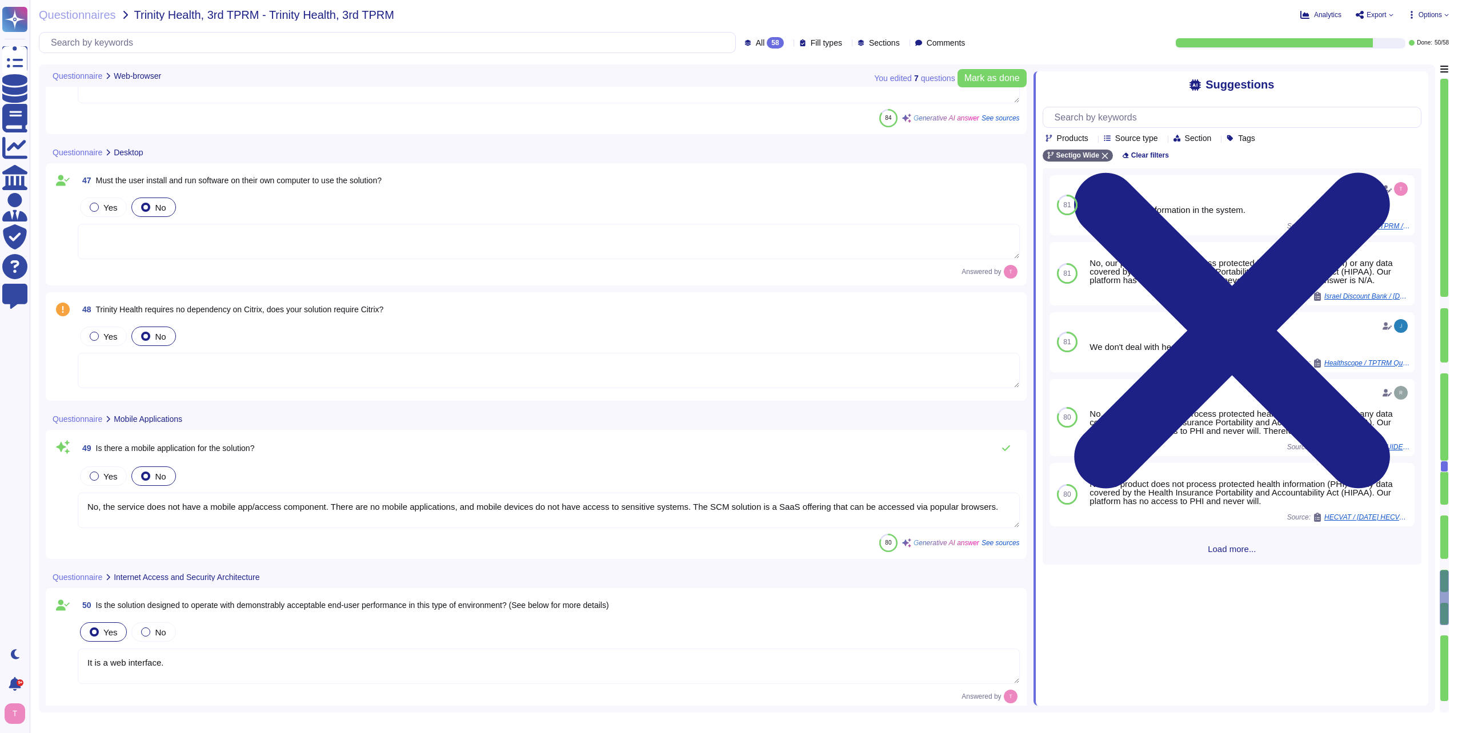
type textarea "Yes, the solution provides application uptime and performance monitoring. We ha…"
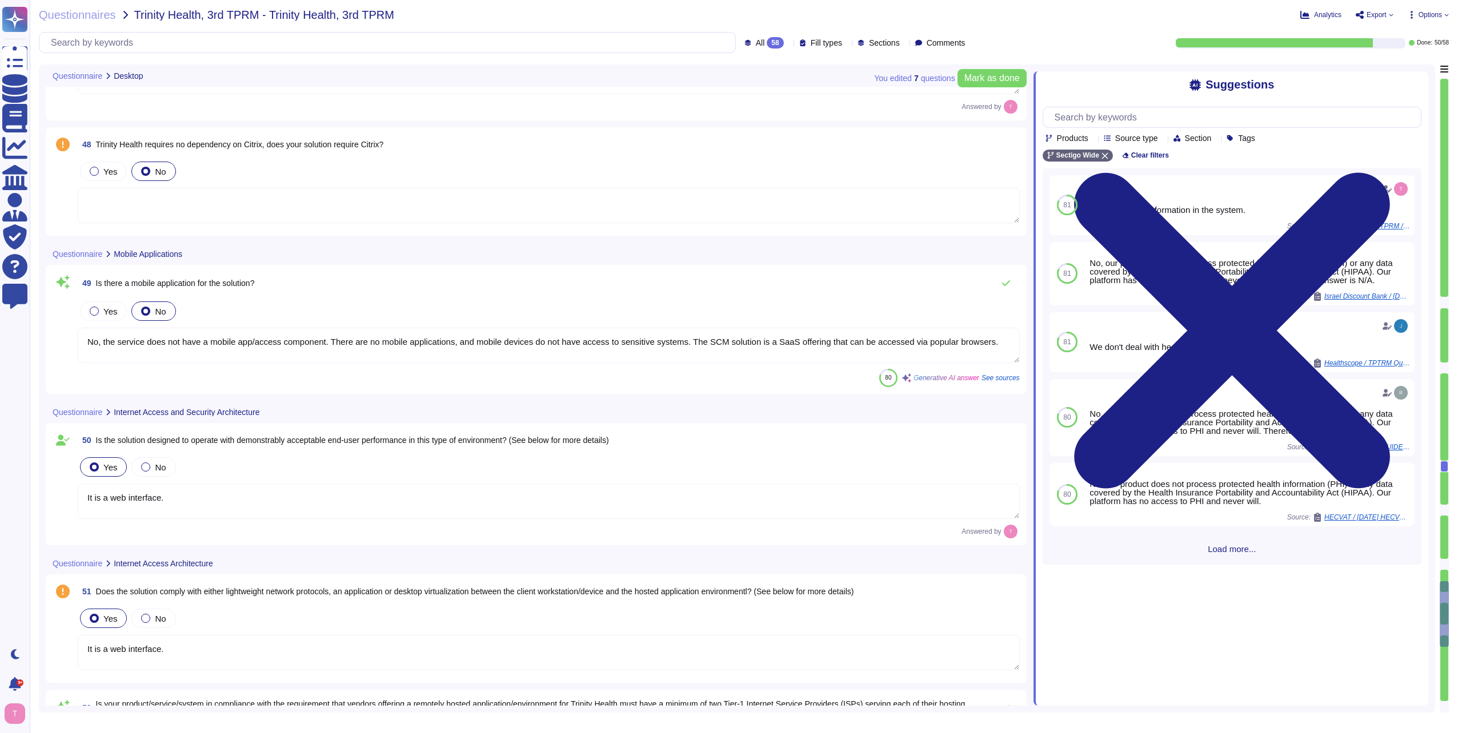
type textarea "Yes, our solution maintains a Service Level Agreement (SLA) that targets 99.5% …"
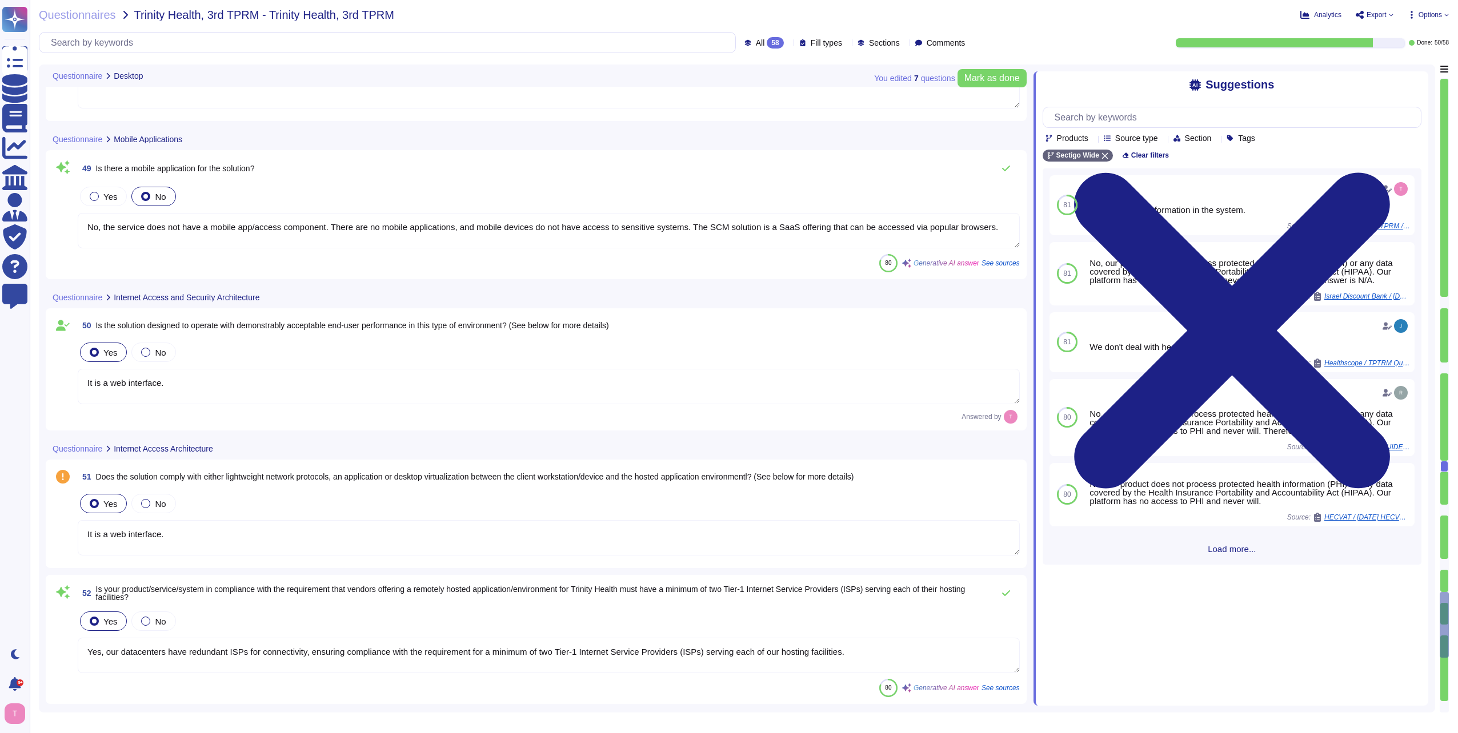
scroll to position [6511, 0]
type textarea "Yes, our SCM solution can be accessed through the Internet and operates behind …"
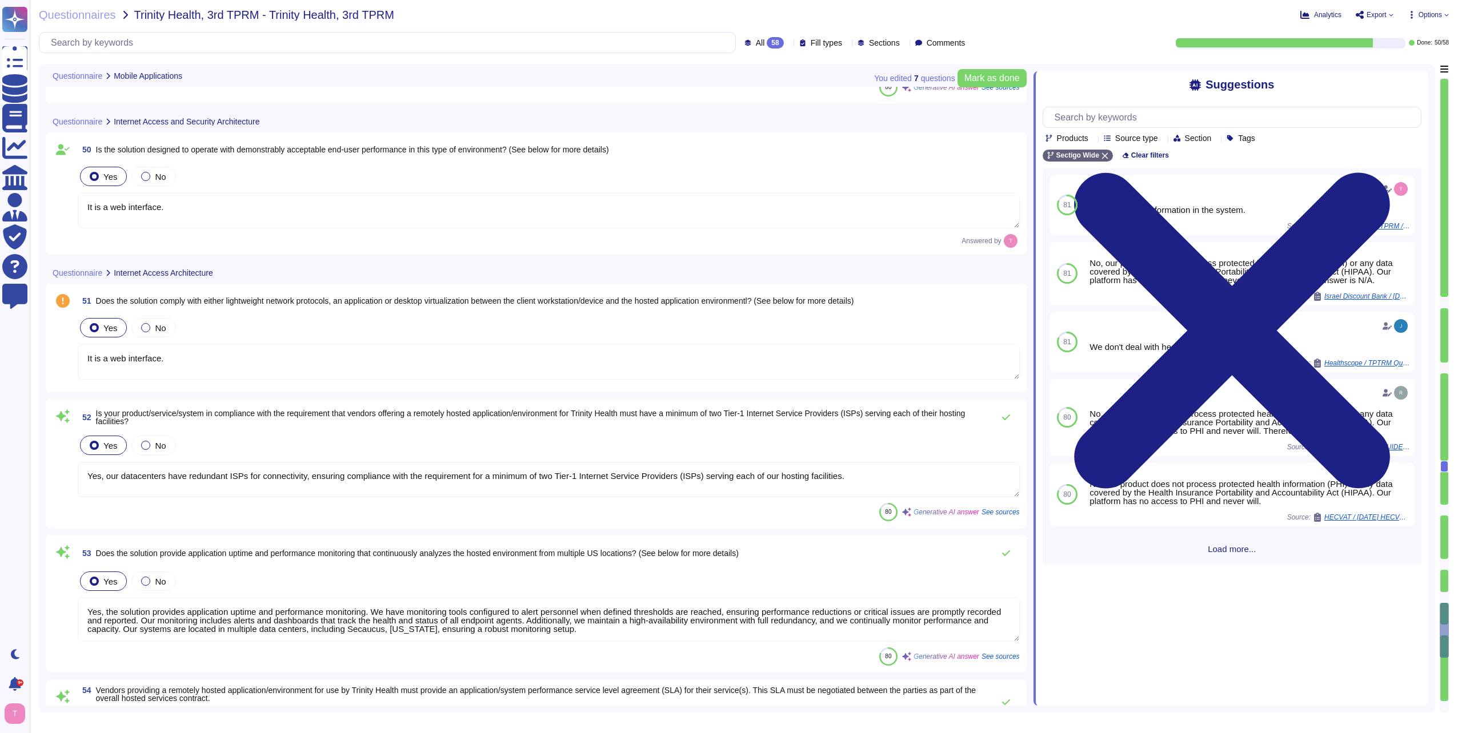
scroll to position [6682, 0]
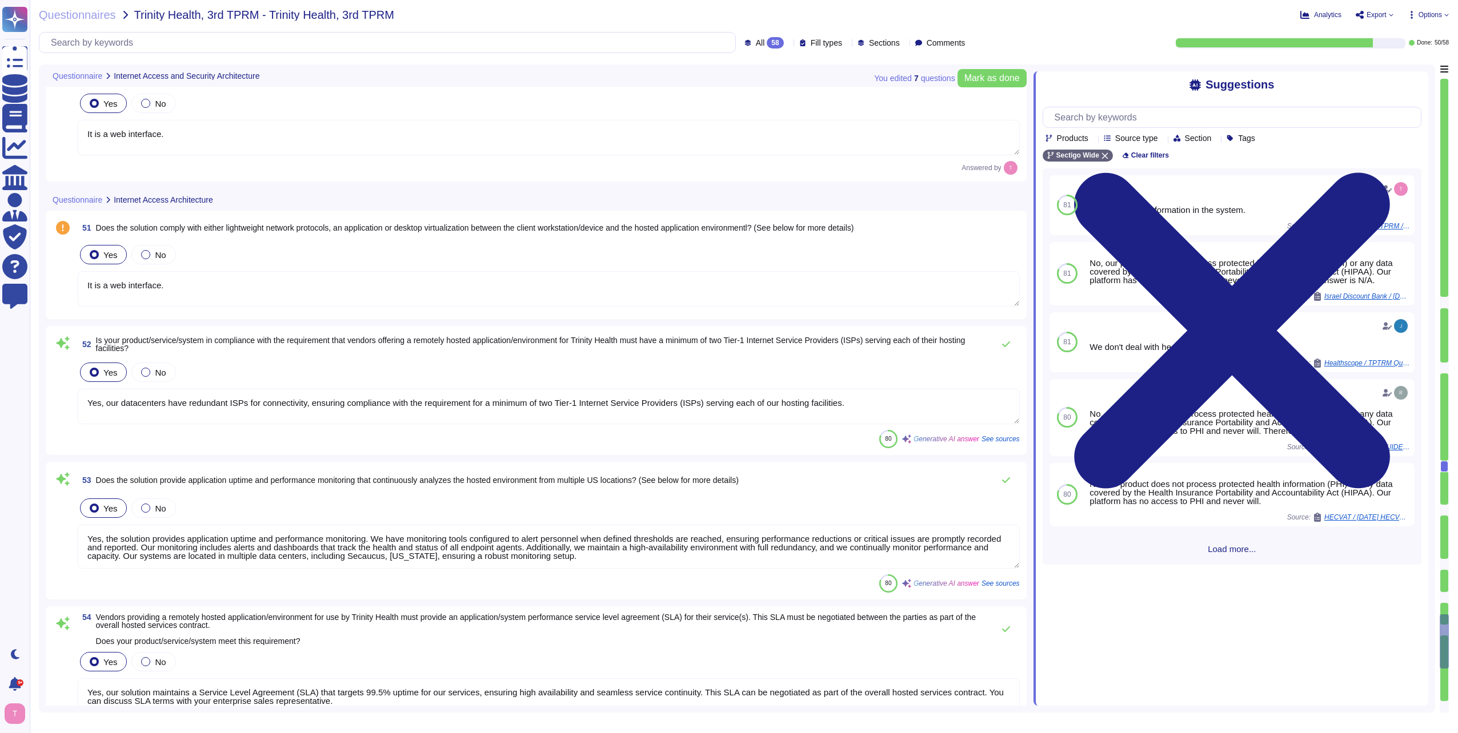
type textarea "OU344312"
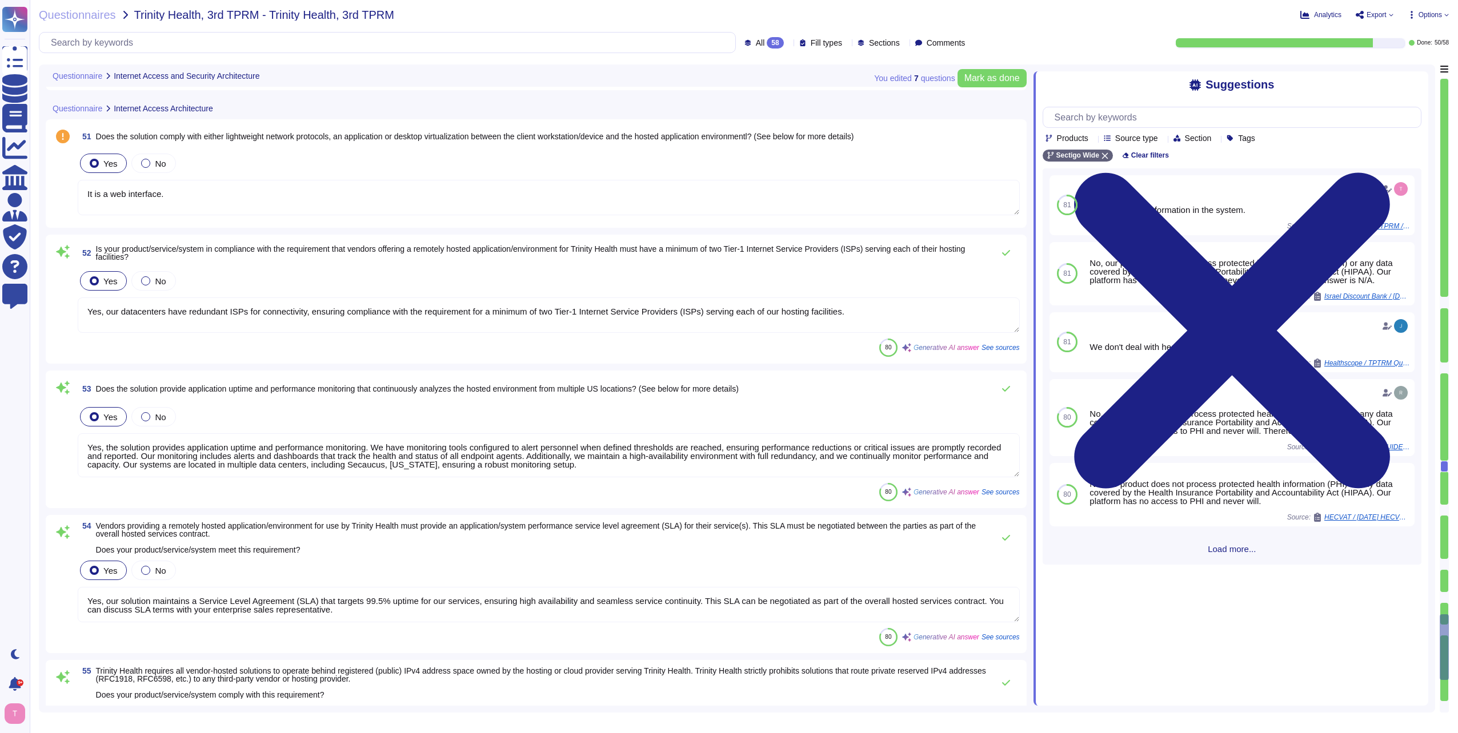
scroll to position [6797, 0]
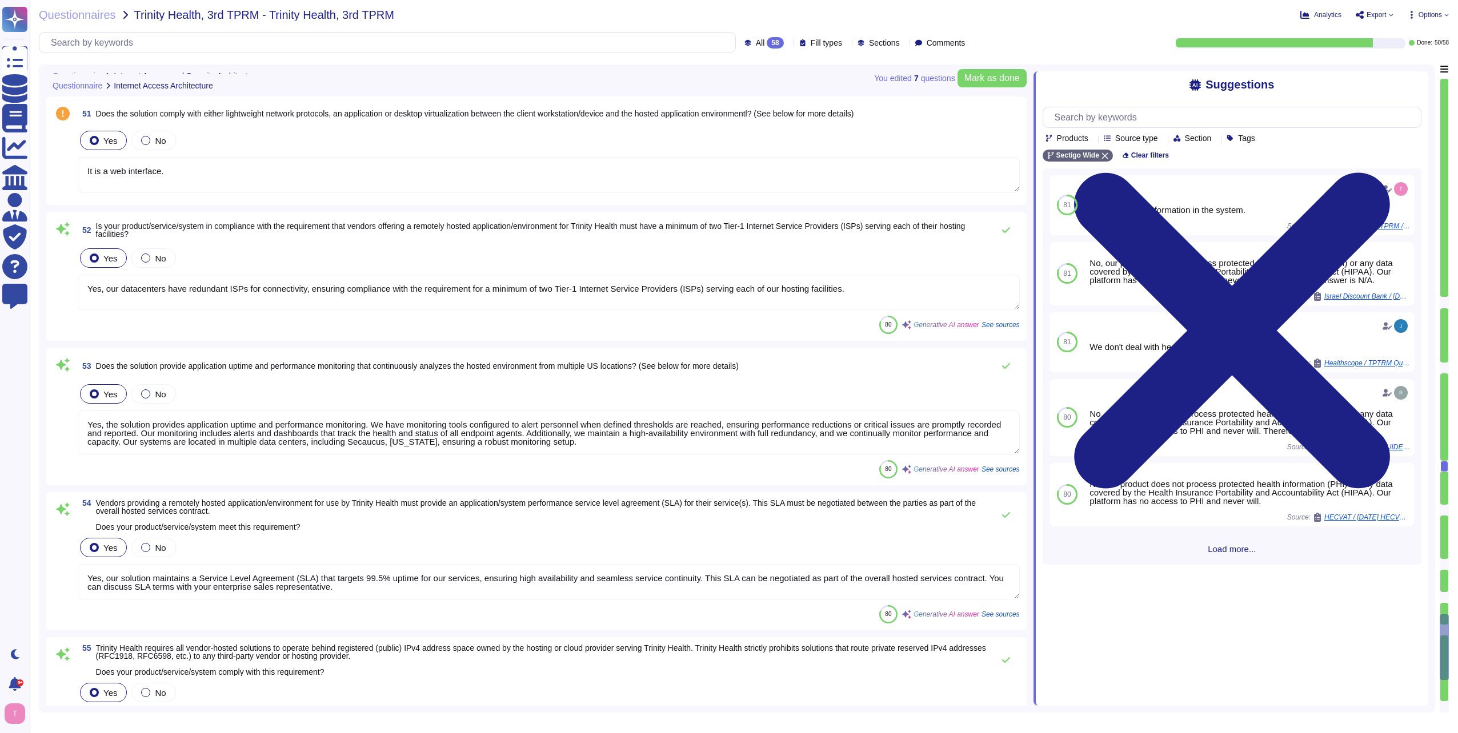
type textarea "Our SCM solution is a SaaS product which can be accessed in the Web portal ([DO…"
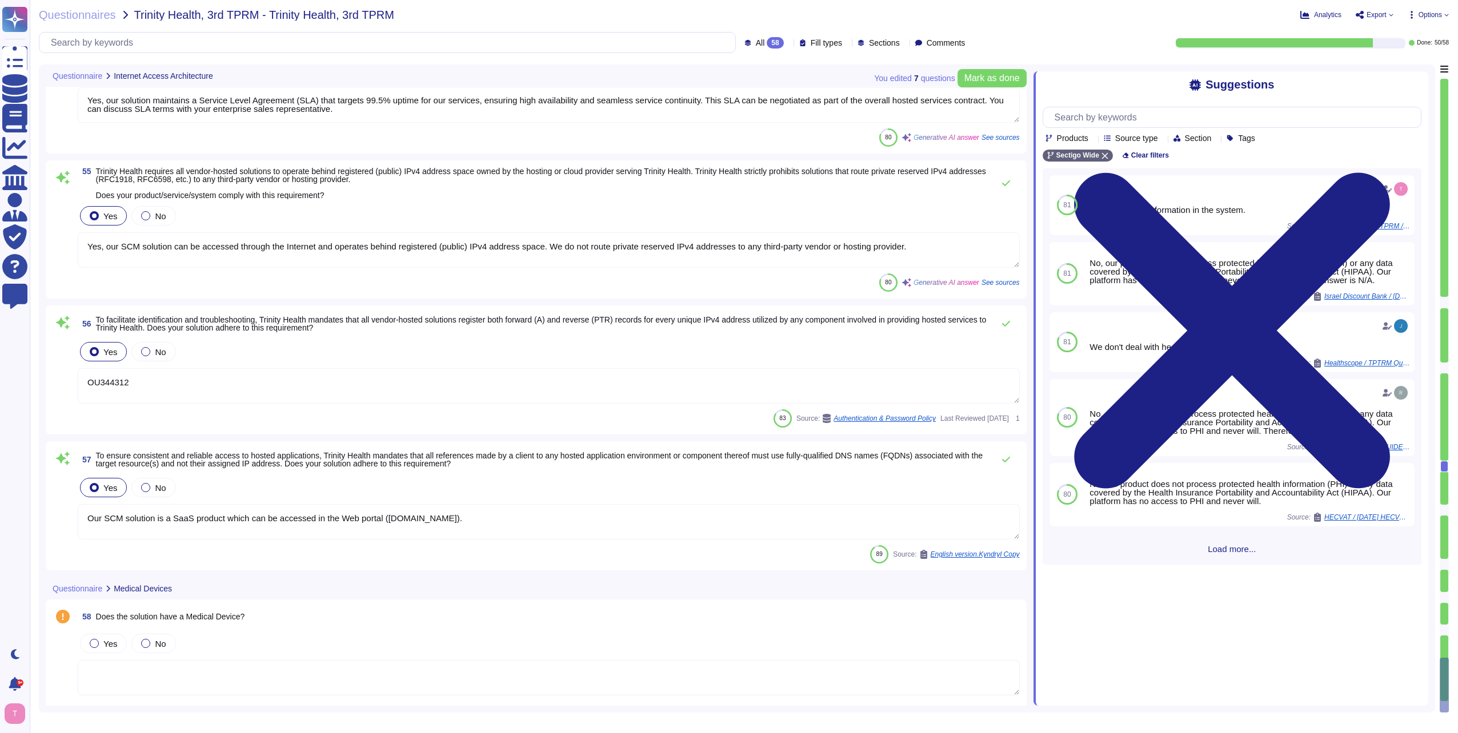
scroll to position [7262, 0]
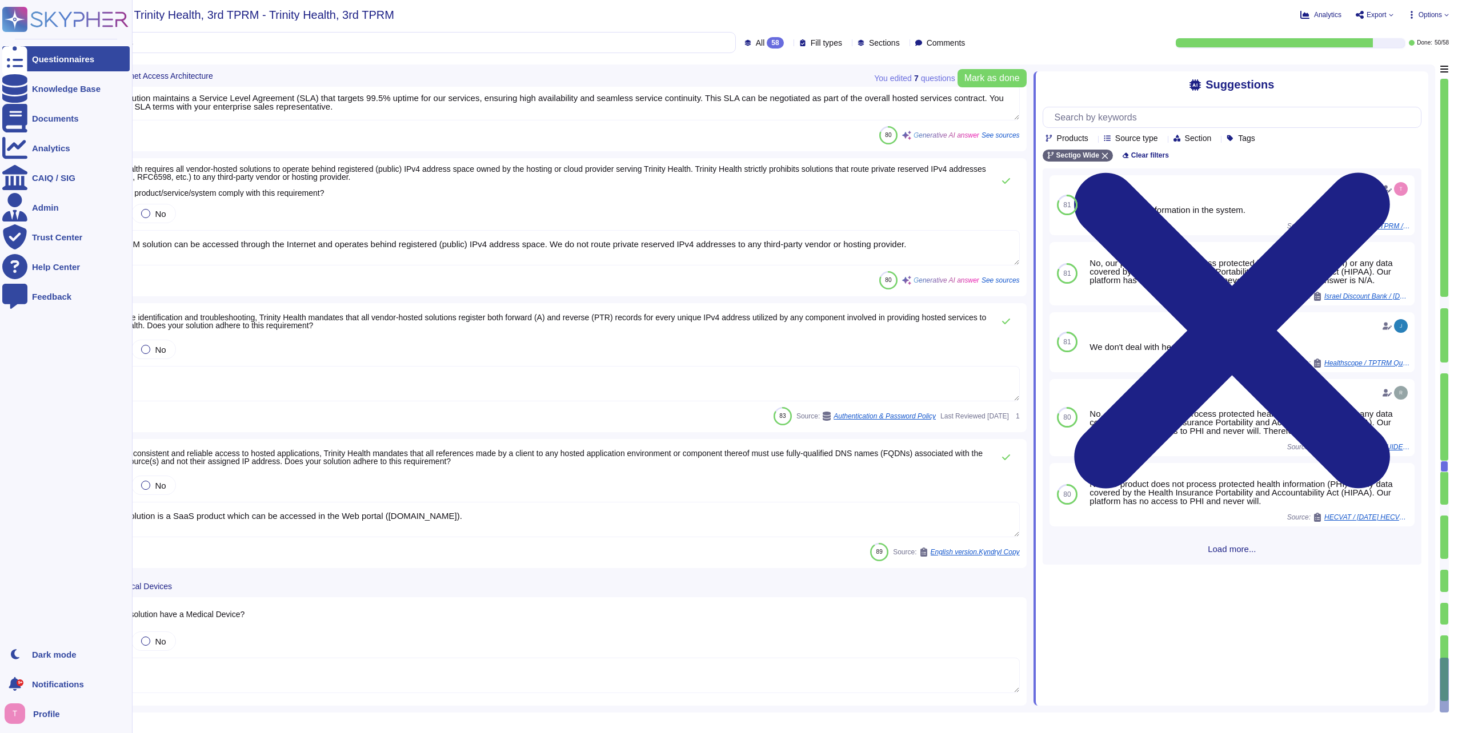
drag, startPoint x: 144, startPoint y: 380, endPoint x: 8, endPoint y: 380, distance: 136.5
click at [11, 380] on div "Questionnaires Knowledge Base Documents Analytics CAIQ / SIG Admin Trust Center…" at bounding box center [729, 366] width 1458 height 733
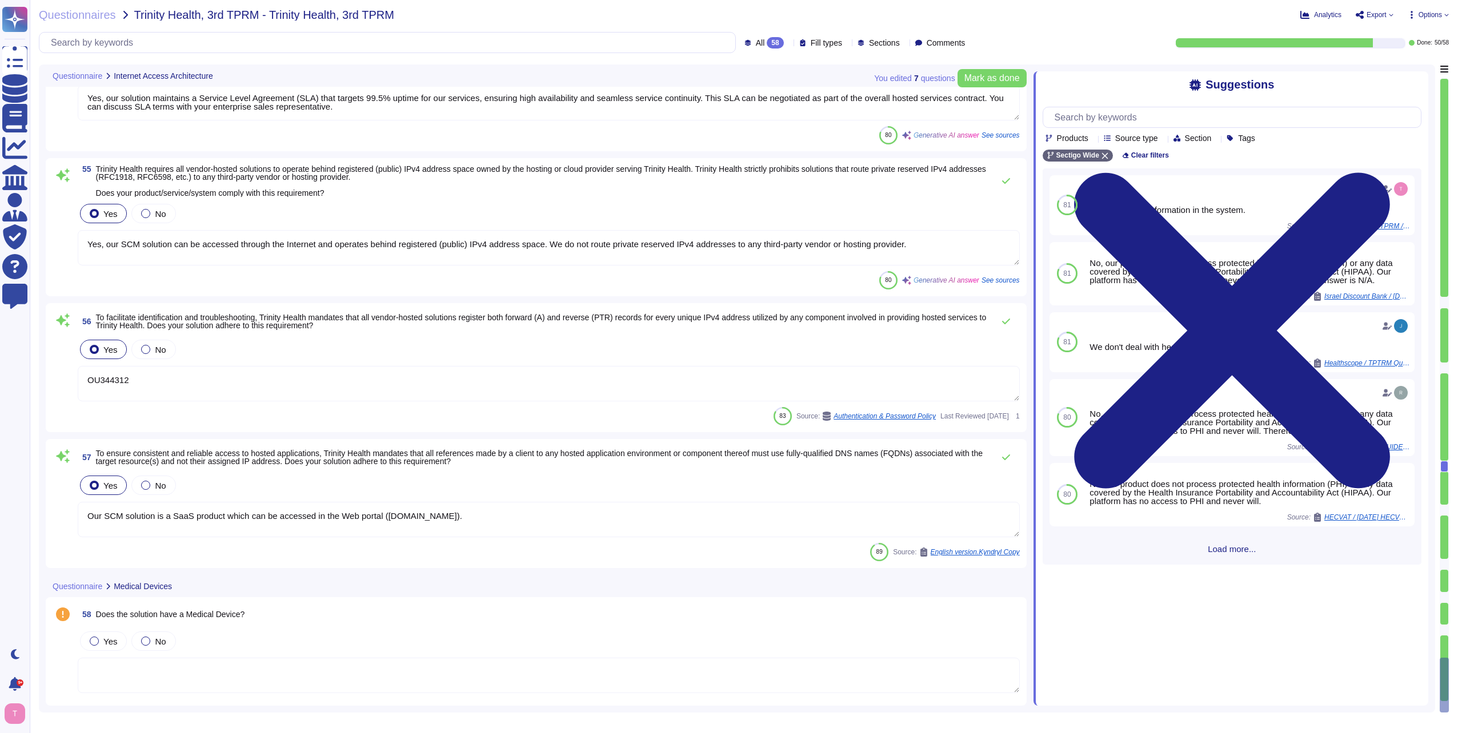
click at [171, 384] on textarea "OU344312" at bounding box center [549, 383] width 942 height 35
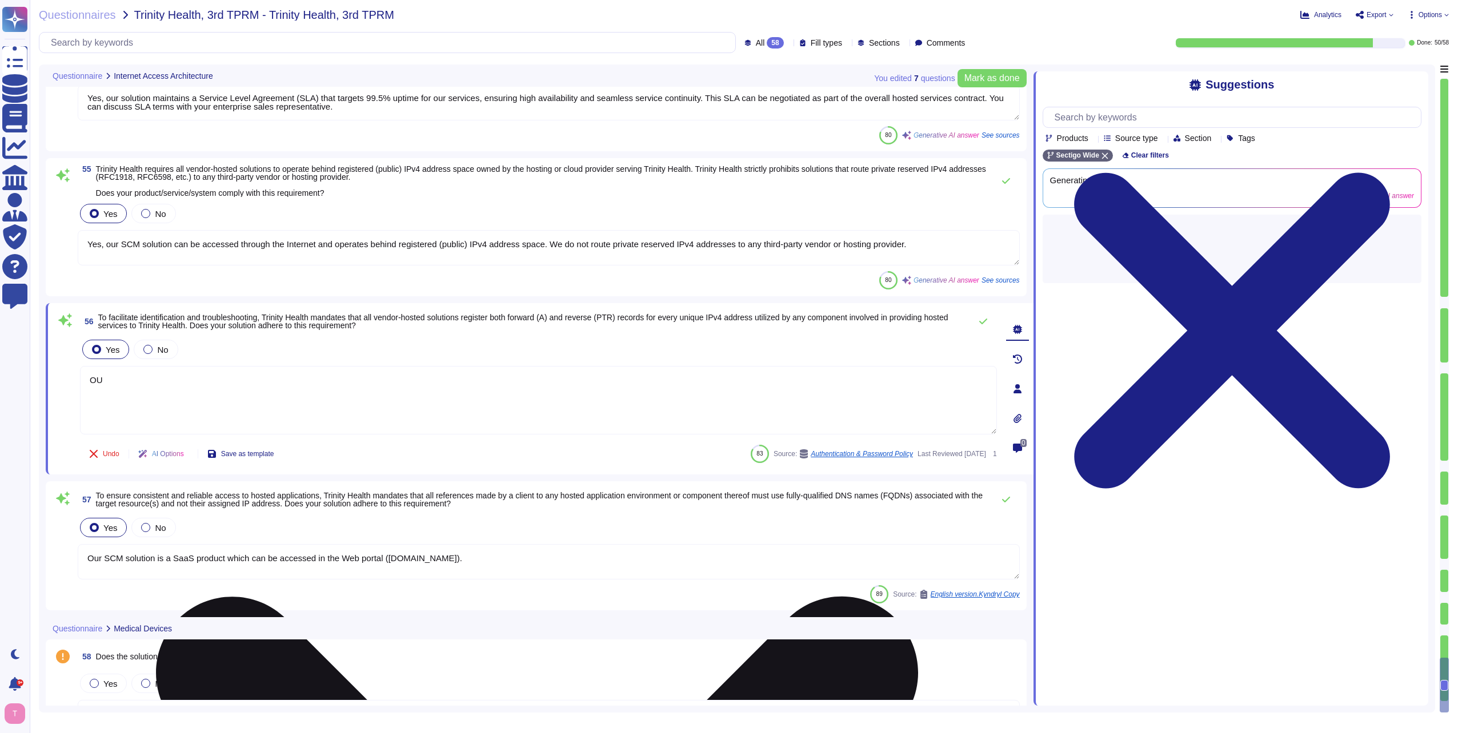
type textarea "O"
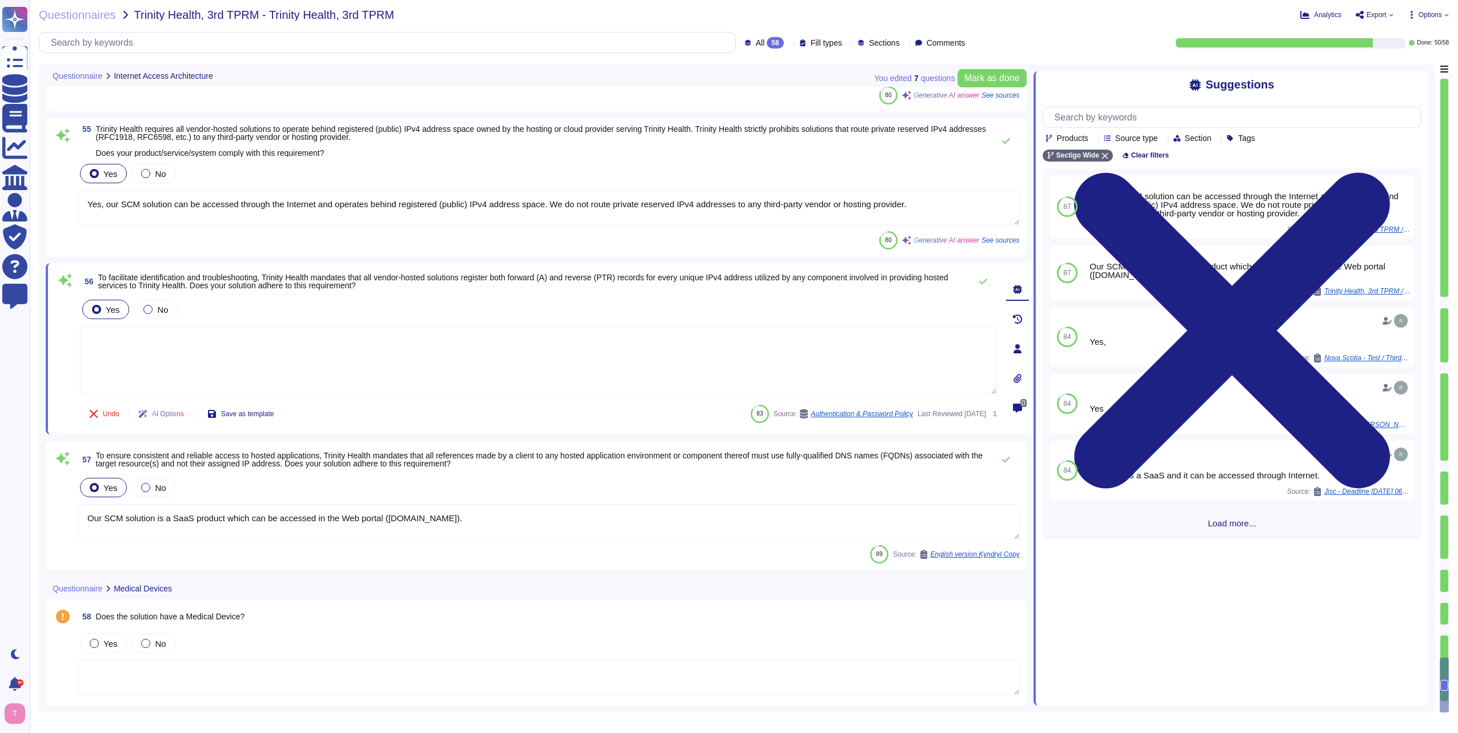
scroll to position [7297, 0]
click at [145, 643] on div at bounding box center [145, 641] width 9 height 9
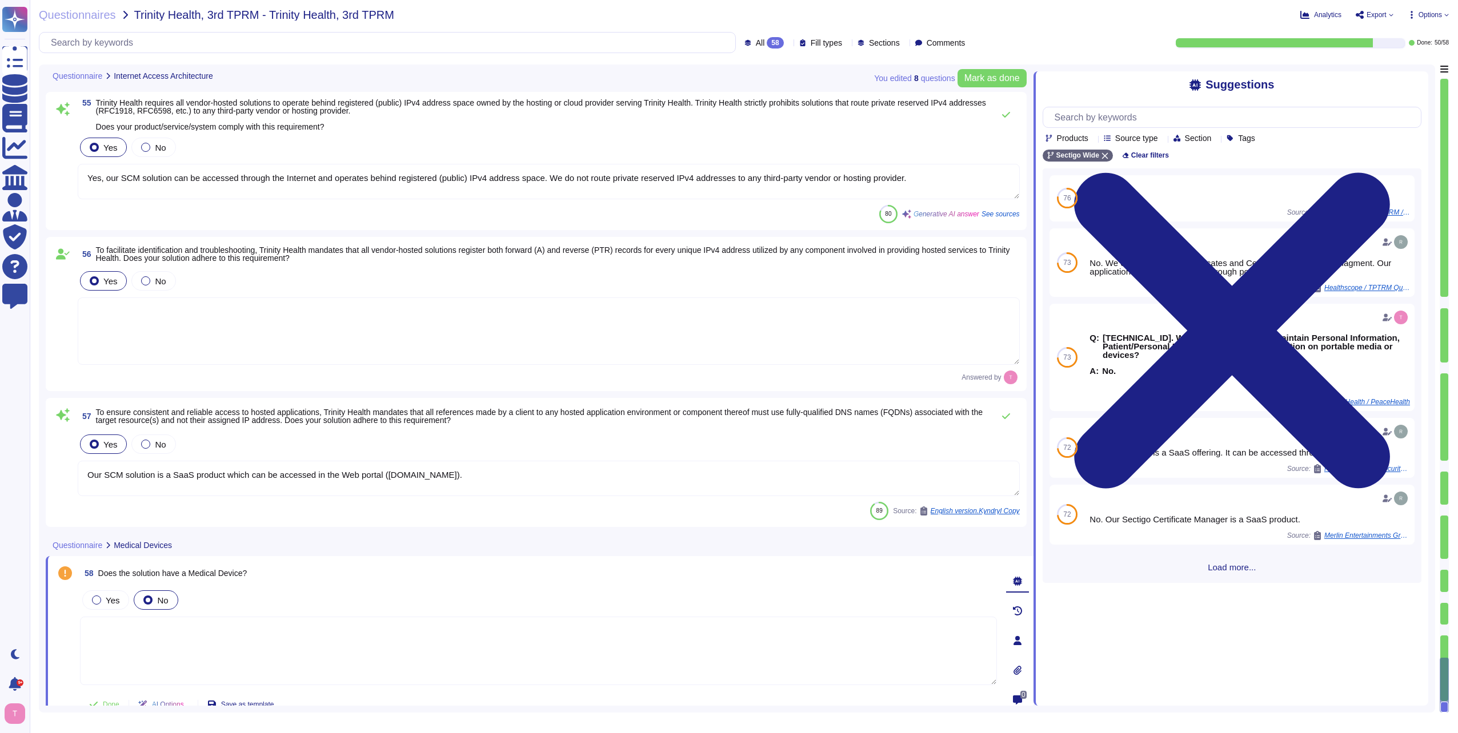
scroll to position [7341, 0]
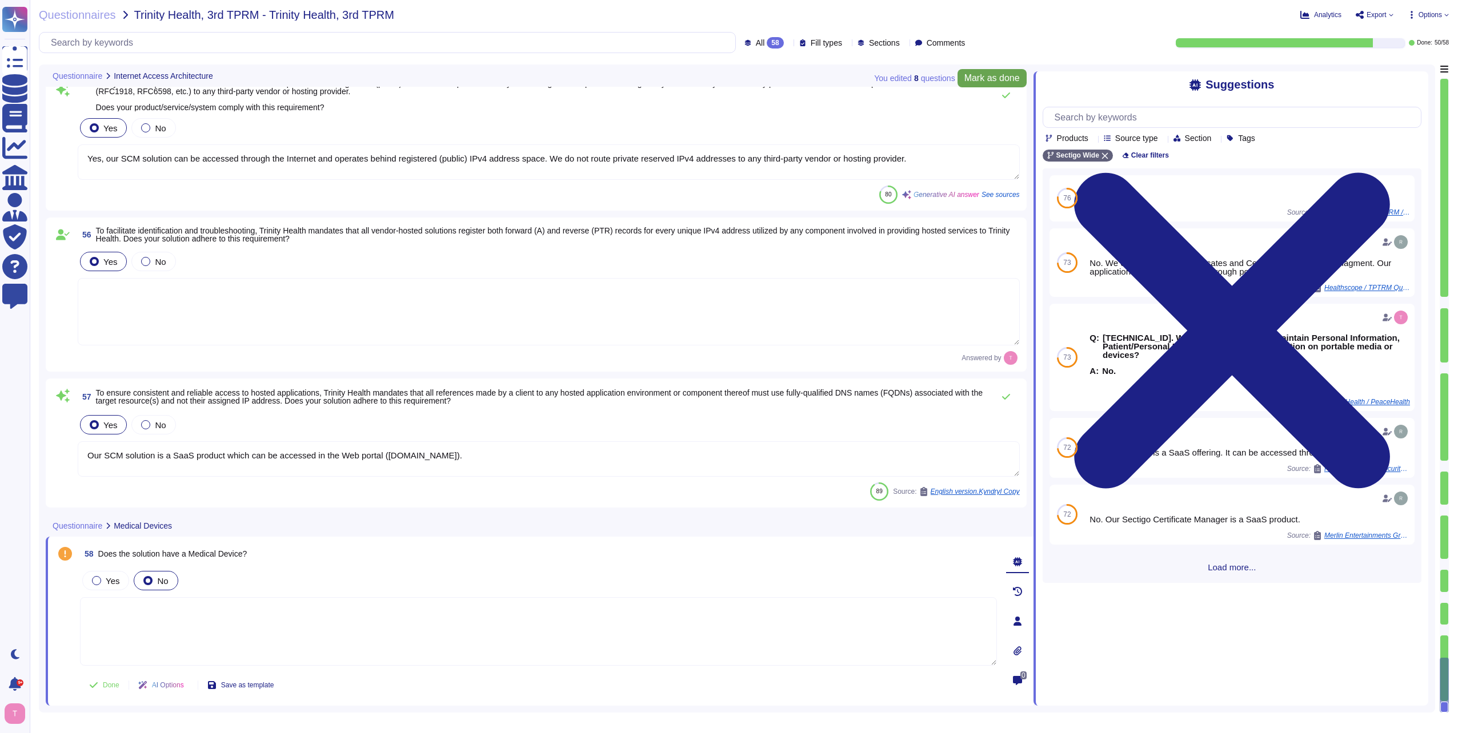
click at [997, 76] on span "Mark as done" at bounding box center [991, 78] width 55 height 9
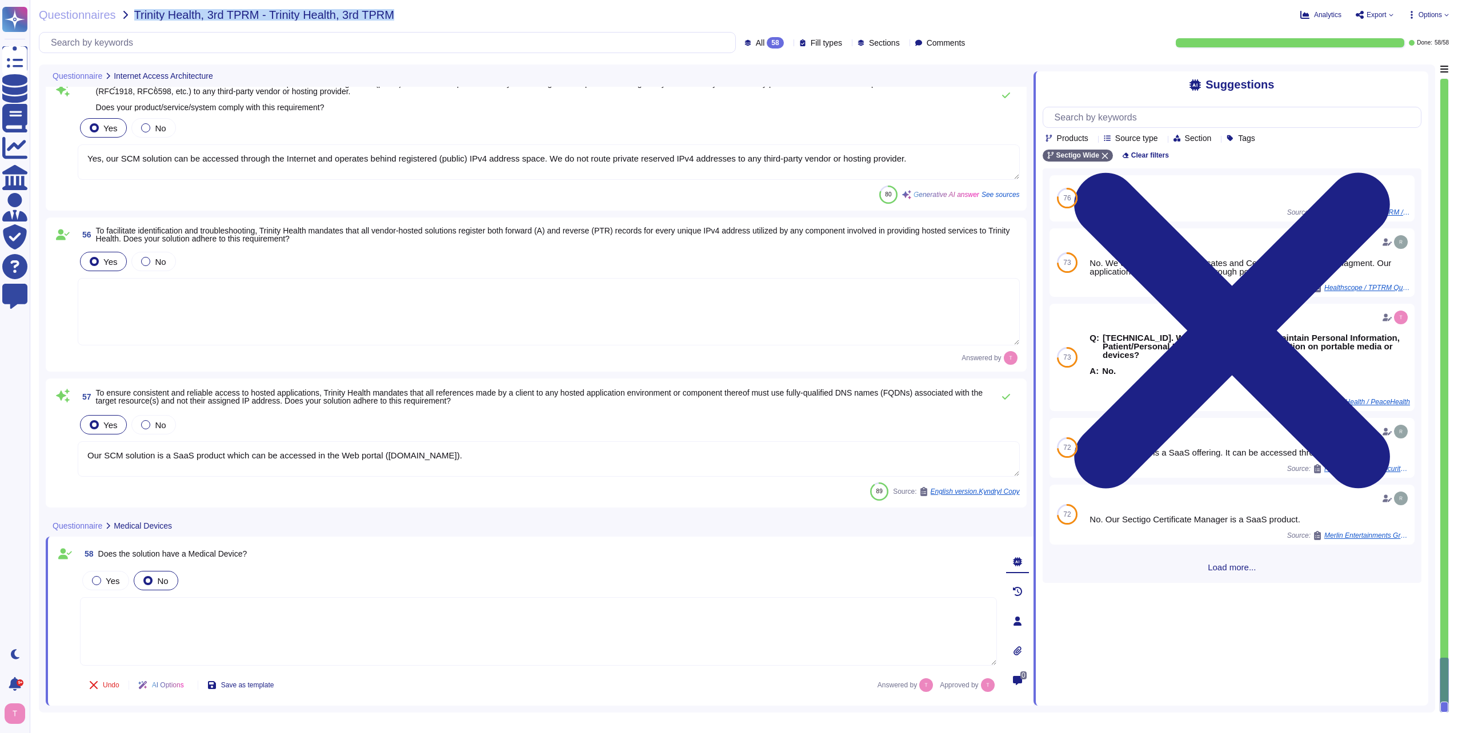
drag, startPoint x: 135, startPoint y: 13, endPoint x: 386, endPoint y: 16, distance: 250.8
click at [386, 16] on span "Trinity Health, 3rd TPRM - Trinity Health, 3rd TPRM" at bounding box center [264, 14] width 260 height 11
copy span "Trinity Health, 3rd TPRM - Trinity Health, 3rd TPRM"
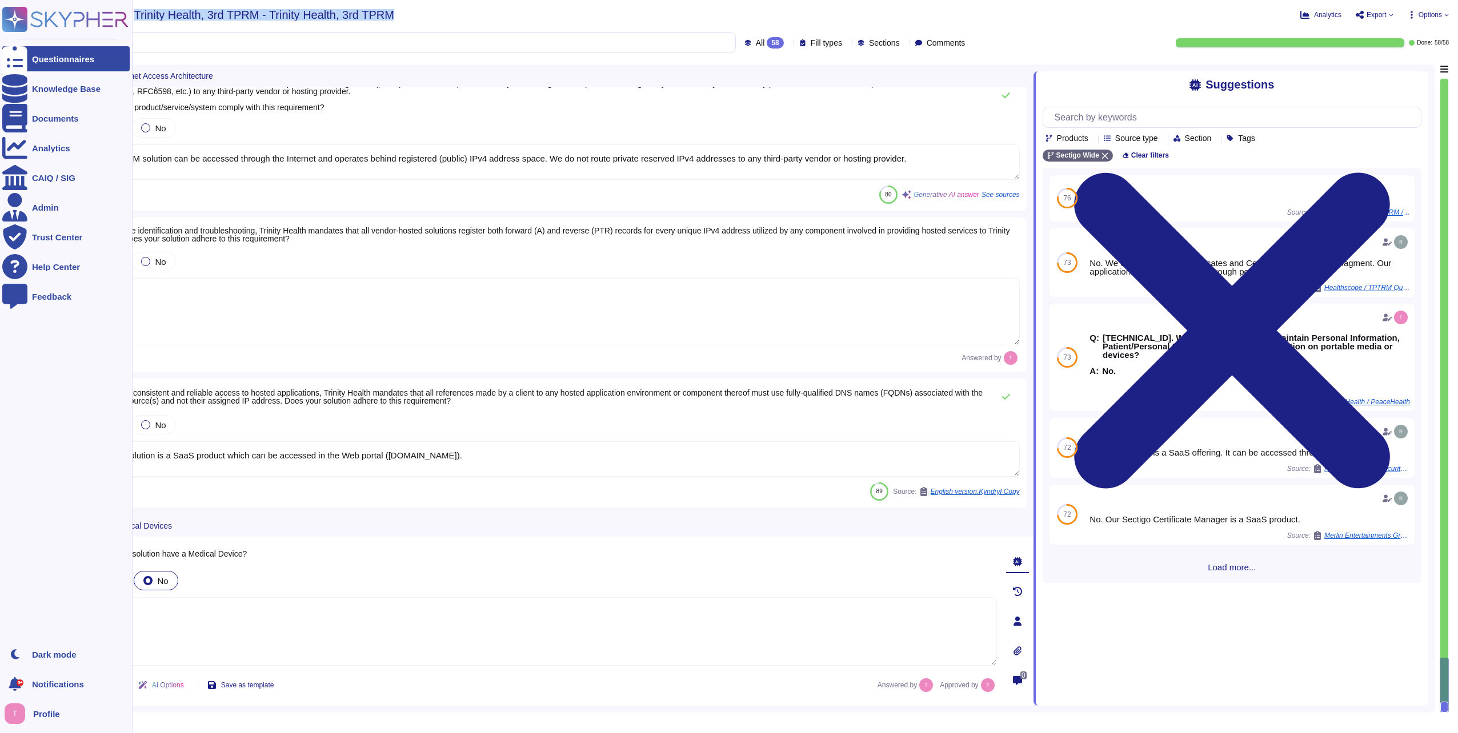
click at [47, 57] on div "Questionnaires" at bounding box center [63, 59] width 62 height 9
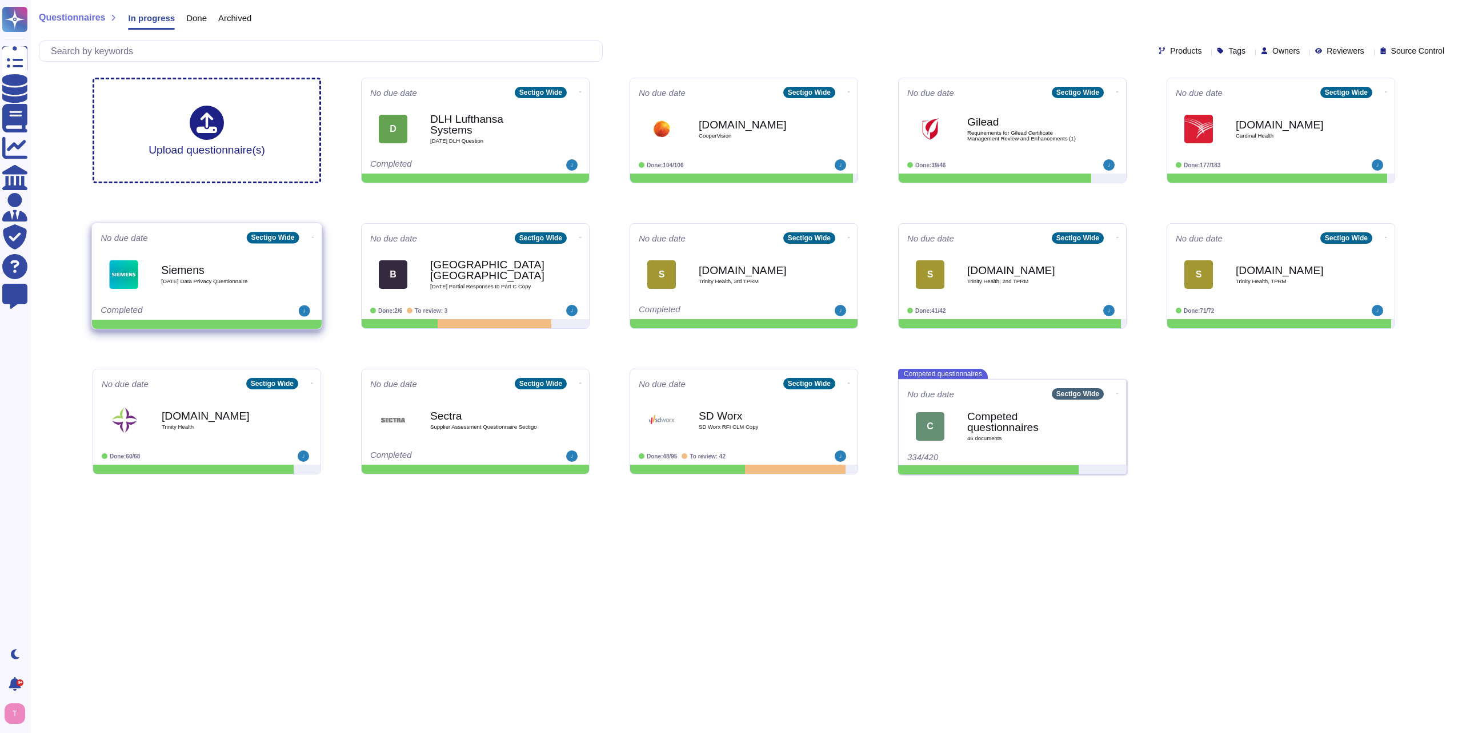
click at [196, 275] on b "Siemens" at bounding box center [218, 269] width 115 height 11
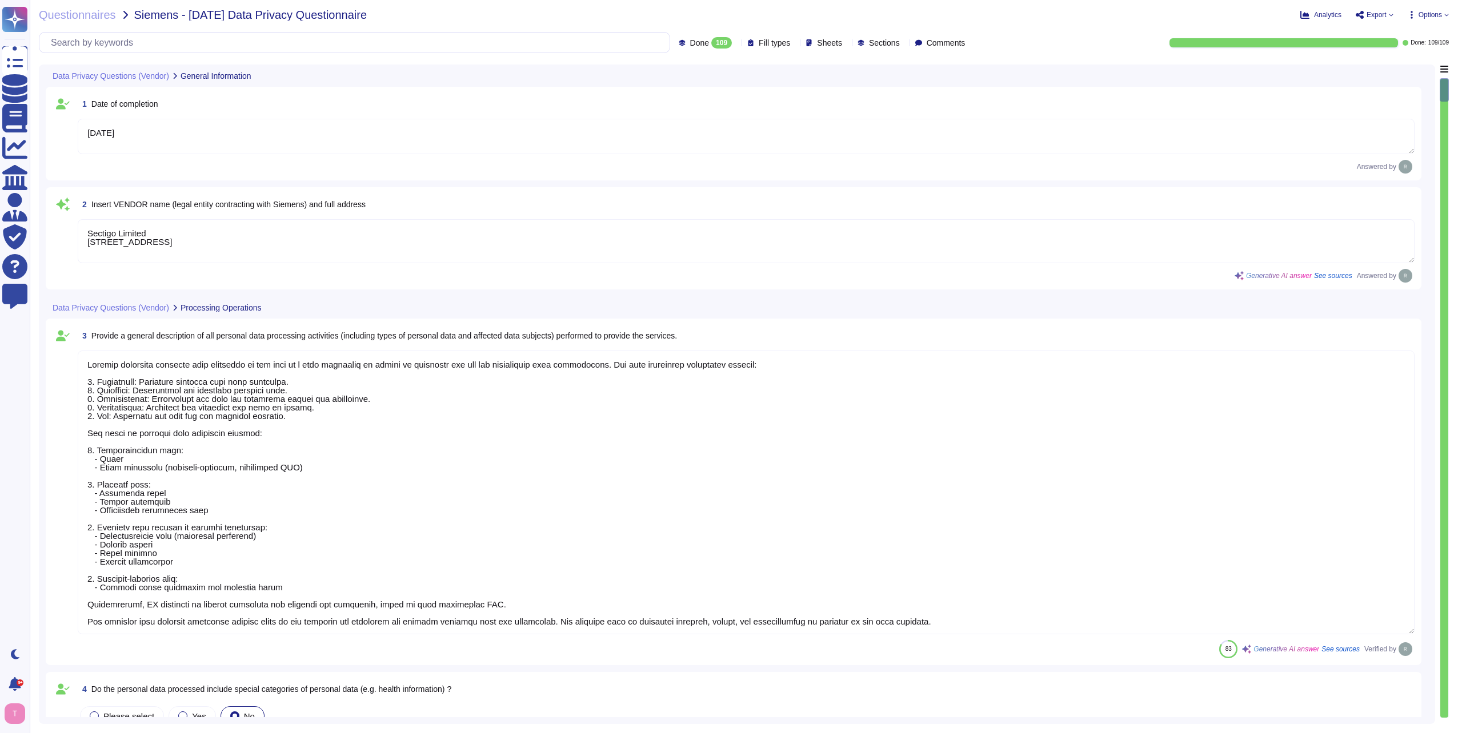
type textarea "[DATE]"
type textarea "Sectigo Limited [STREET_ADDRESS]"
type textarea "Sectigo processes personal data primarily in the role of a data processor on be…"
type textarea "No, the personal data processed does not include special categories of personal…"
type textarea "Yes, our organization has appointed a data protection officer who is responsibl…"
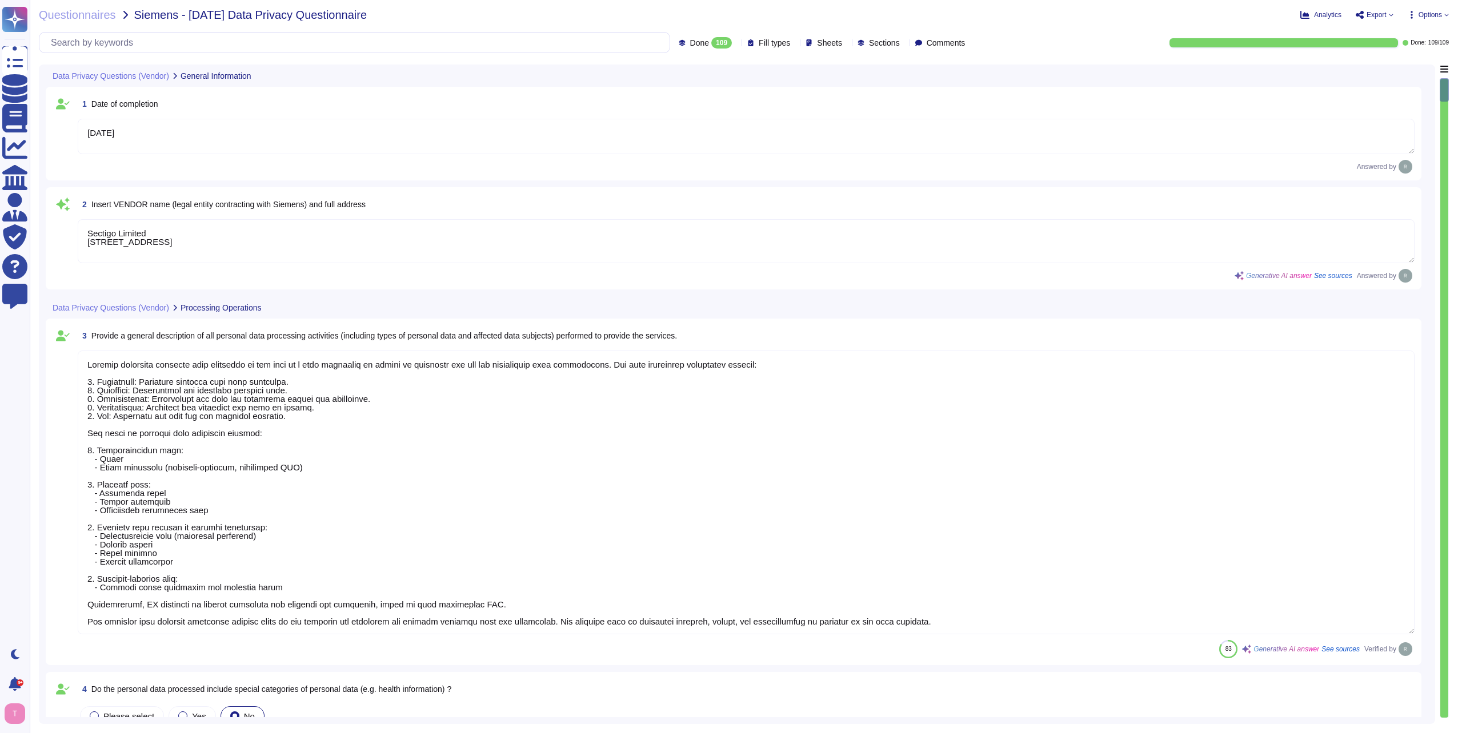
type textarea "Our data centers where the solution is hosted are located in the [GEOGRAPHIC_DA…"
click at [711, 42] on div "Done 109" at bounding box center [708, 42] width 58 height 11
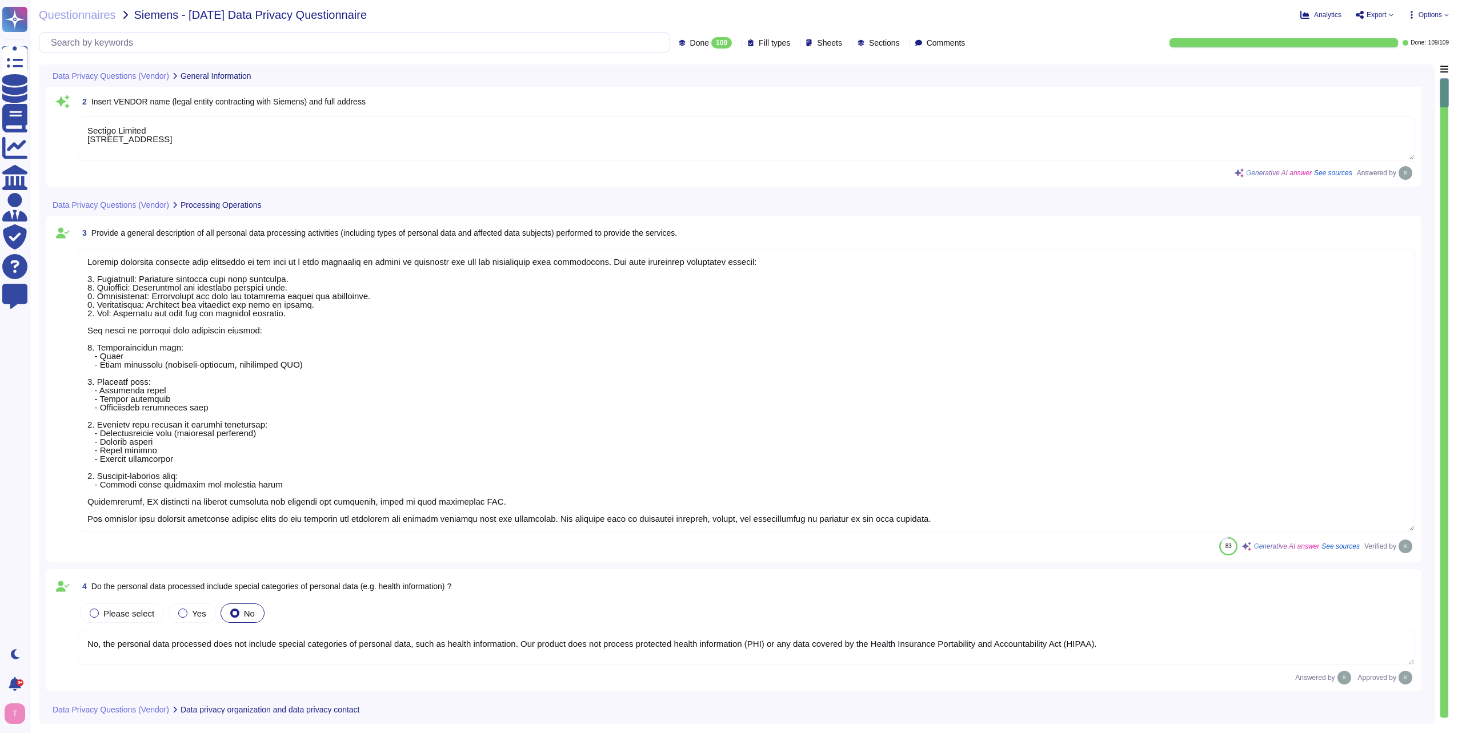
type textarea "The data centers are operated by Equinix, Inc. and TeleData UK Ltd.."
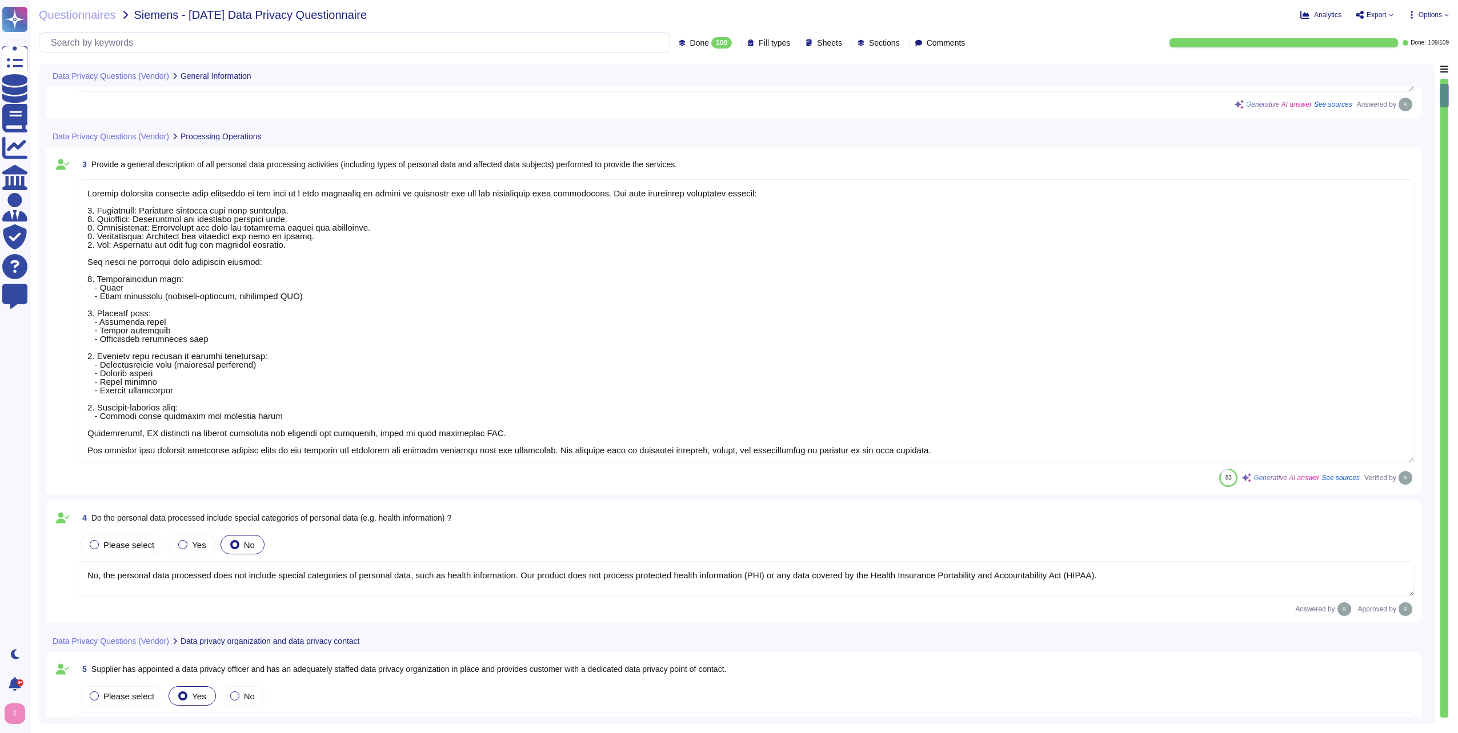
scroll to position [1, 0]
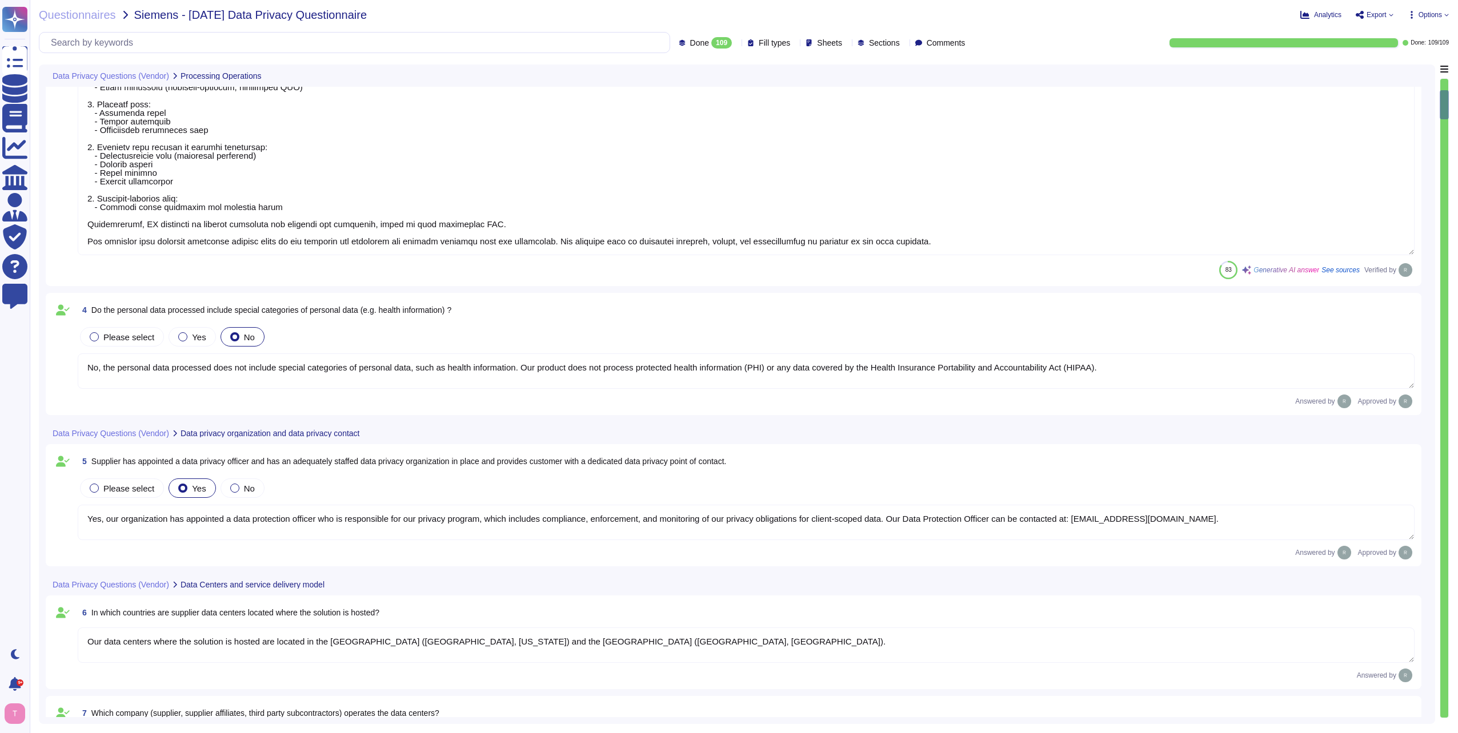
type textarea "Yes, Siemens can select the data center location for hosting customer personal …"
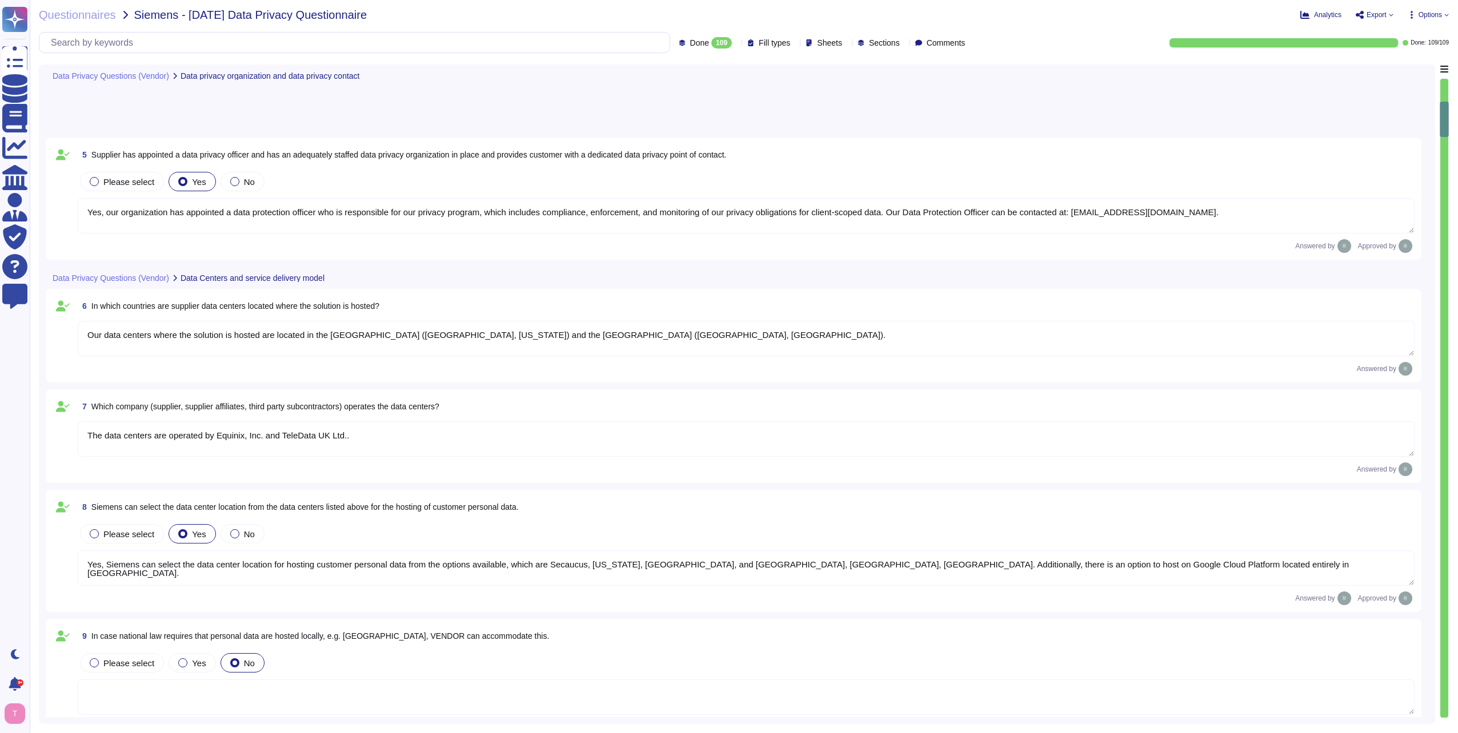
type textarea "No, we do not engage sub-processors for this service."
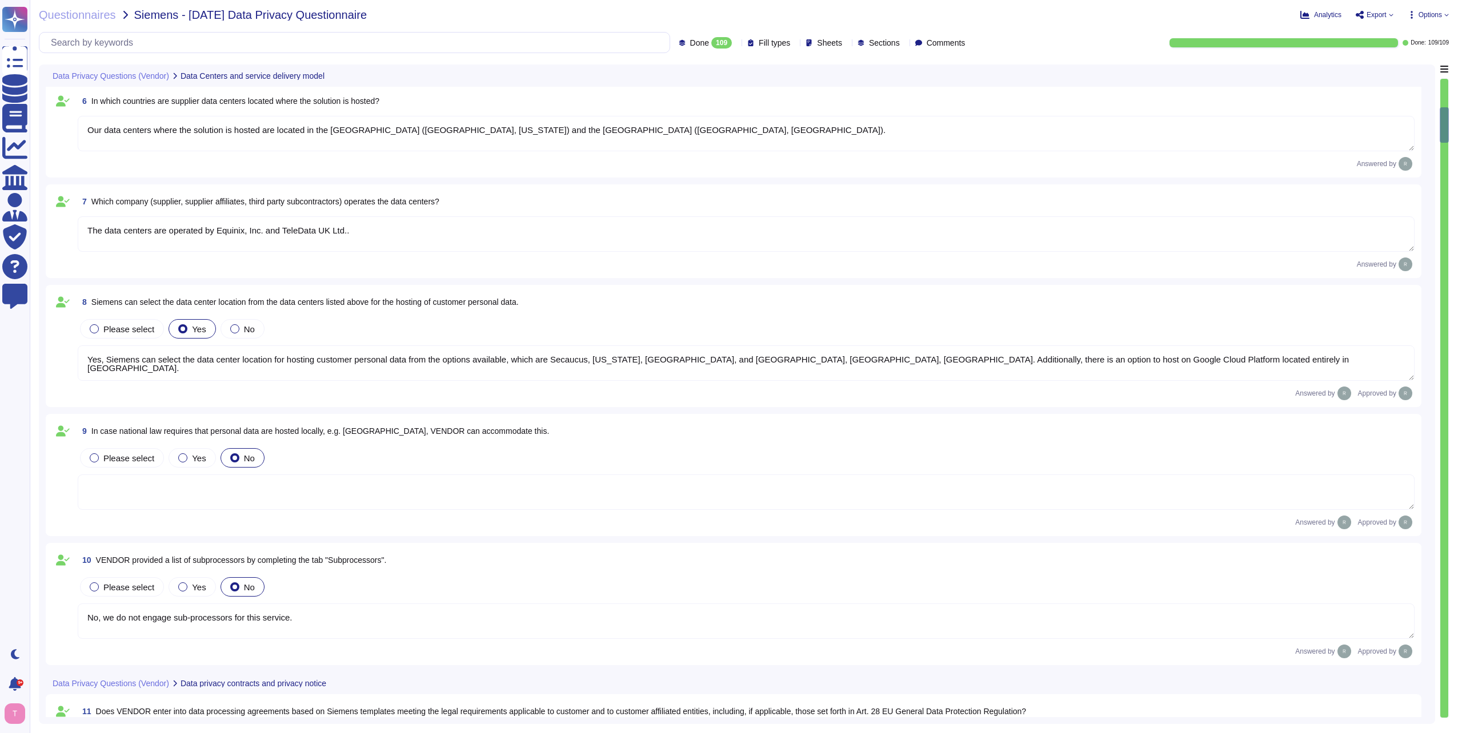
type textarea "All personal data in transit is encrypted using TLS 1.2 or higher. This strong …"
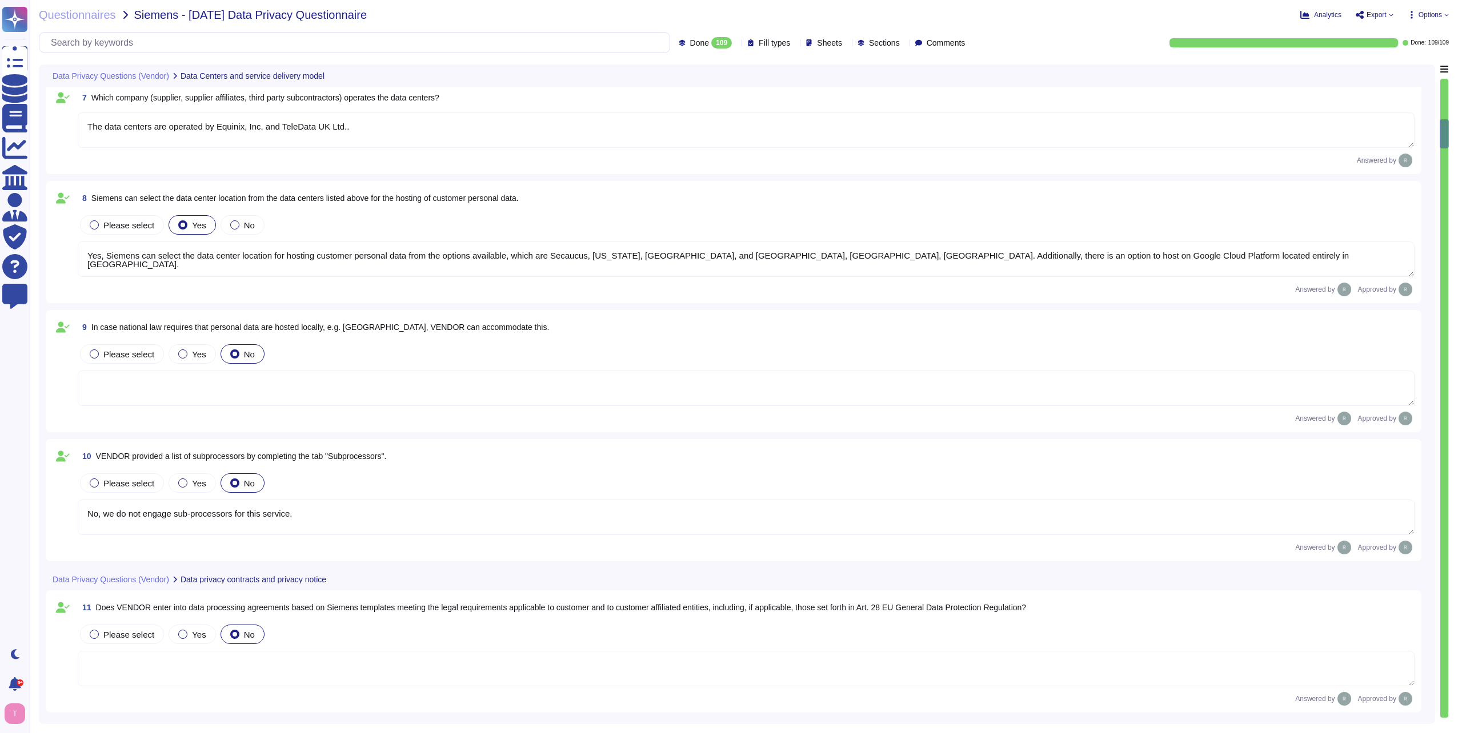
type textarea "Personal data at rest is encrypted using AES-256 encryption, which ensures that…"
type textarea "Customers keep their own keys. They may elect to have private keys stored on th…"
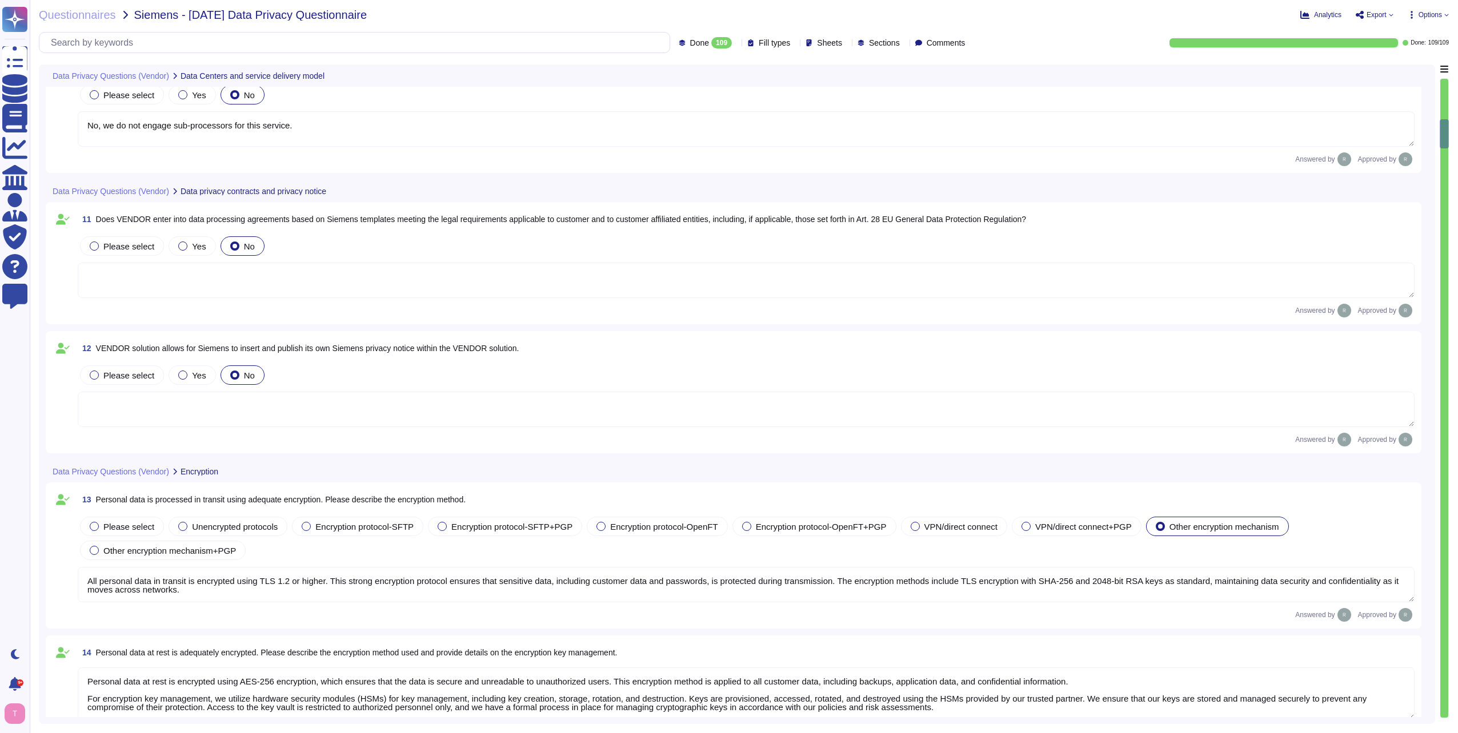
scroll to position [1371, 0]
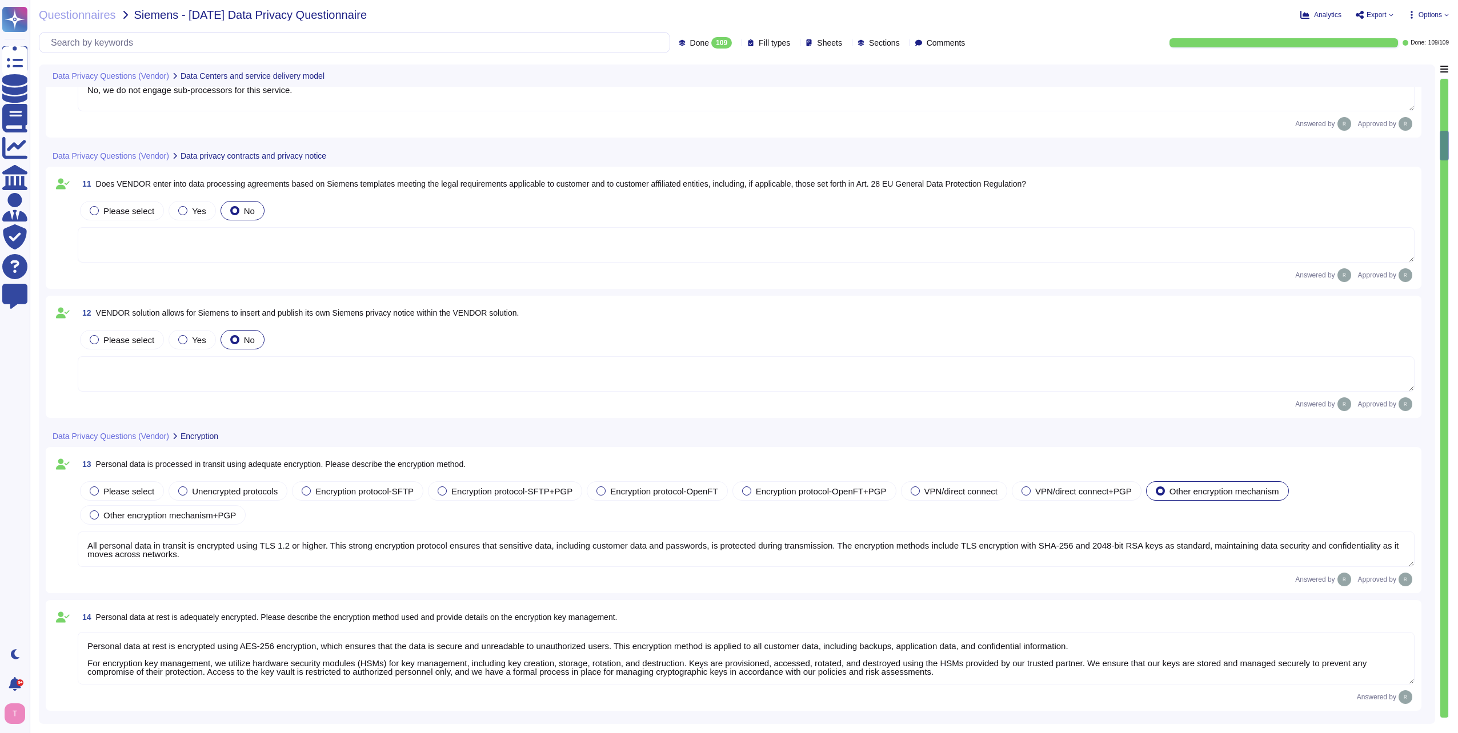
type textarea "Customers keep their own keys. They may elect to have private keys stored on th…"
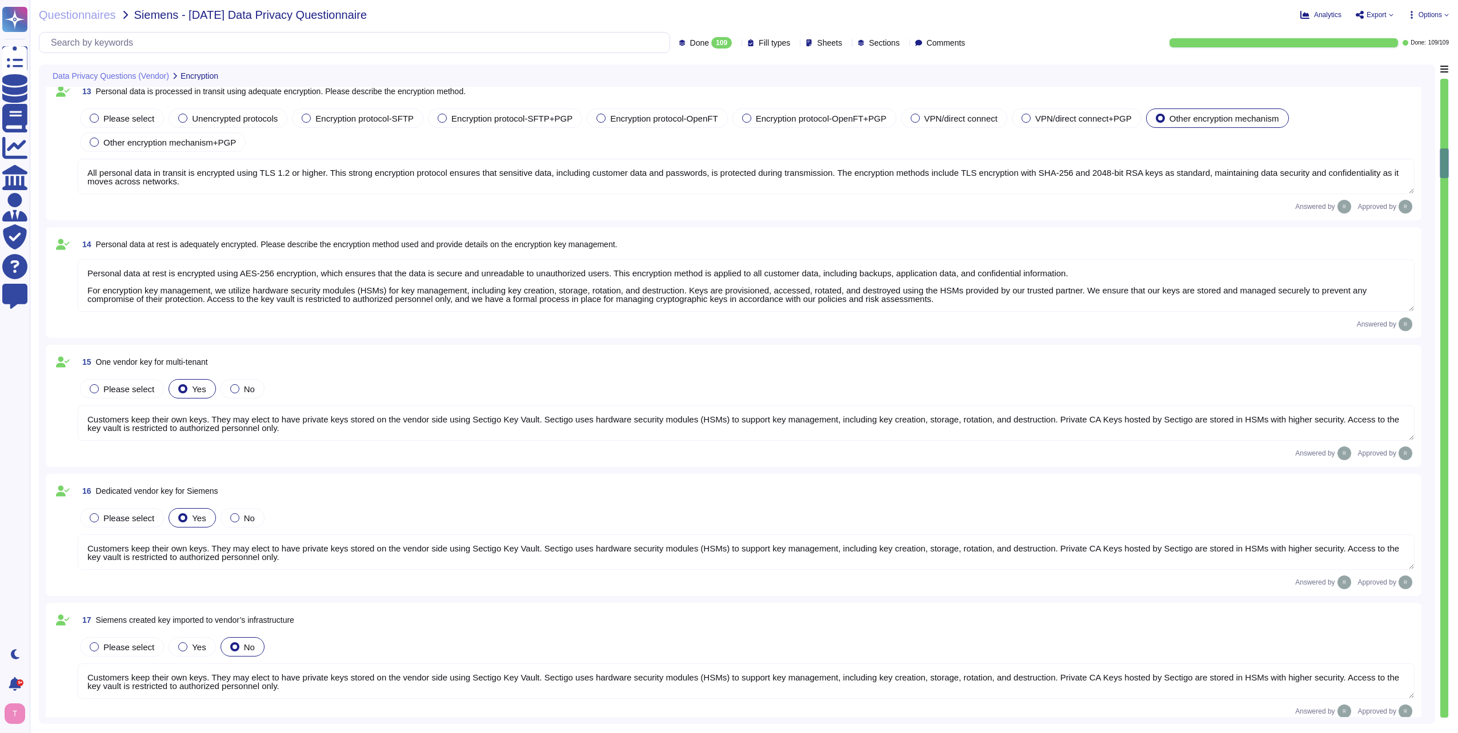
type textarea "Our Solution is a SaaS which can be accessed through internet. Customers keep t…"
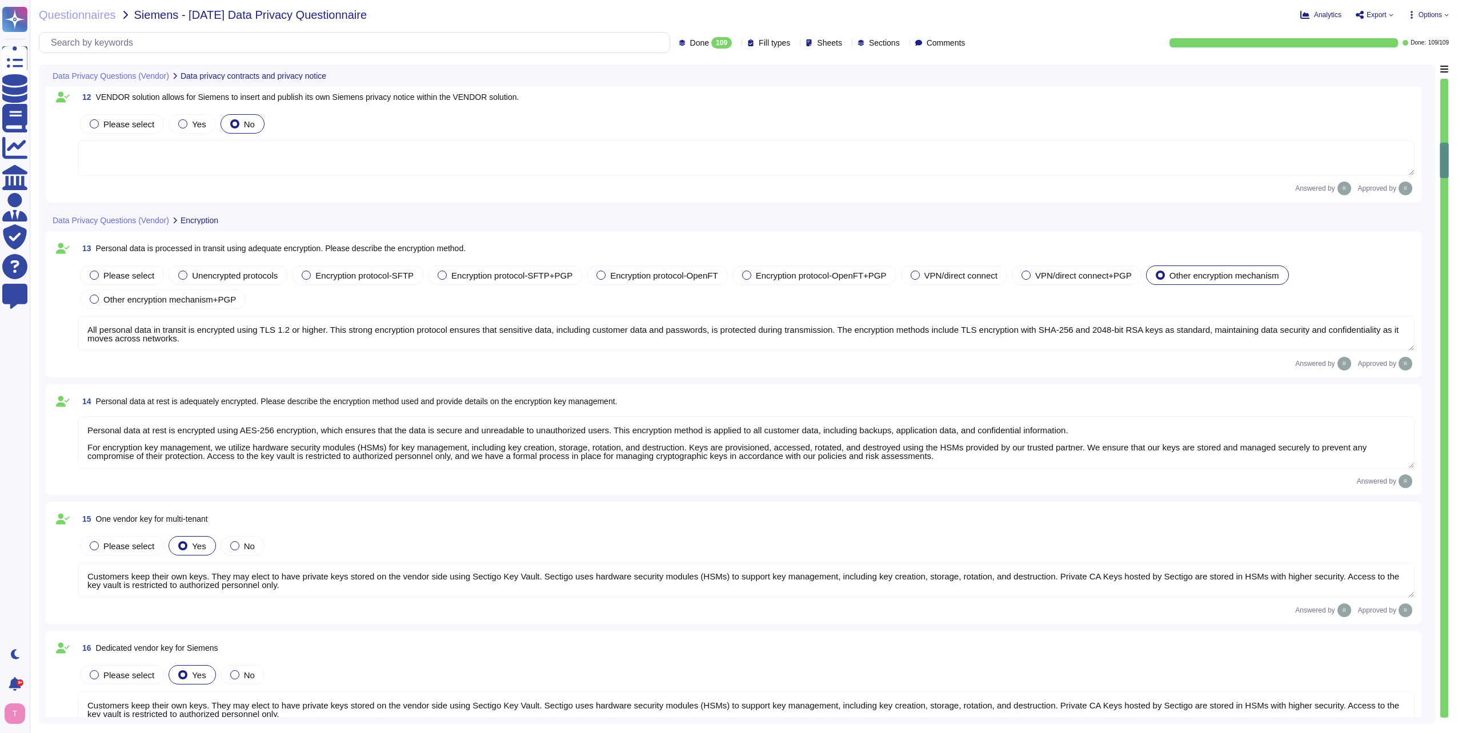
scroll to position [1485, 0]
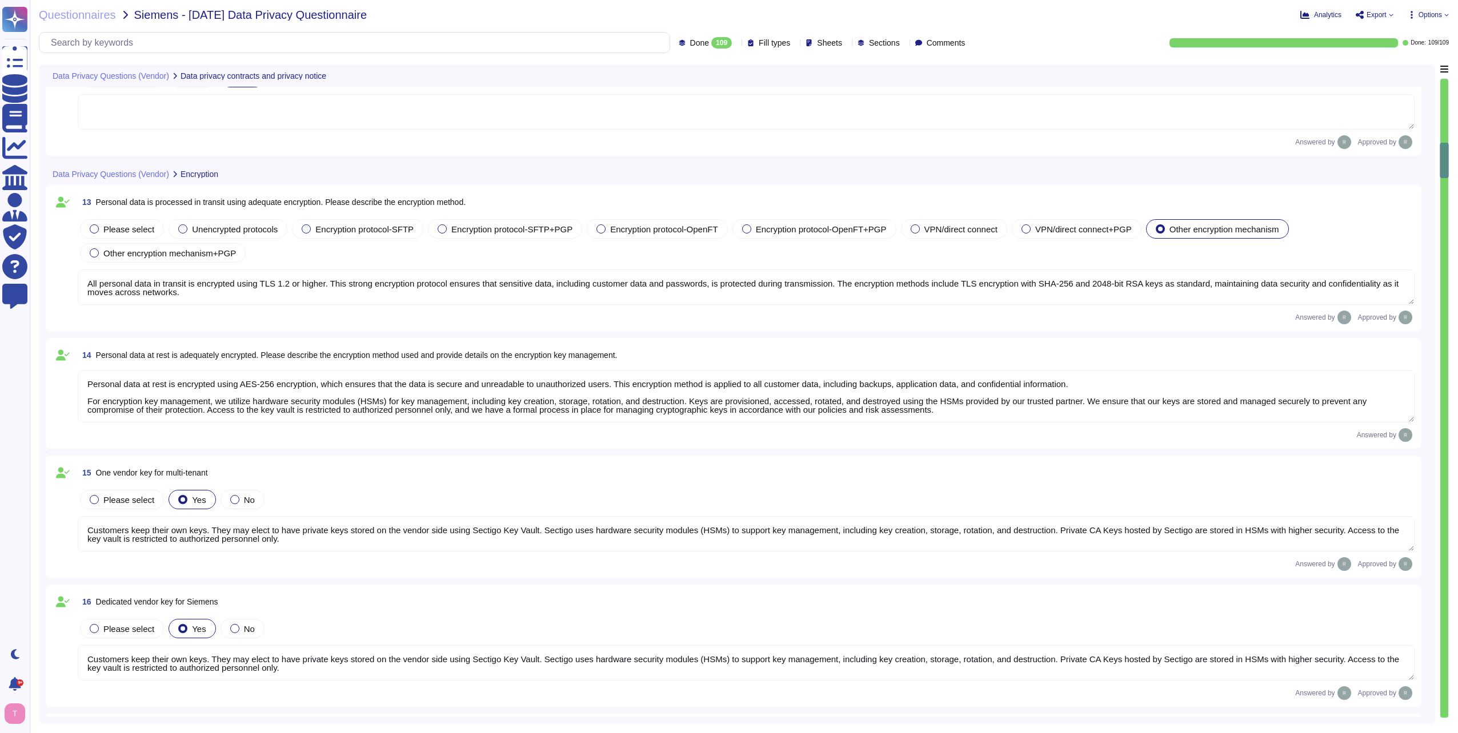
type textarea "Our Solution is a SaaS which can be accessed through internet. Customers keep t…"
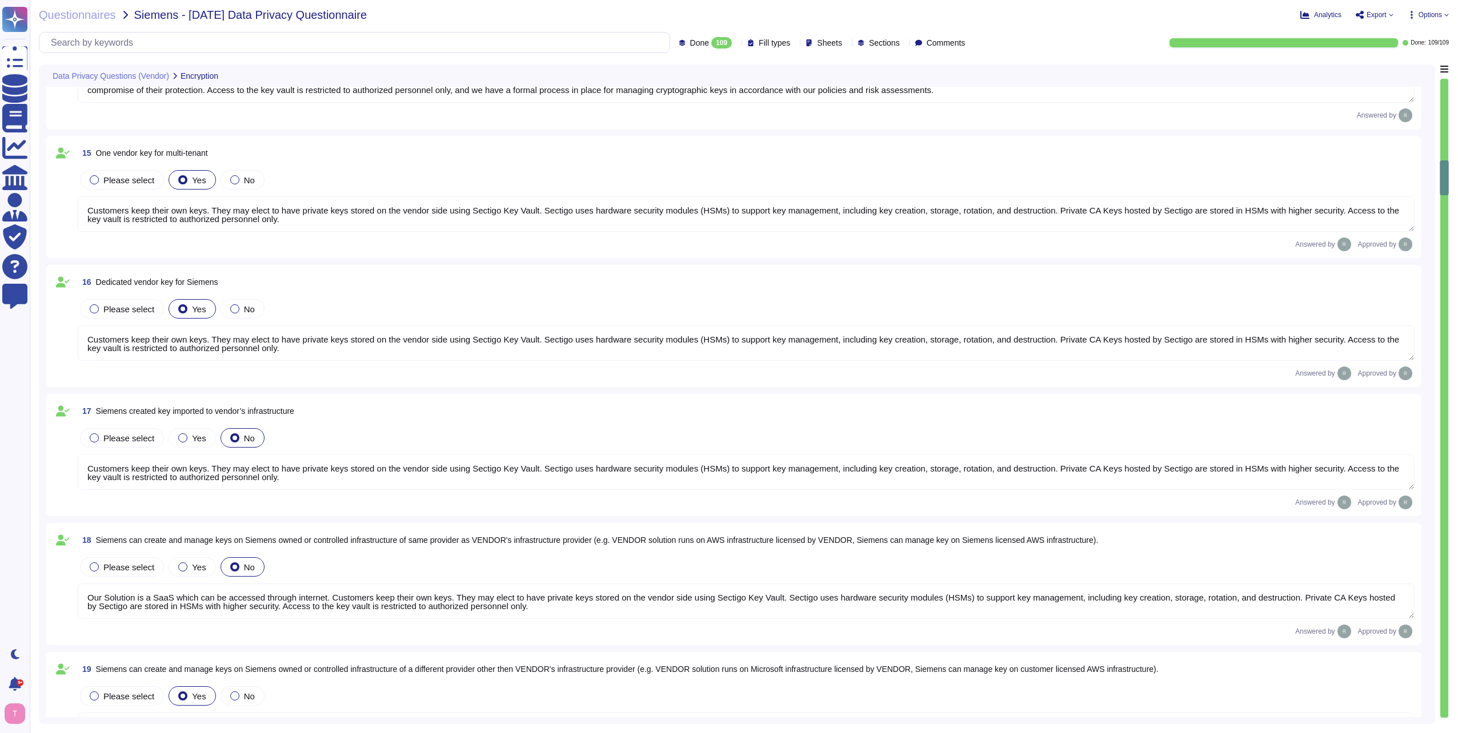
type textarea "All personal data is protected by encryption mechanisms, including encryption i…"
type textarea "A formal process to manage cryptographic keys shall be developed and implemente…"
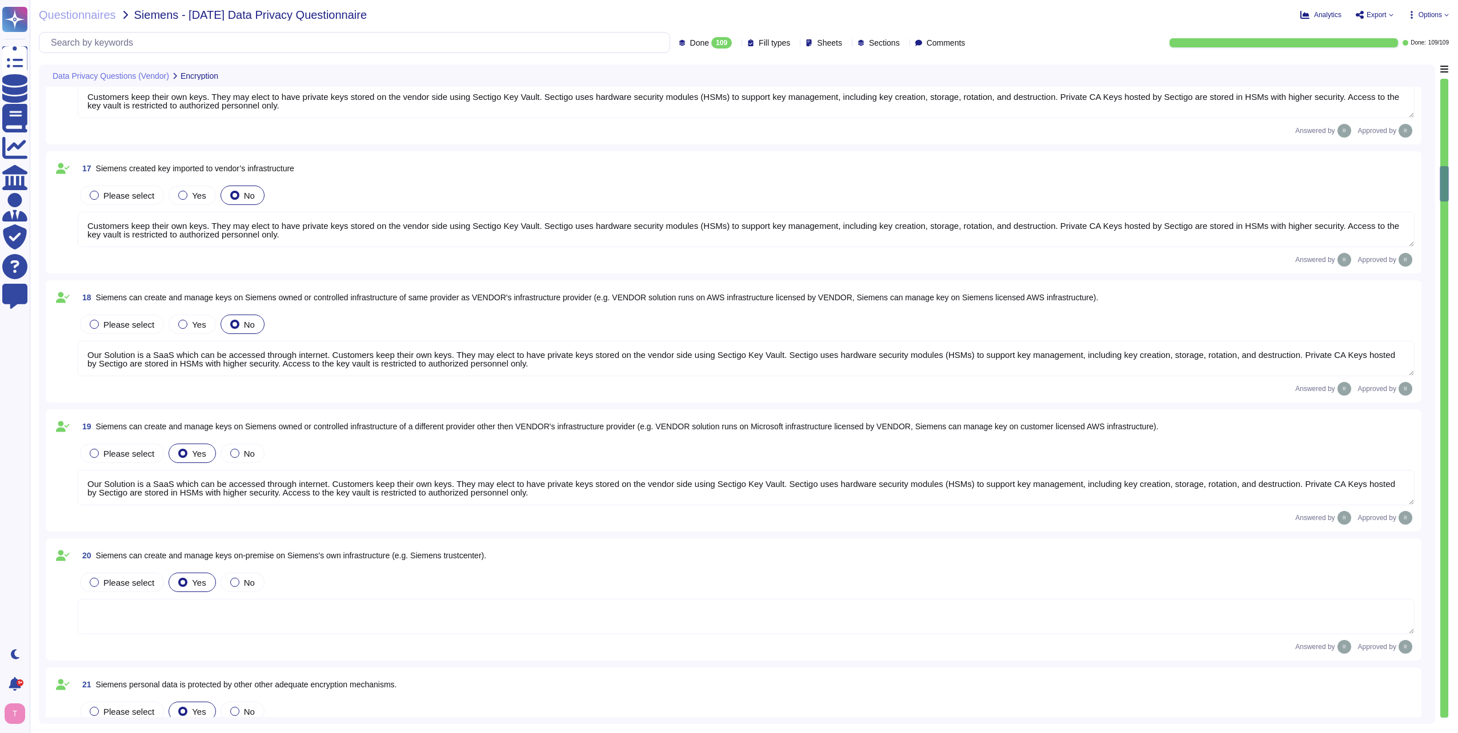
type textarea "We use data masking techniques to obfuscate sensitive customer data during proc…"
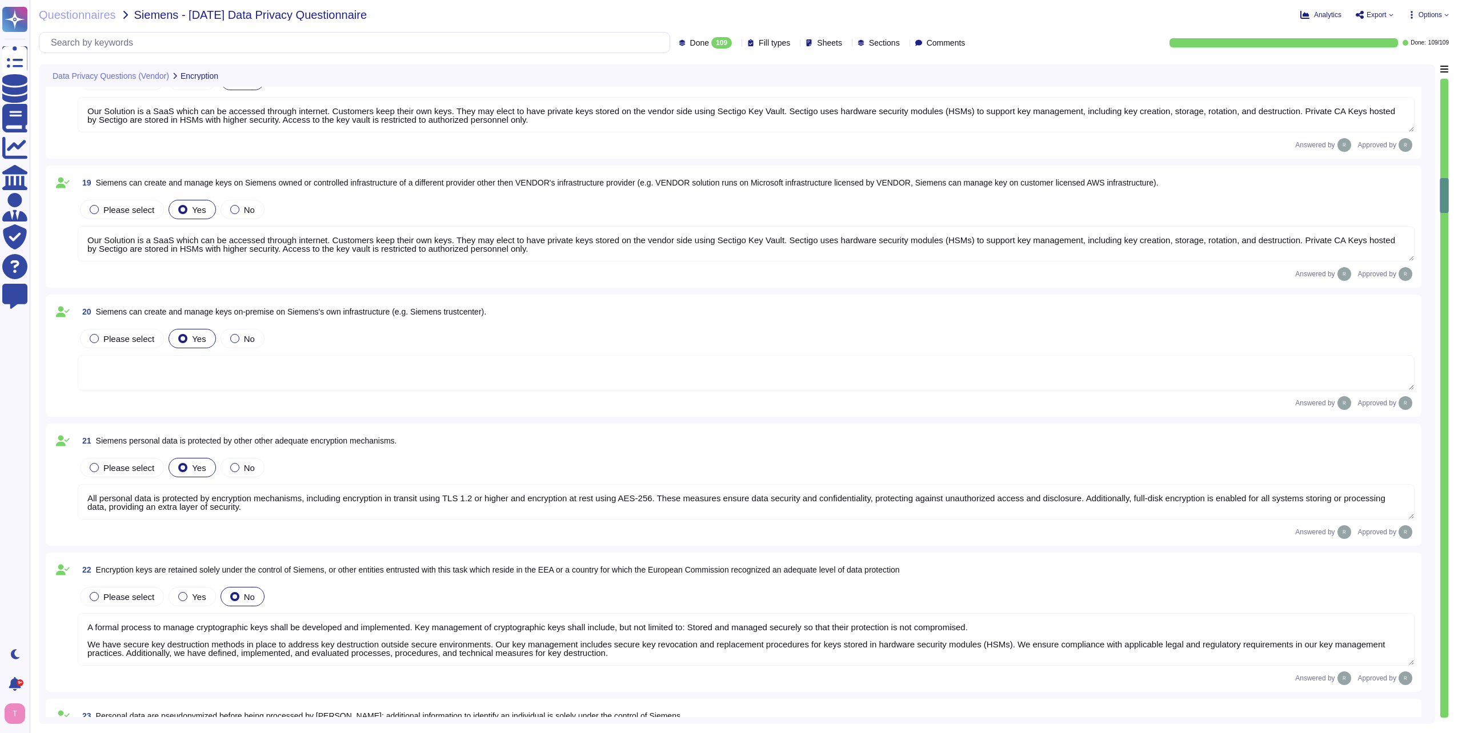
type textarea "We have implemented several measures to restore the availability and access to …"
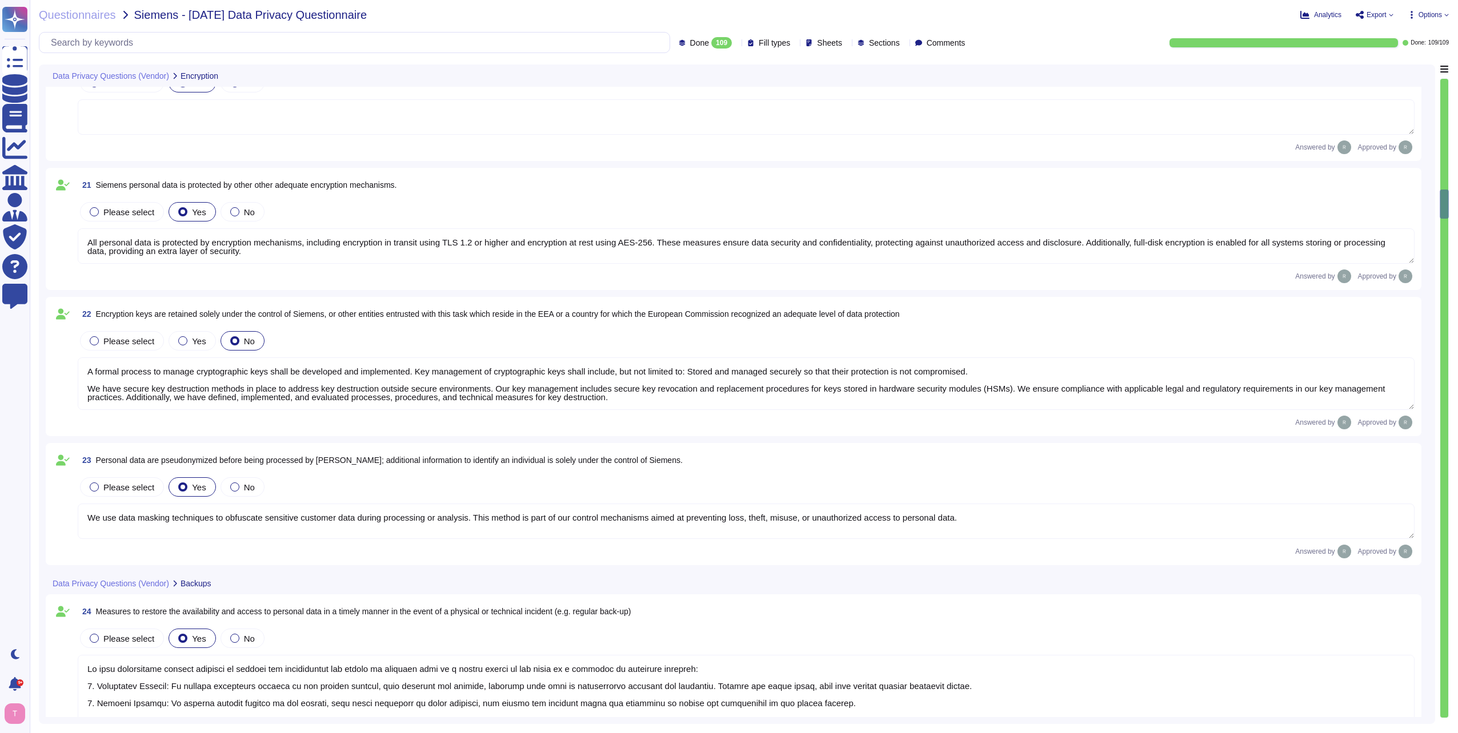
type textarea "Access to personal data is limited to a very small number of senior trusted emp…"
type textarea "Access logs and other similar trails are protected from unauthorized access, mo…"
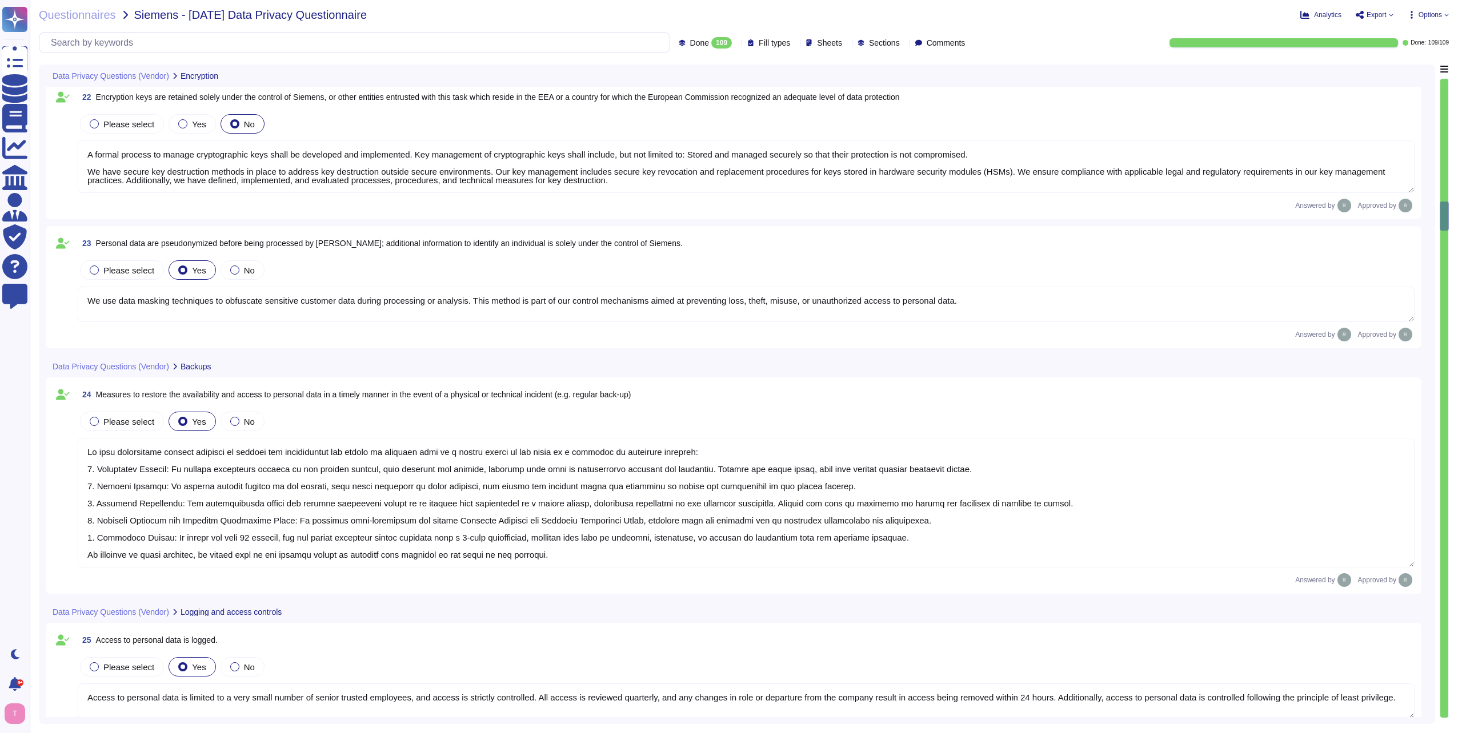
type textarea "Sectigo employees do not have access to client data in SCM, and no party other …"
type textarea "Access to personal data is monitored through various security measures, includi…"
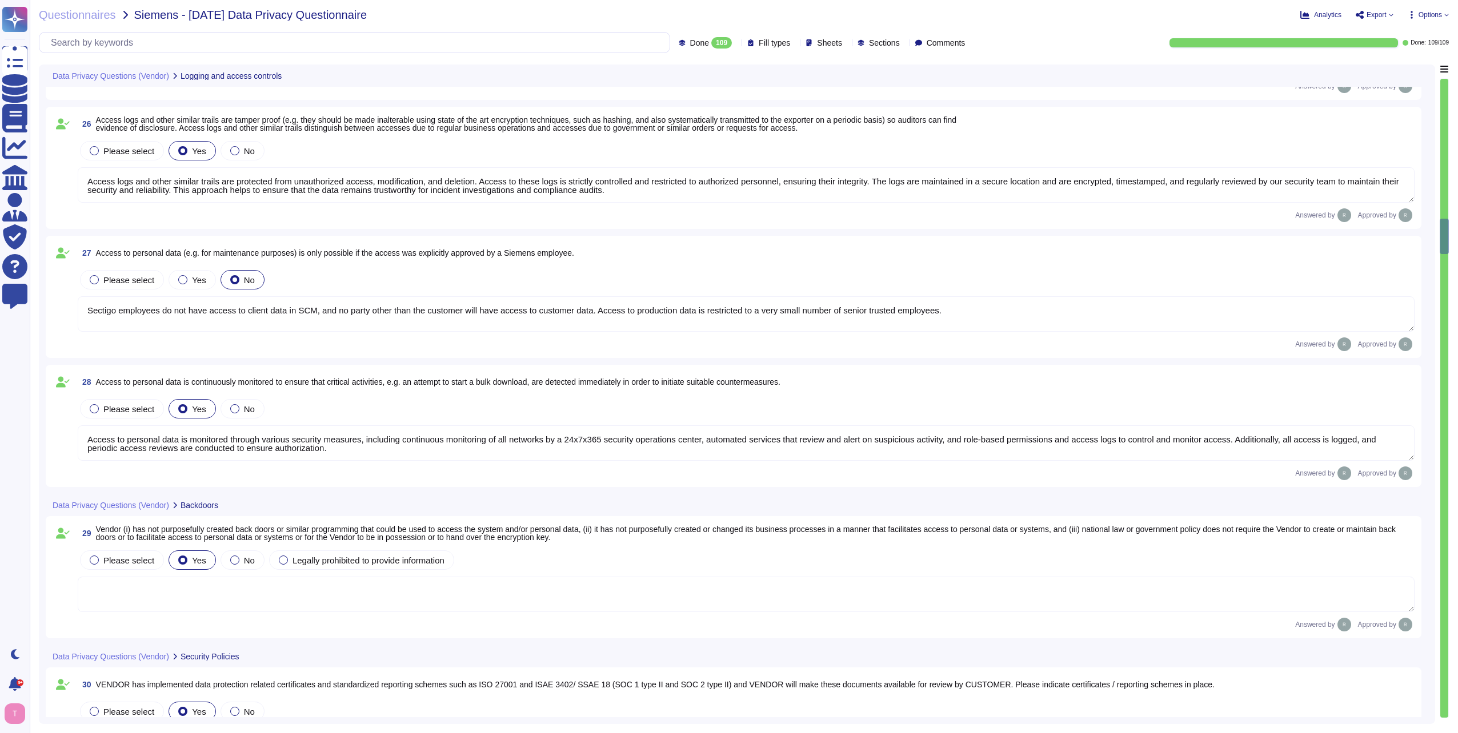
type textarea "Our organization maintains the following certifications and reporting schemes: …"
type textarea "Sectigo implements several measures to ensure the confidentiality, integrity, a…"
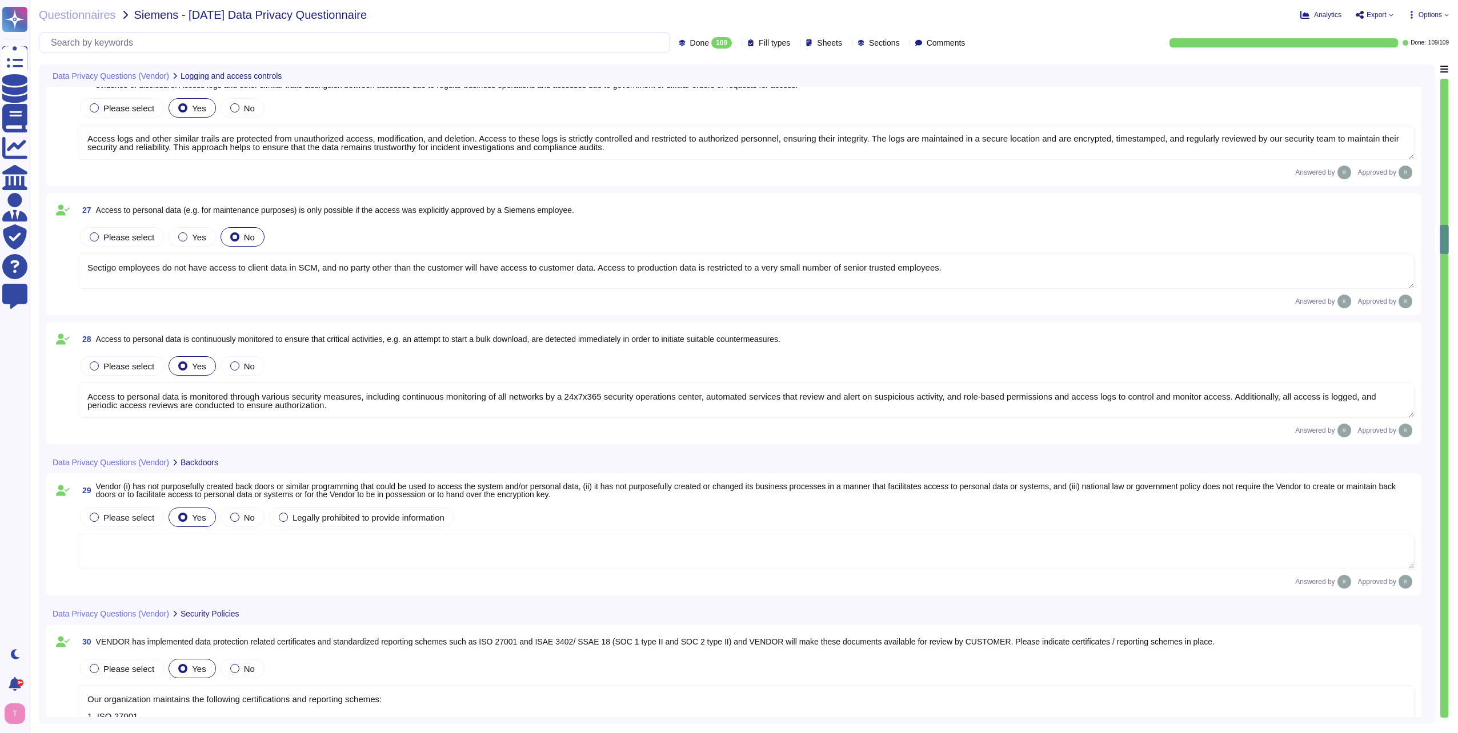
drag, startPoint x: 1443, startPoint y: 244, endPoint x: 1454, endPoint y: 526, distance: 282.3
click at [1454, 526] on div "Questionnaires Siemens - [DATE] Data Privacy Questionnaire Analytics Export Opt…" at bounding box center [744, 366] width 1428 height 733
click at [1444, 529] on div at bounding box center [1444, 398] width 8 height 639
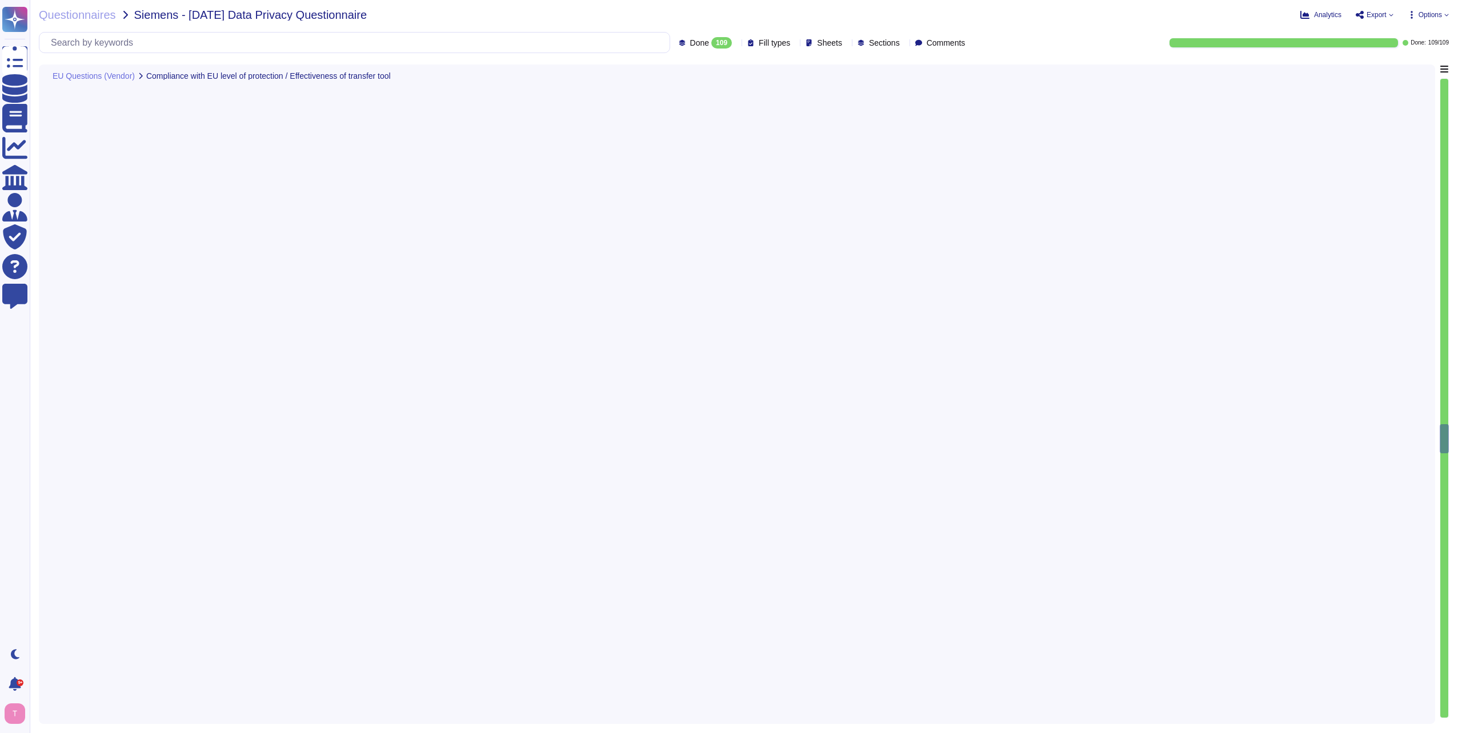
type textarea "No, neither the Company nor any of its Principals or Affiliates has ever receiv…"
type textarea "N/A"
type textarea "Yes, our organization has appointed a data protection officer who is responsibl…"
type textarea "We do not currently offer AI solutions in our customer-facing products."
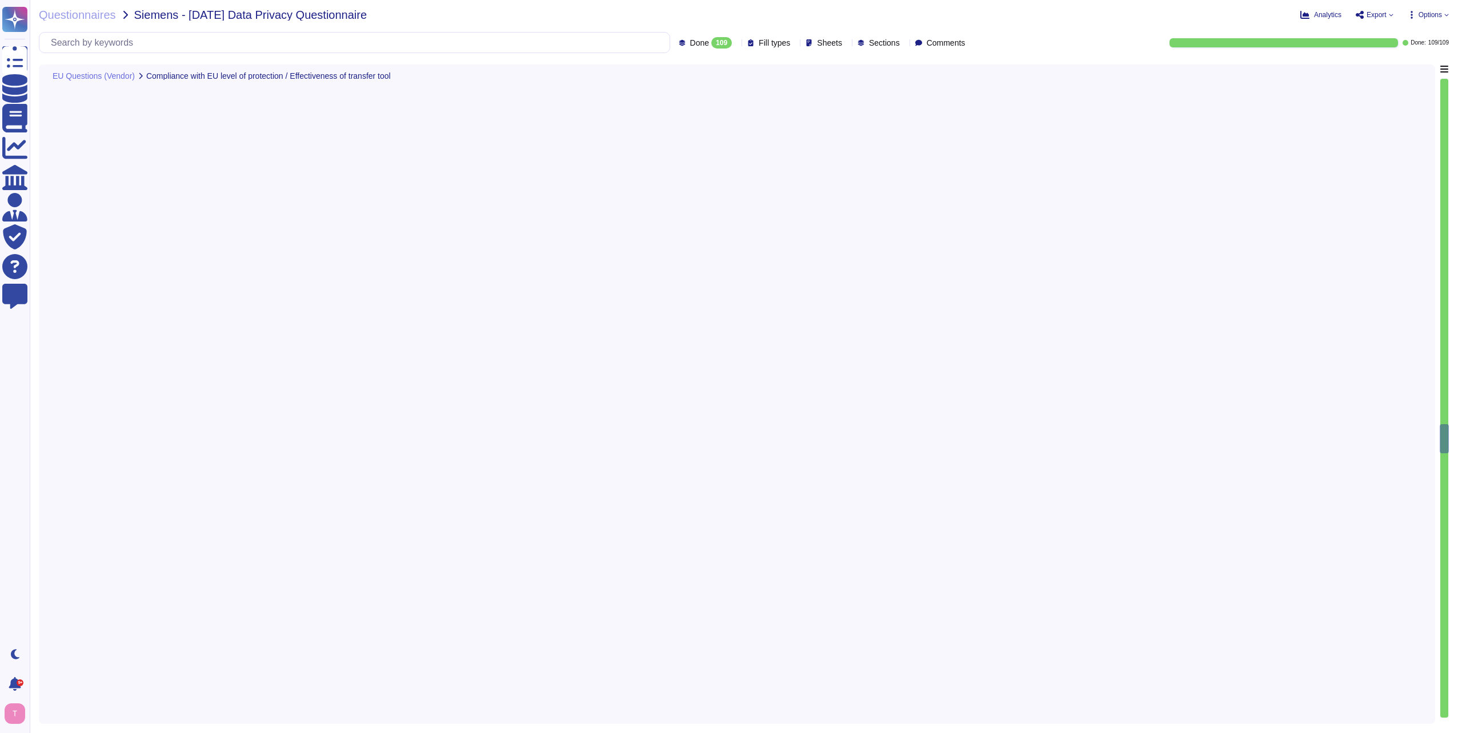
type textarea "N/A. We do not currently offer AI solutions in our customer-facing products."
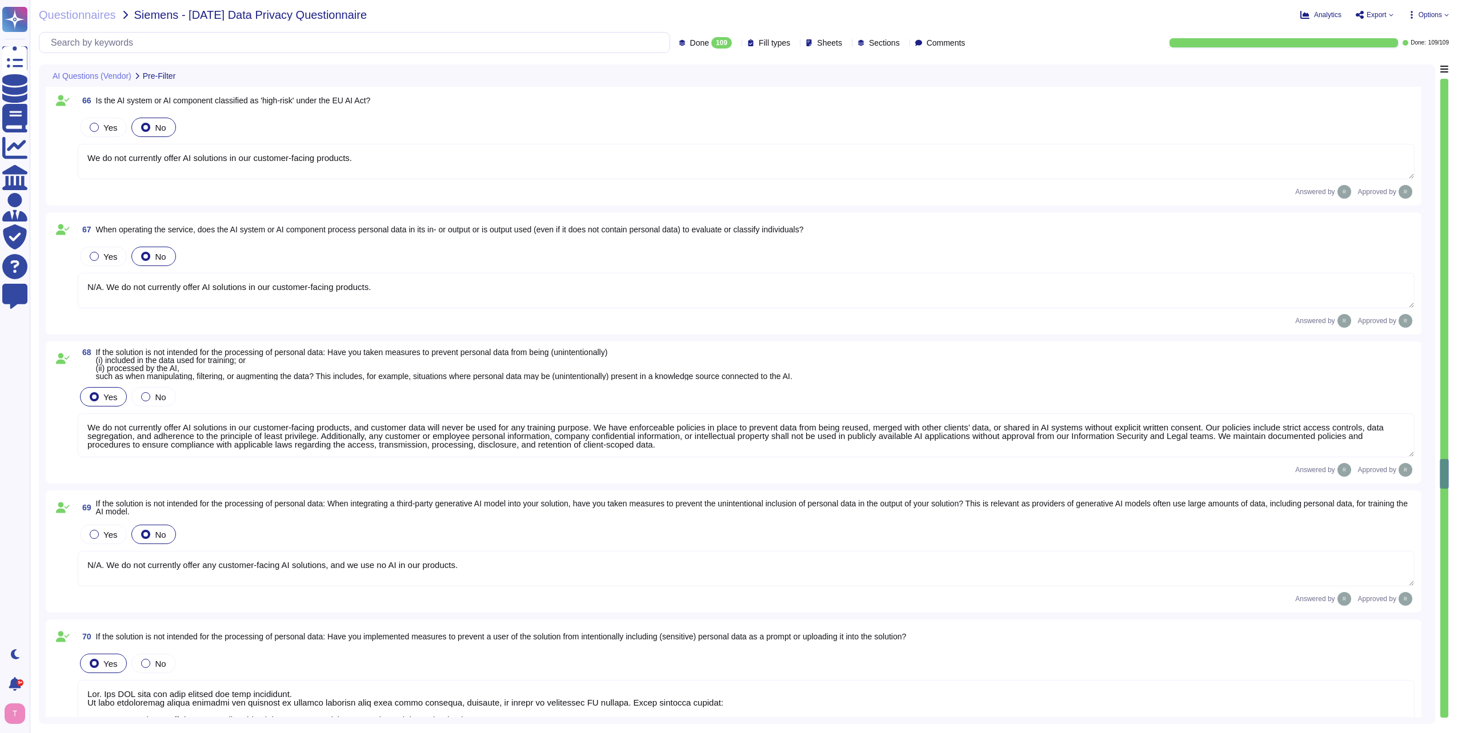
type textarea "We do not currently offer AI solutions in our customer-facing products, and cus…"
type textarea "N/A. We do not currently offer any customer-facing AI solutions, and we use no …"
type textarea "Yes. Our PII data are very limited and well understood. We have implemented str…"
type textarea "We do not currently offer AI solutions in our customer-facing products."
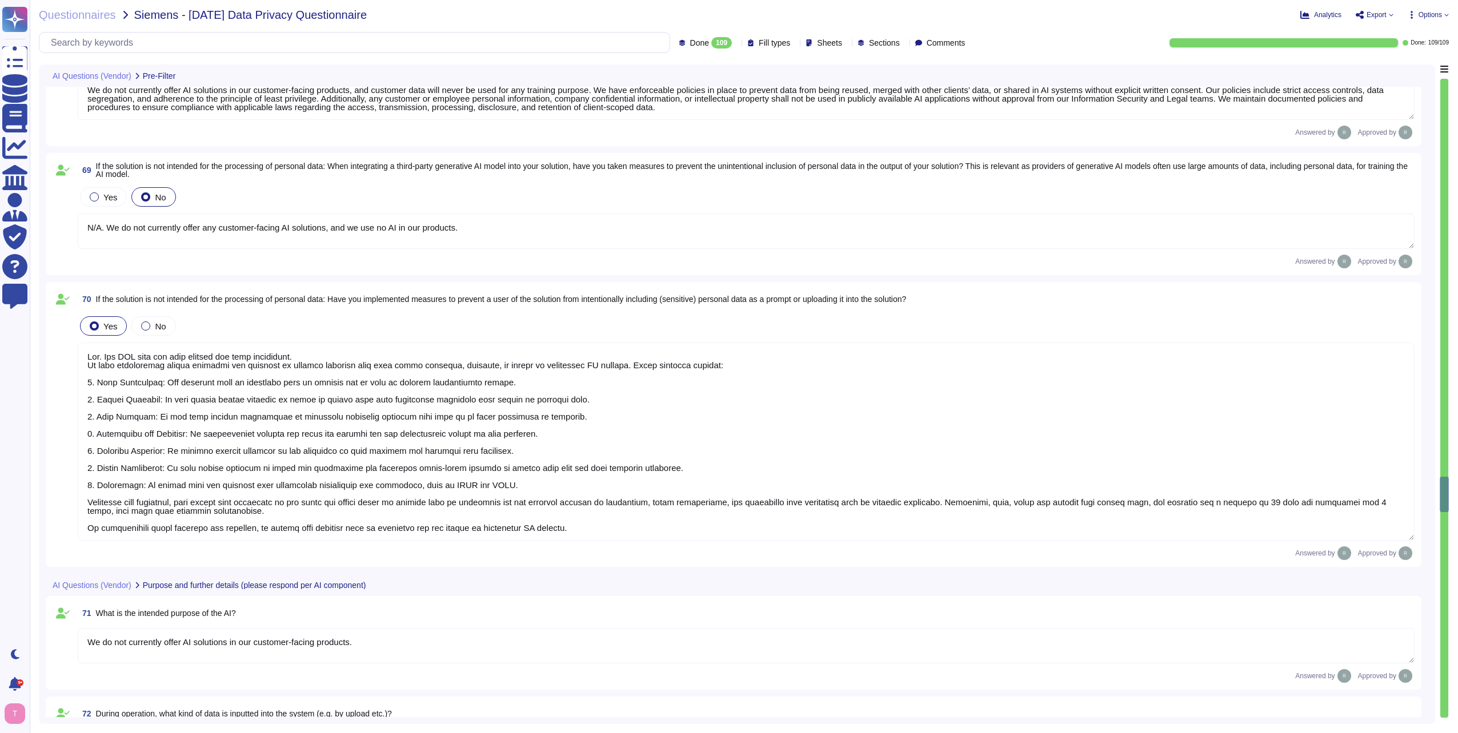
type textarea "During operation, data is inputted into the system through the web portal or se…"
type textarea "N/A. We do not currently offer AI solutions in our customer-facing products."
type textarea "The output produced by the system includes customer certificate data, which can…"
type textarea "N/A. We do not currently offer AI solutions in our customer-facing products."
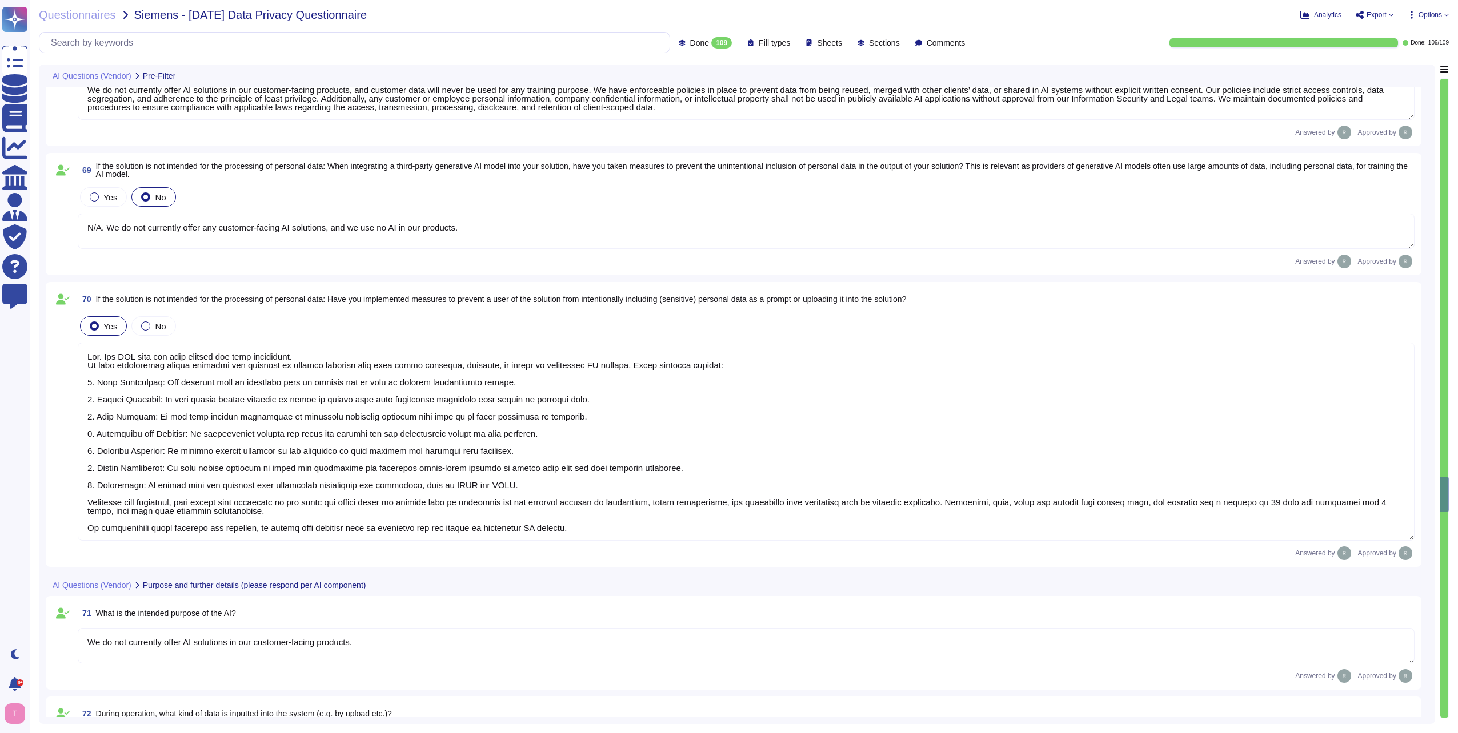
type textarea "N/A. We do not currently offer AI solutions in our customer-facing products."
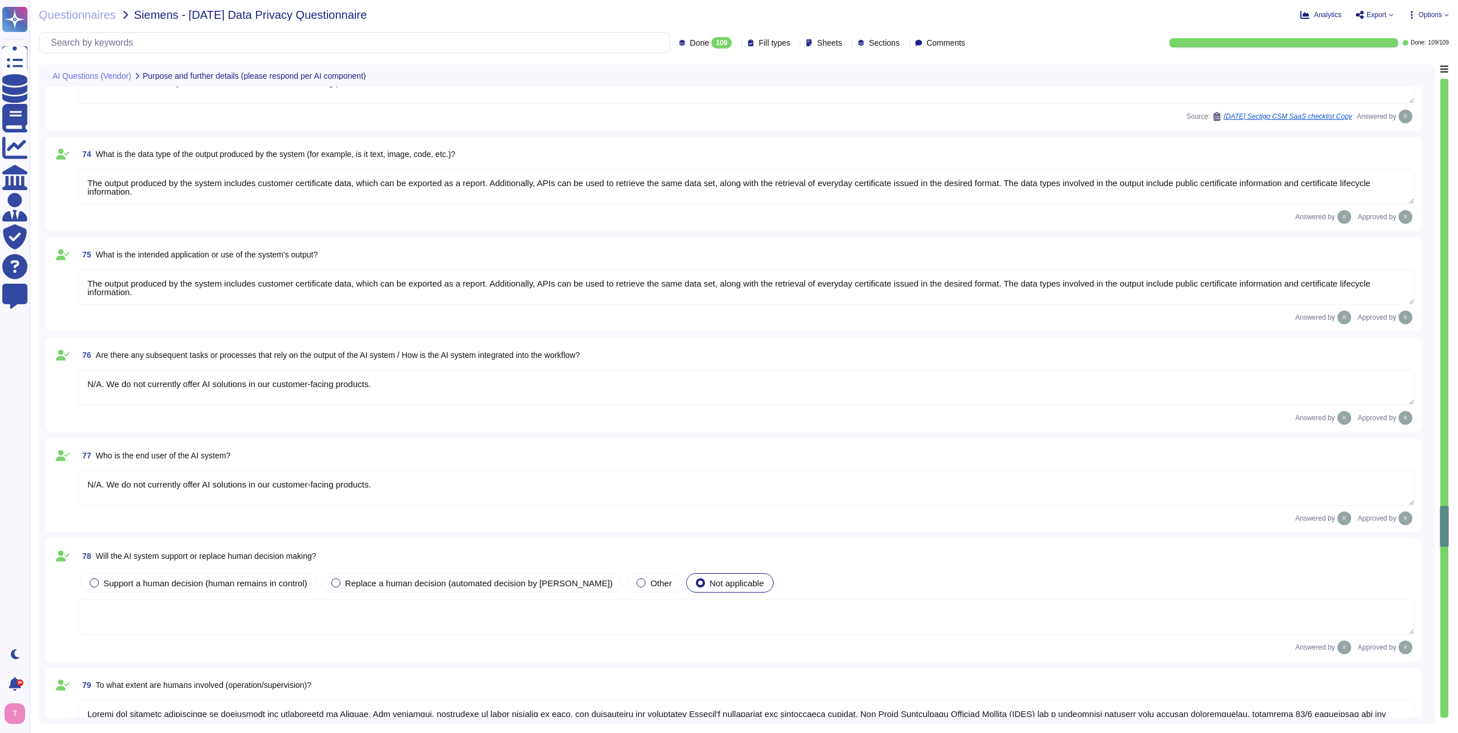
type textarea "Humans are involved extensively in operations and supervision at [GEOGRAPHIC_DA…"
type textarea "N/A"
type textarea "We offer more than 50 integrations. Please refer the KB -[URL][DOMAIN_NAME]"
type textarea "N/A"
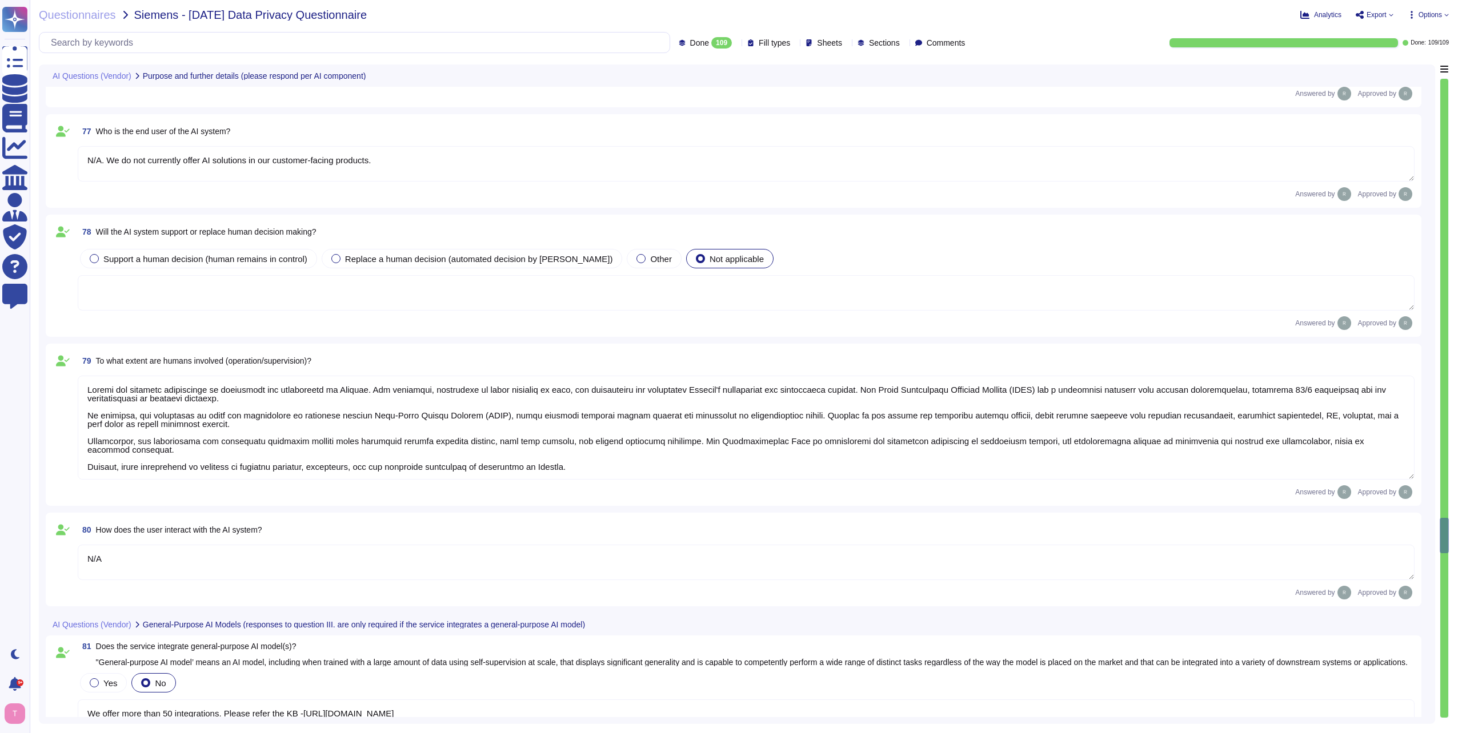
type textarea "N/A. We do not currently offer AI solutions in our customer-facing products."
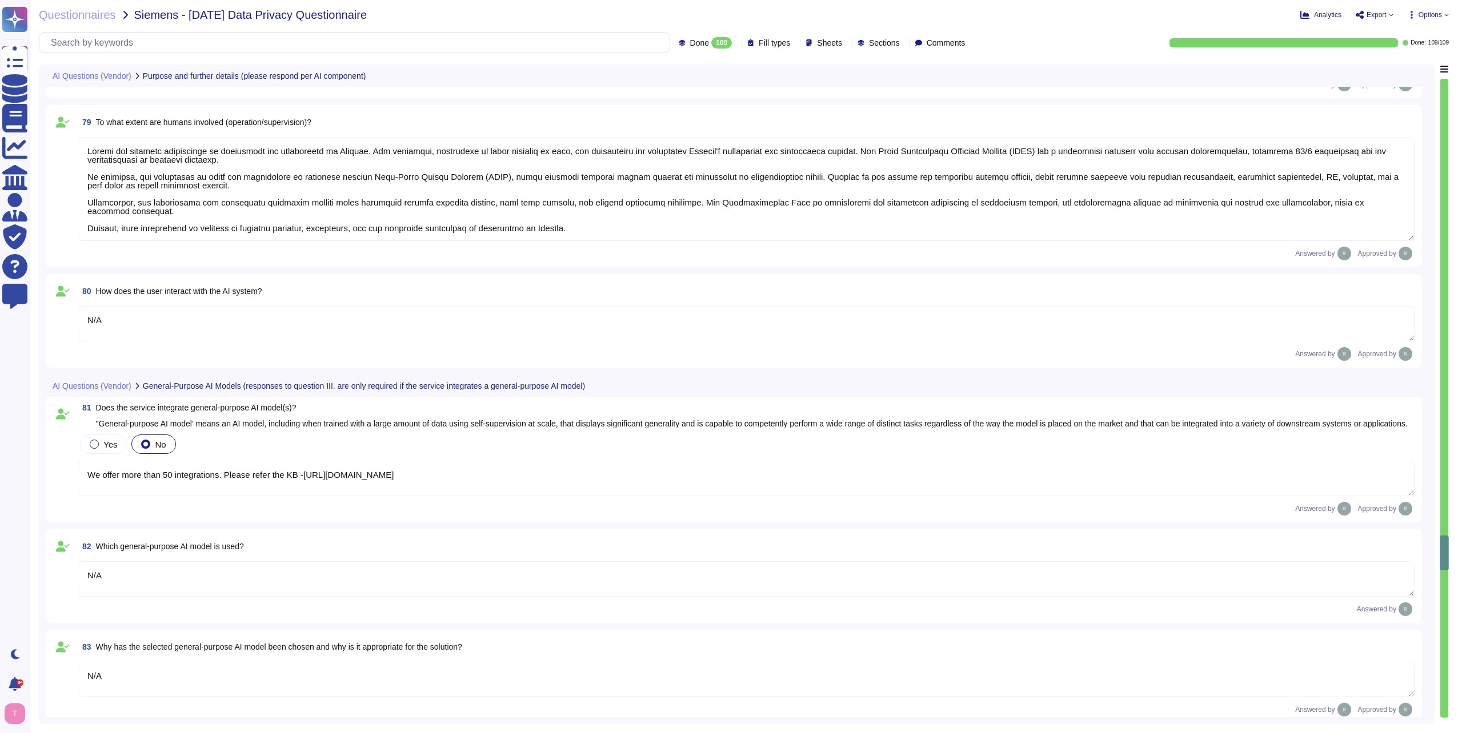
type textarea "N/A"
type textarea "No, customer data will never be used for any training purpose. Our application …"
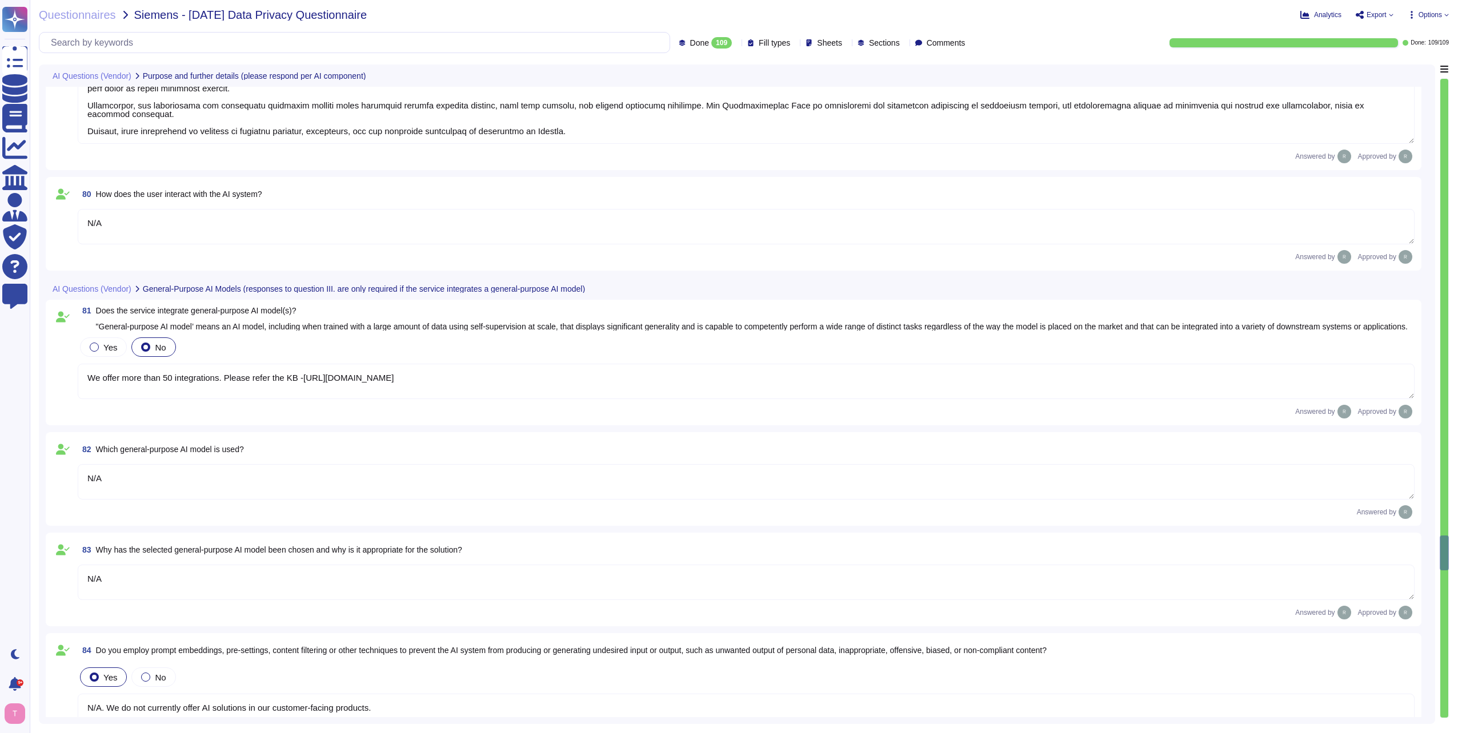
scroll to position [10583, 0]
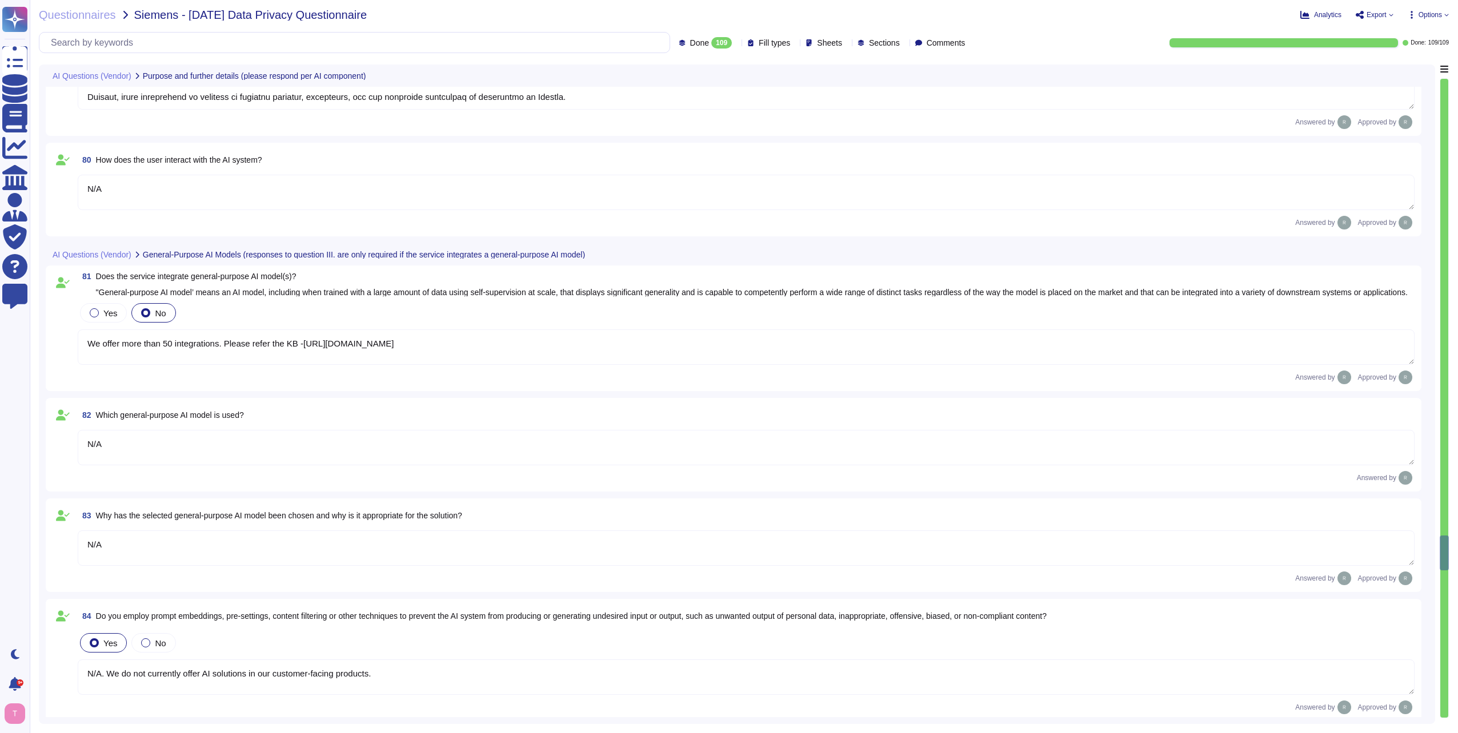
type textarea "N/A"
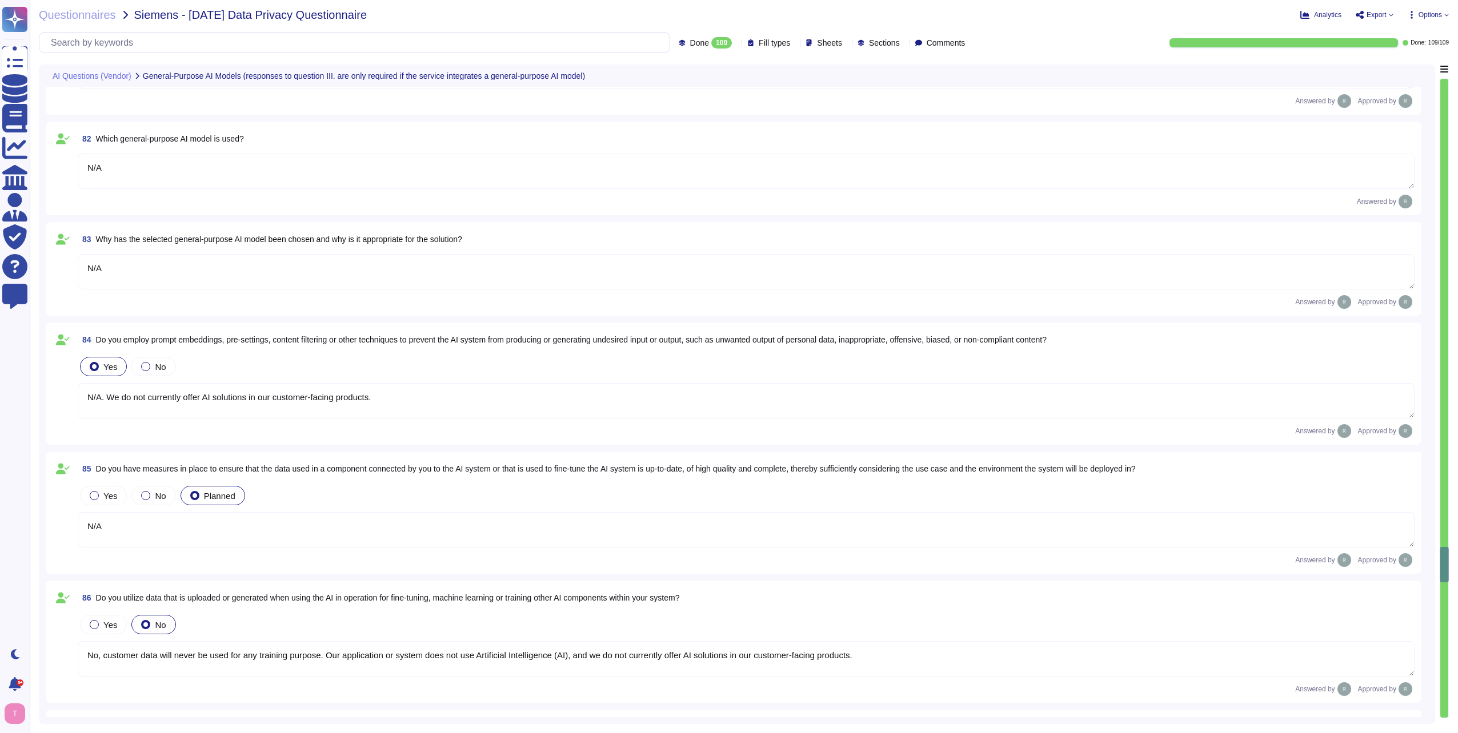
scroll to position [10868, 0]
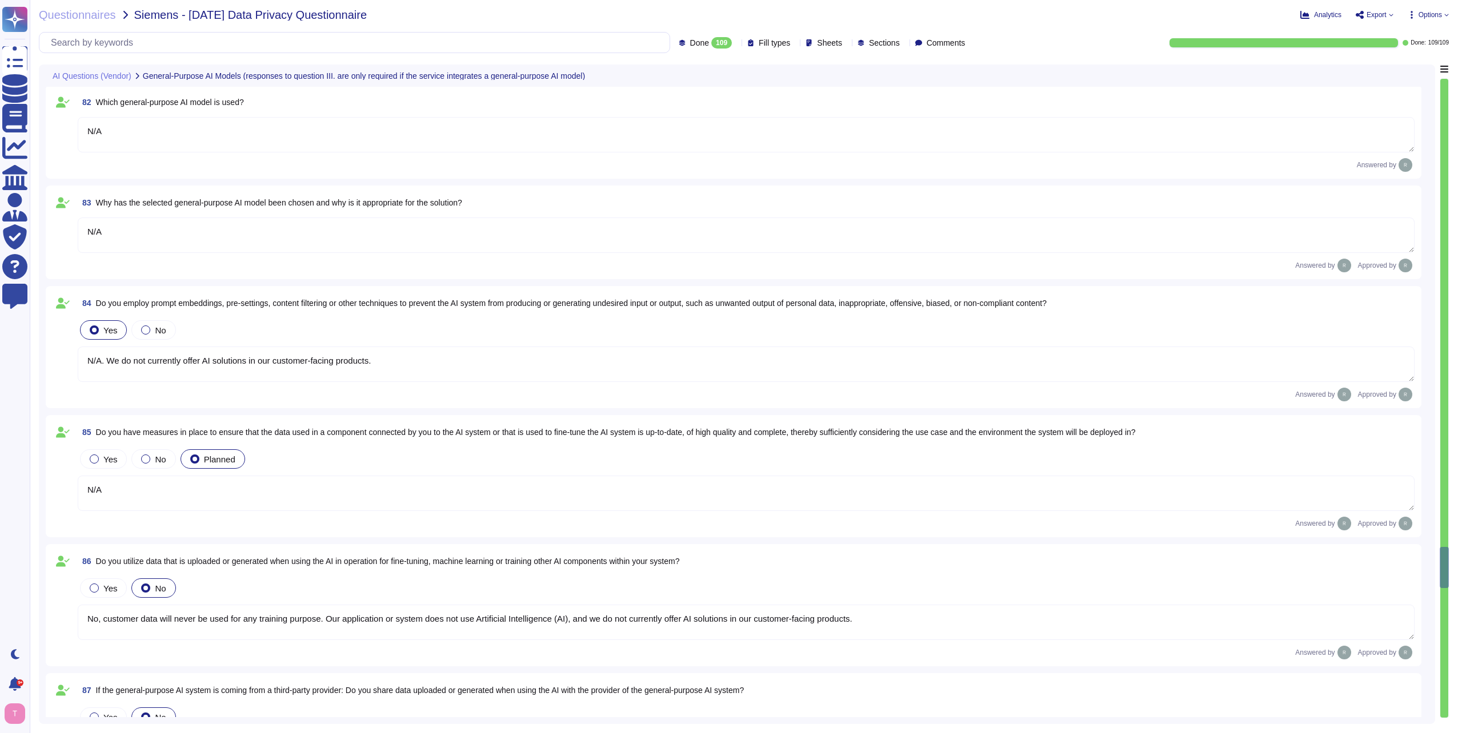
type textarea "N/A. Customer data will never be used for any training purpose. Our application…"
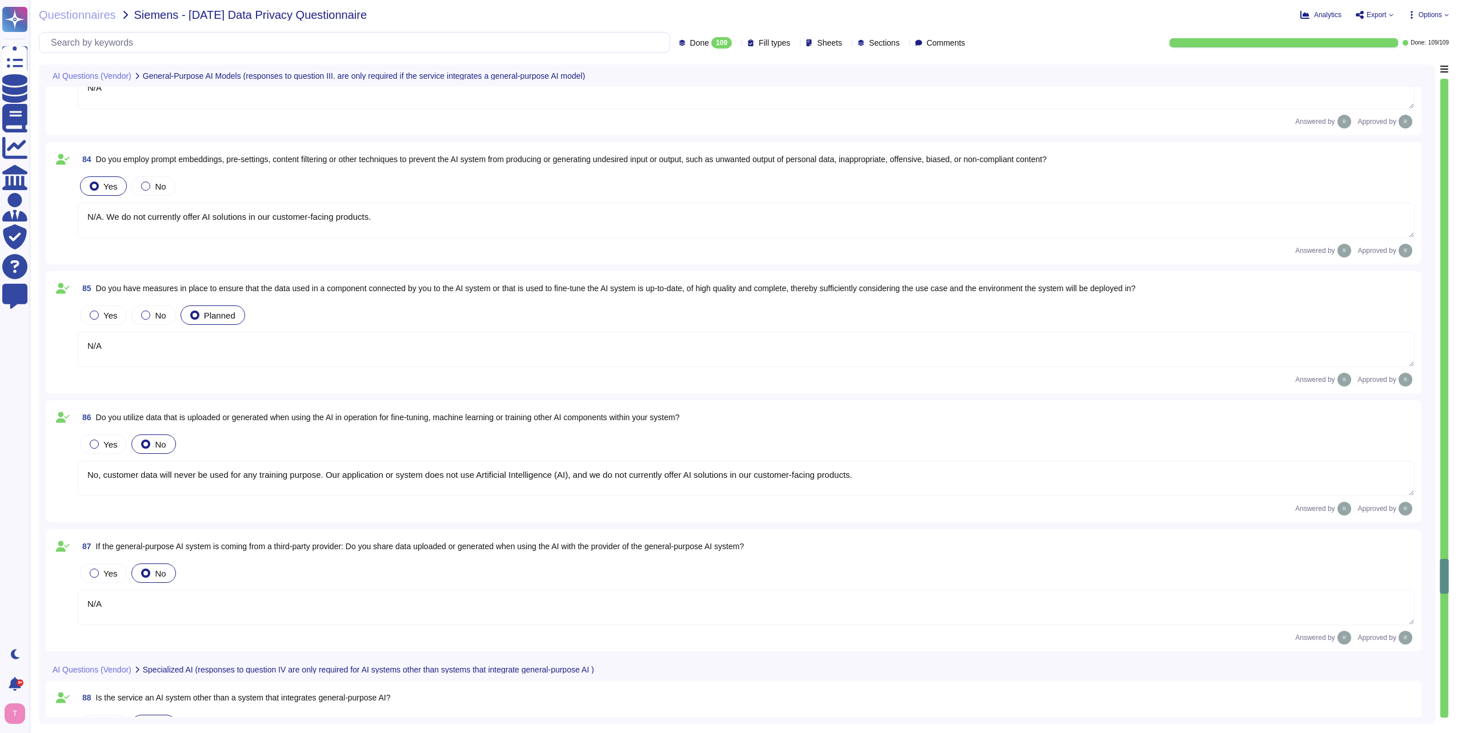
type textarea "N/A. Customer data will never be used for any training purpose. Our application…"
type textarea "N/A"
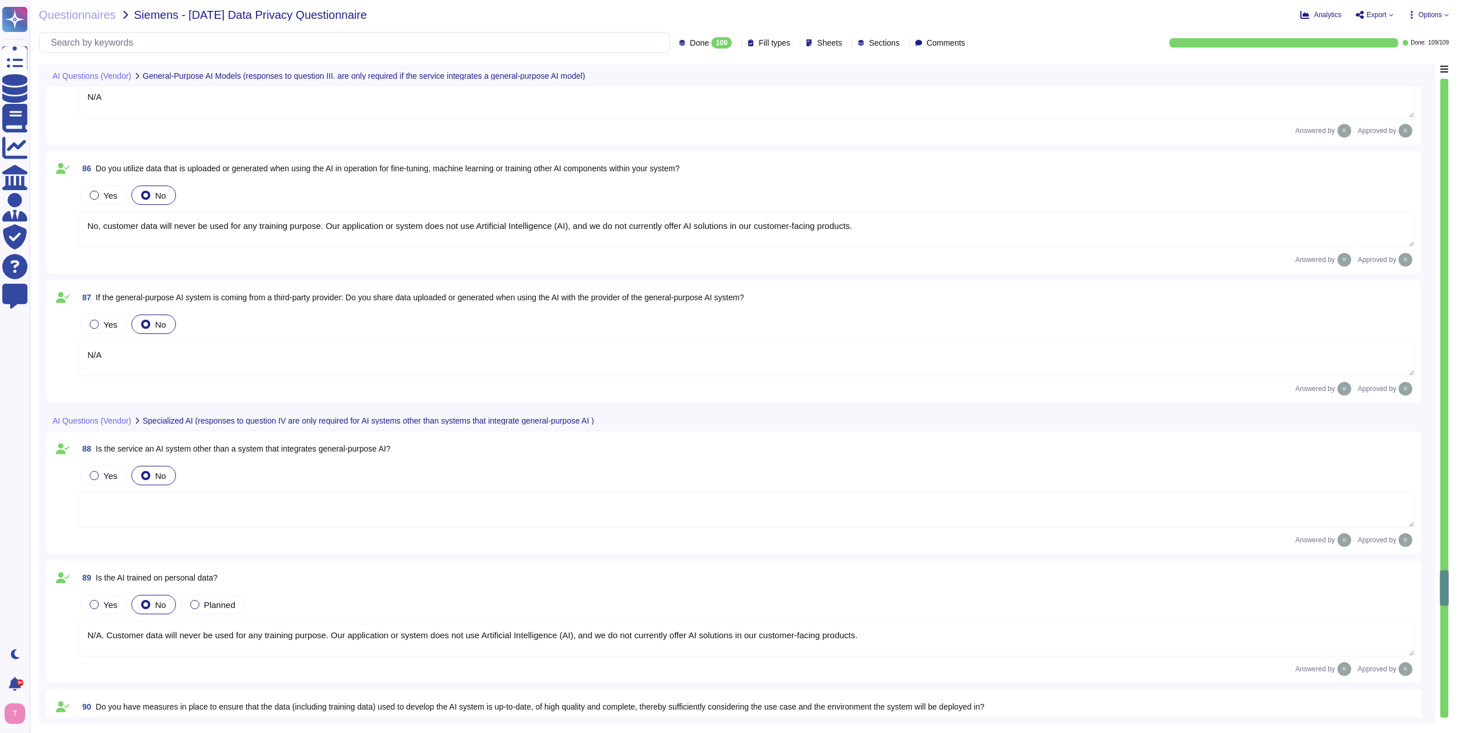
type textarea "N/A"
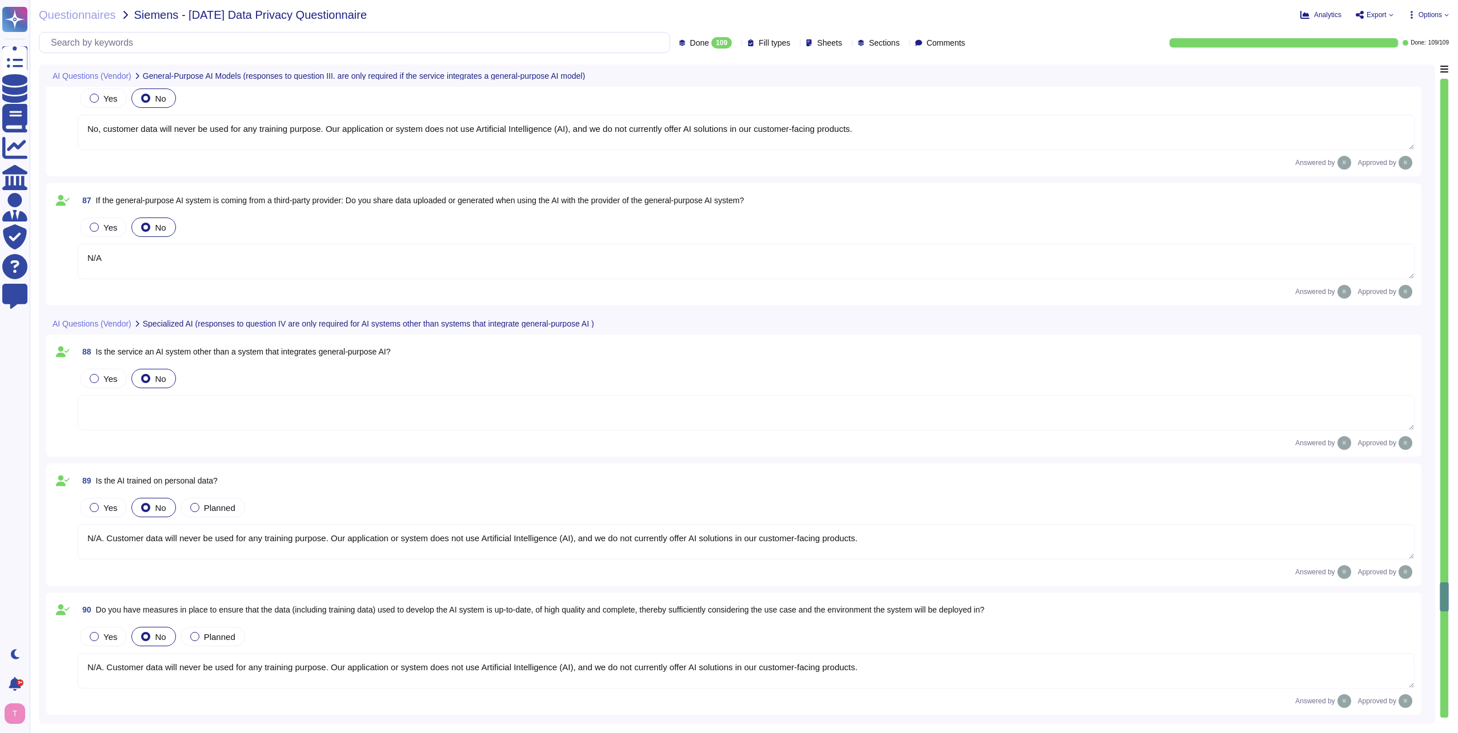
type textarea "Please describe details Our application or system does not use Artificial Intel…"
type textarea "We do not currently offer AI solutions in our customer-facing products. However…"
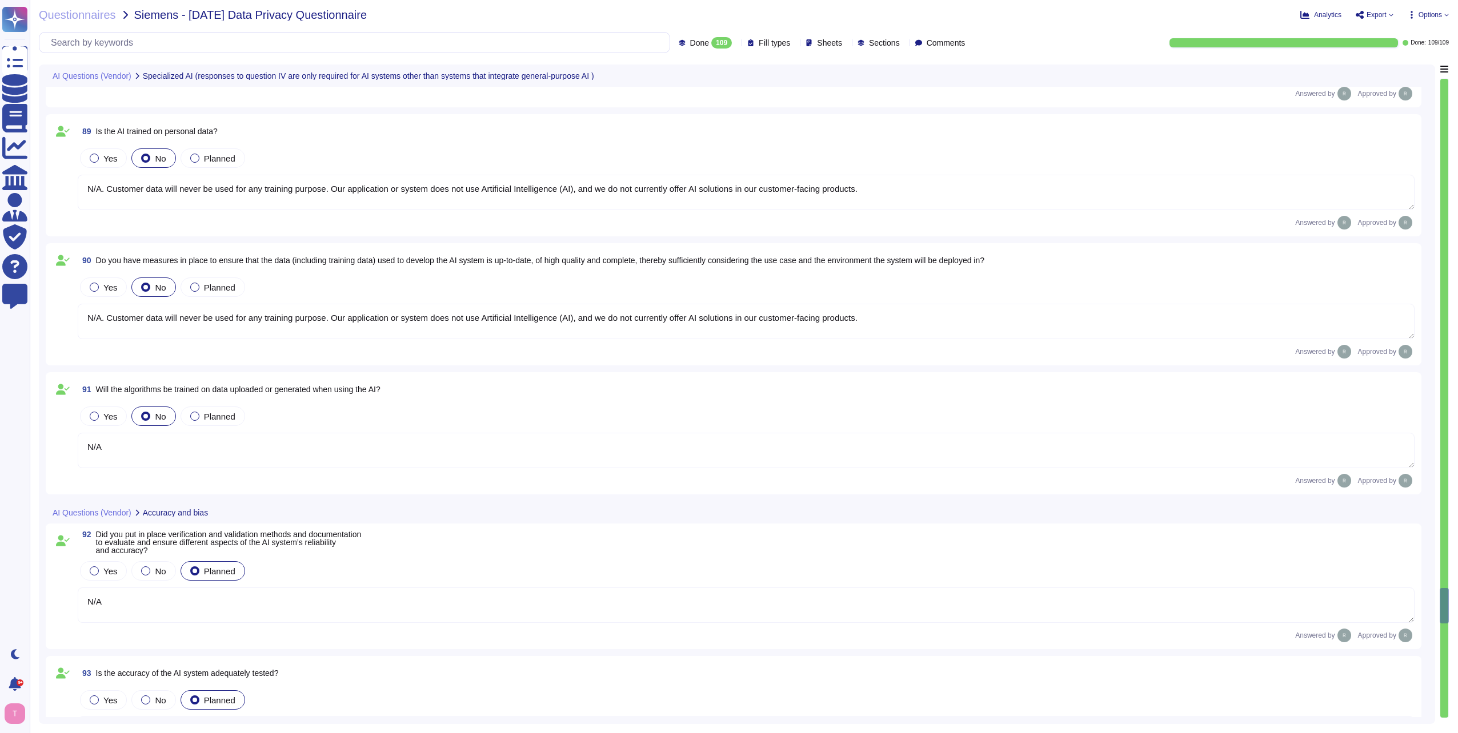
type textarea "Generally, we undergo annual audits conducted by independent third-party expert…"
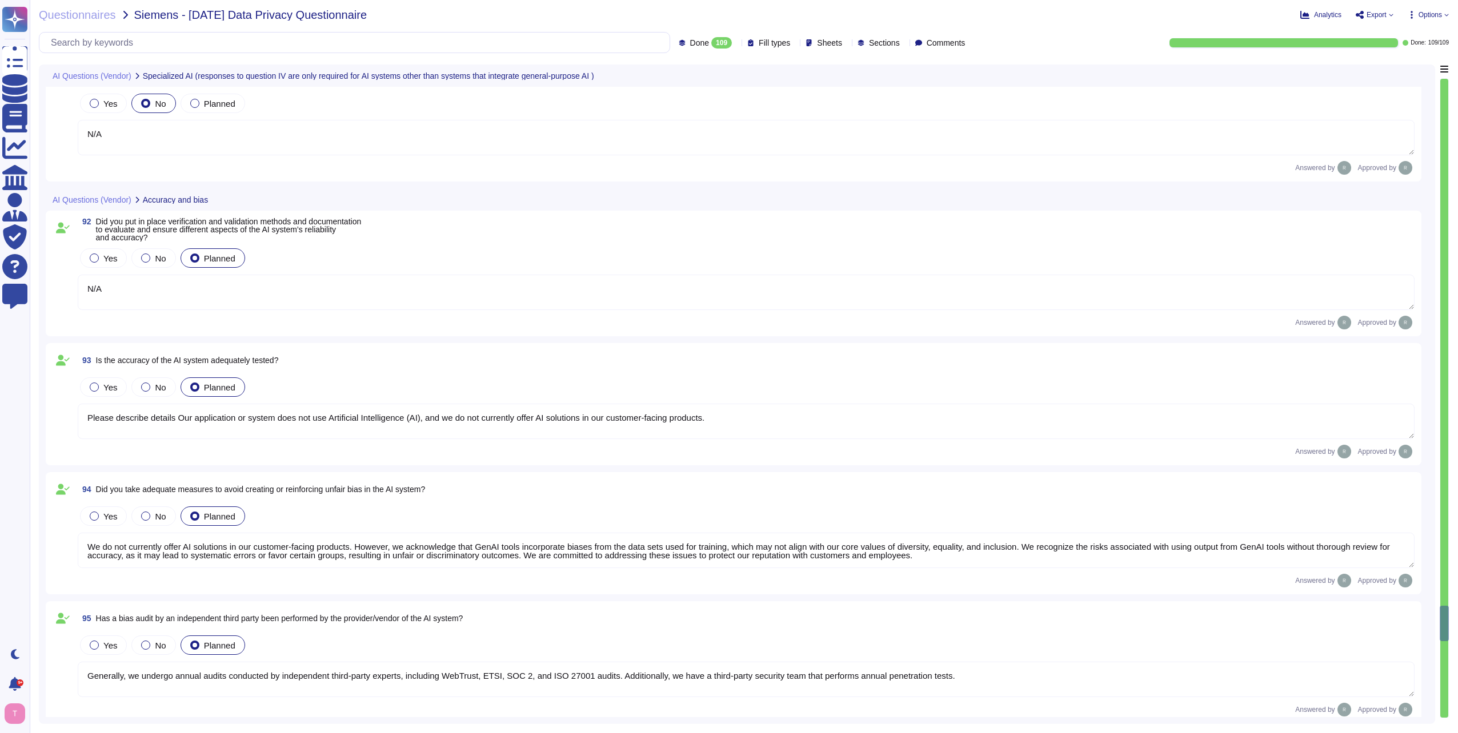
type textarea "None"
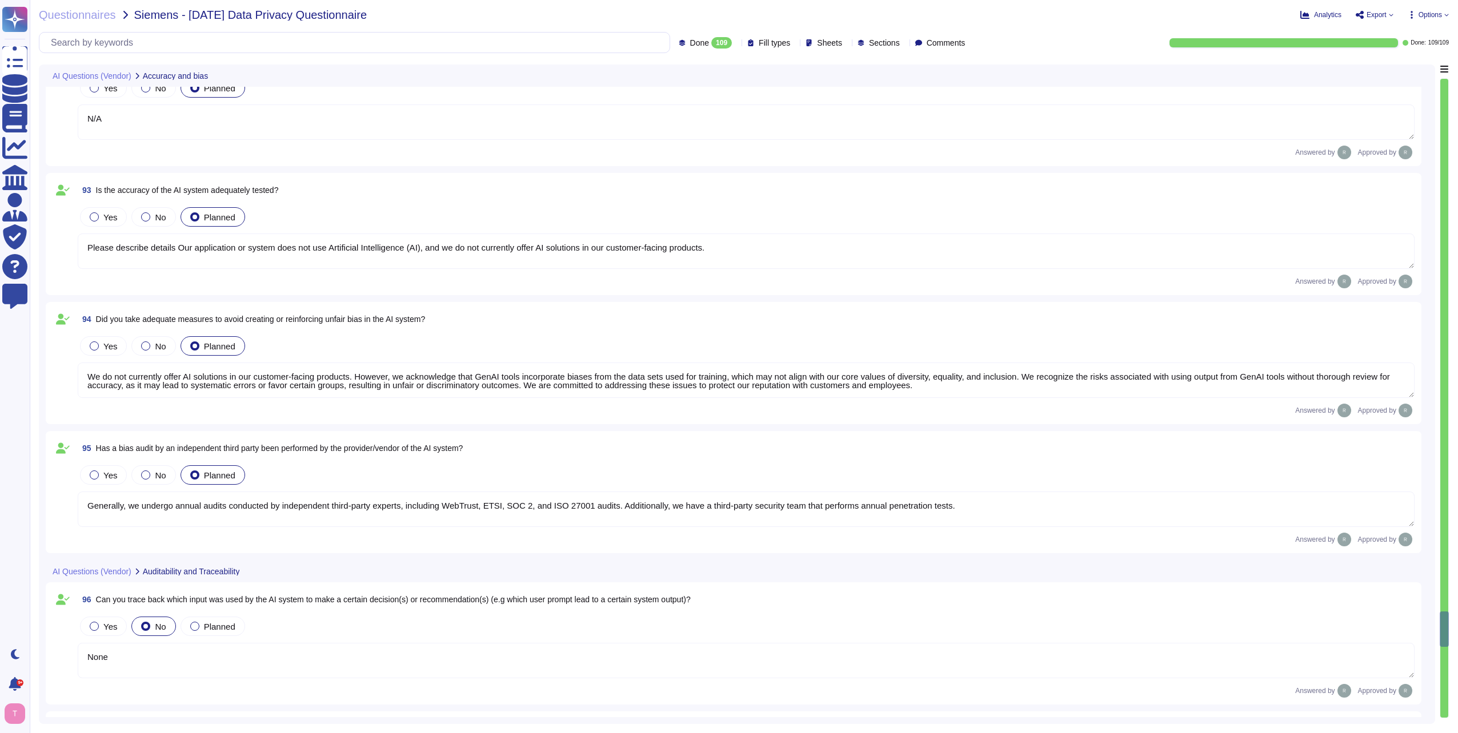
type textarea "We do not currently offer AI solutions in our customer-facing products. However…"
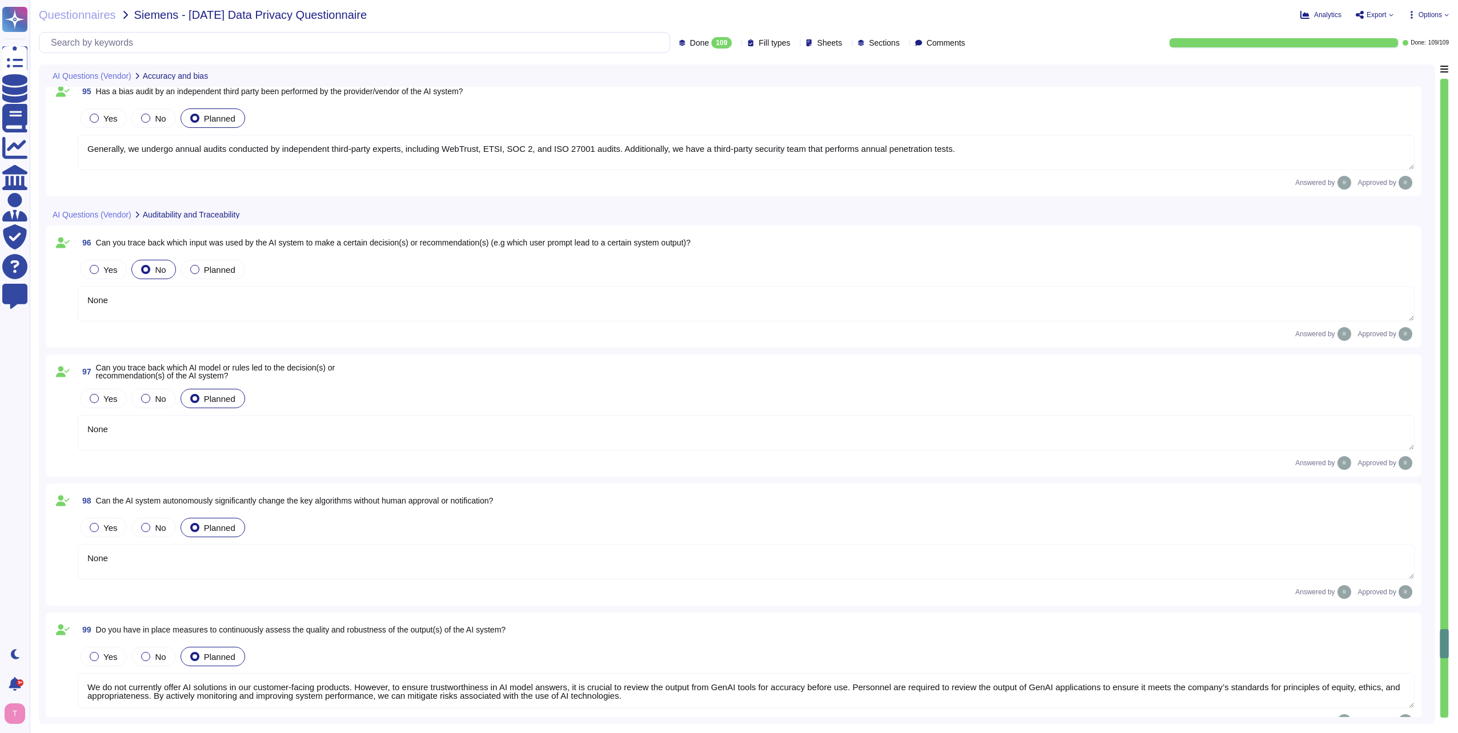
type textarea "We do not currently offer AI solutions in our customer-facing products."
type textarea "We do not currently offer AI solutions in our customer-facing products.. In gen…"
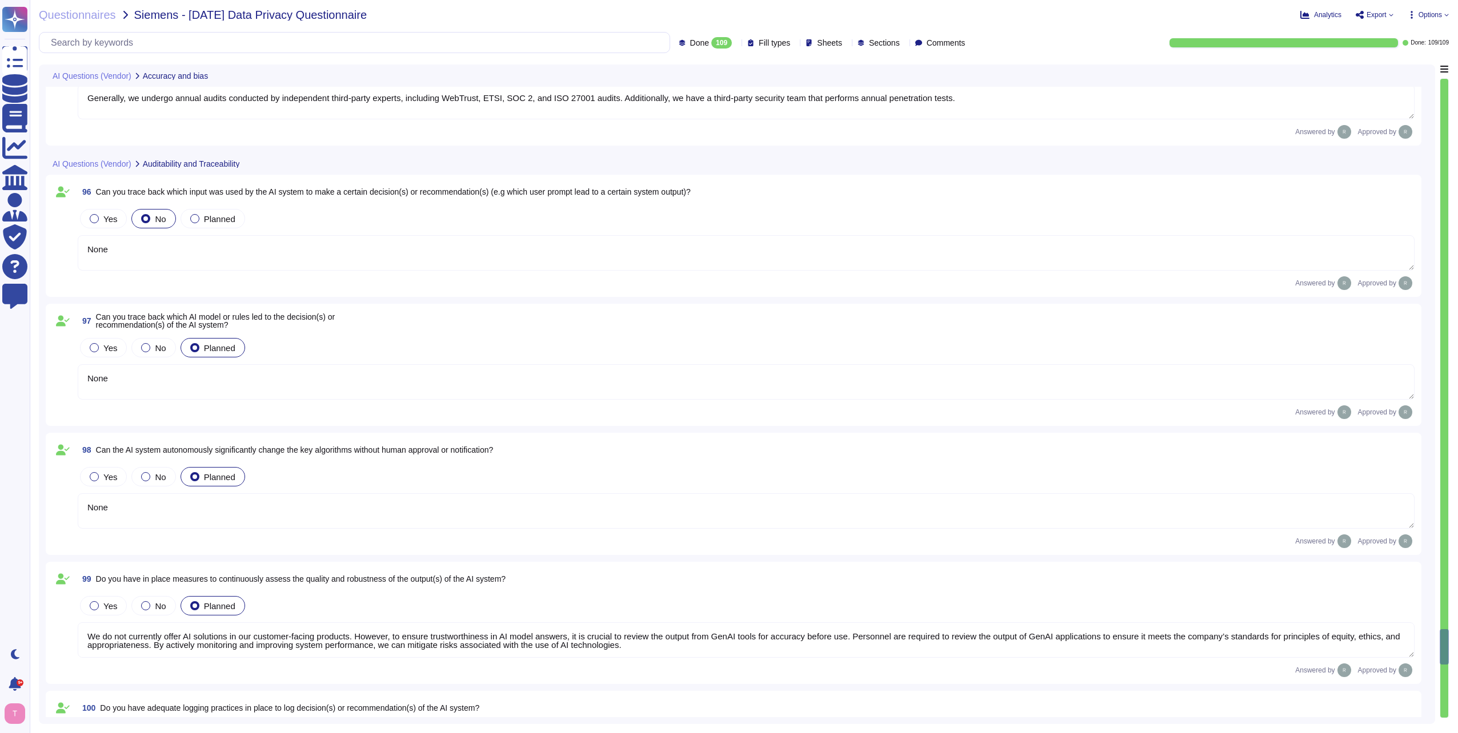
type textarea "Yes, Sectigo provides comprehensive documentation to support the access feature…"
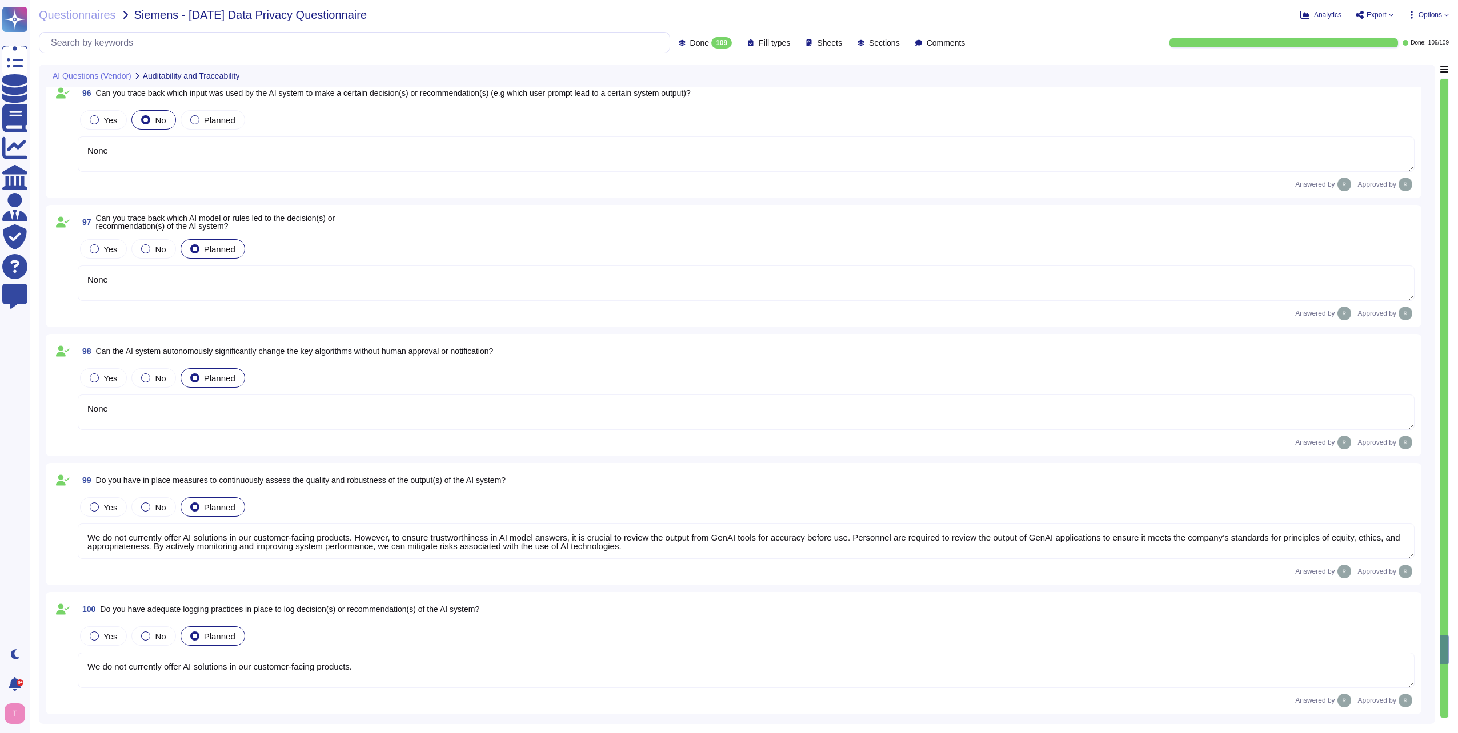
type textarea "We do not currently offer AI solutions in our customer-facing products."
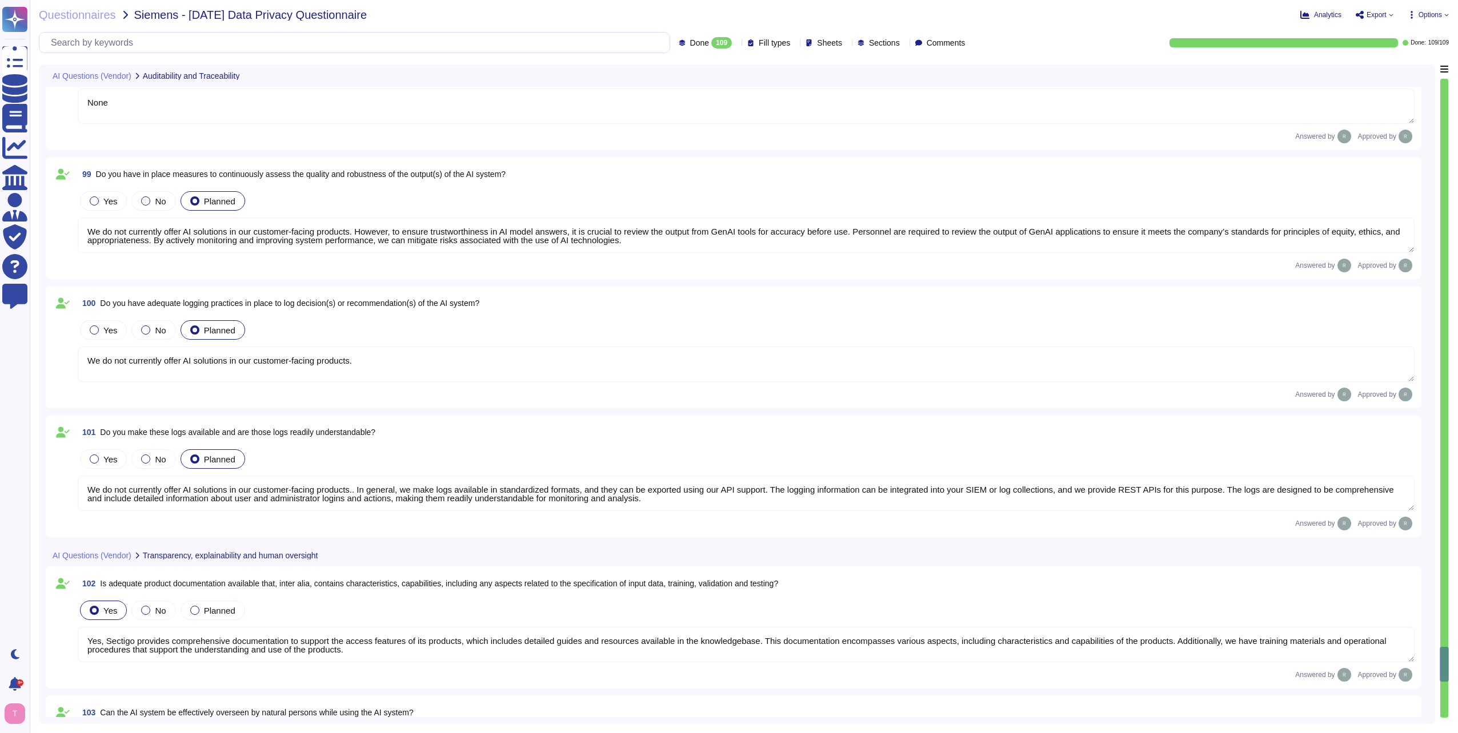
type textarea "We do not currently offer AI solutions in our customer-facing products."
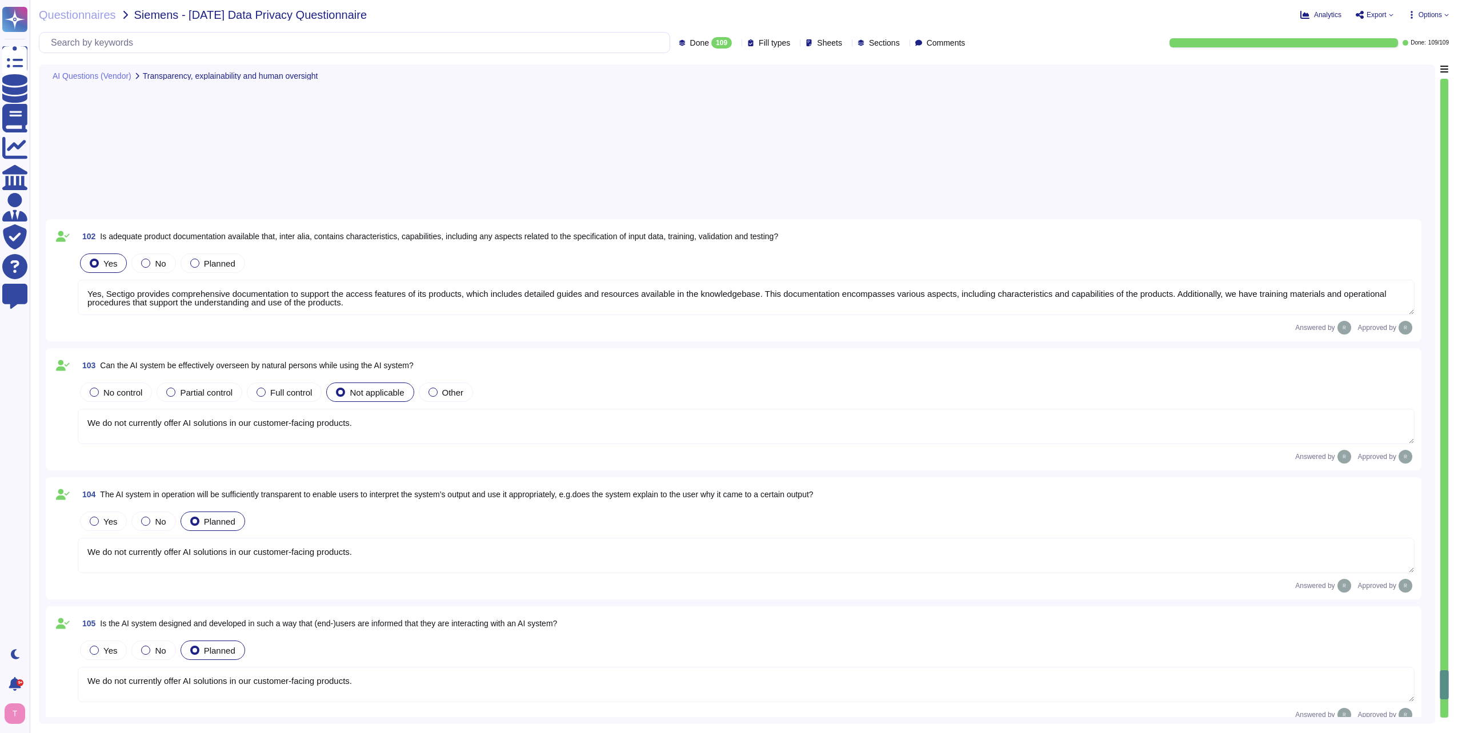
type textarea "N/A. We do not currently offer AI solutions in our customer-facing products."
type textarea "We do not currently offer AI solutions in our customer-facing products."
type textarea "Yes, at Sectigo, we welcome any questions, feedback, or comments regarding our …"
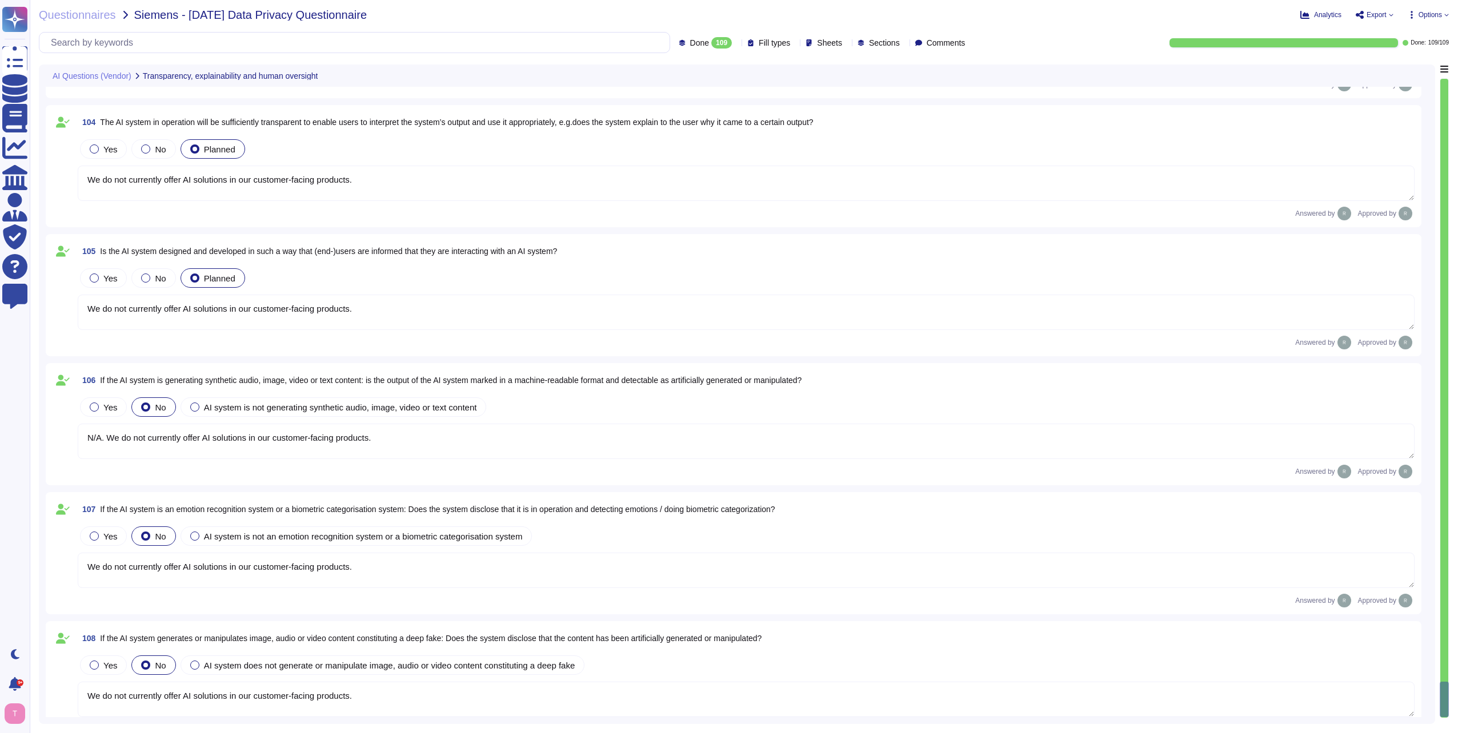
scroll to position [13736, 0]
